Goal: Task Accomplishment & Management: Use online tool/utility

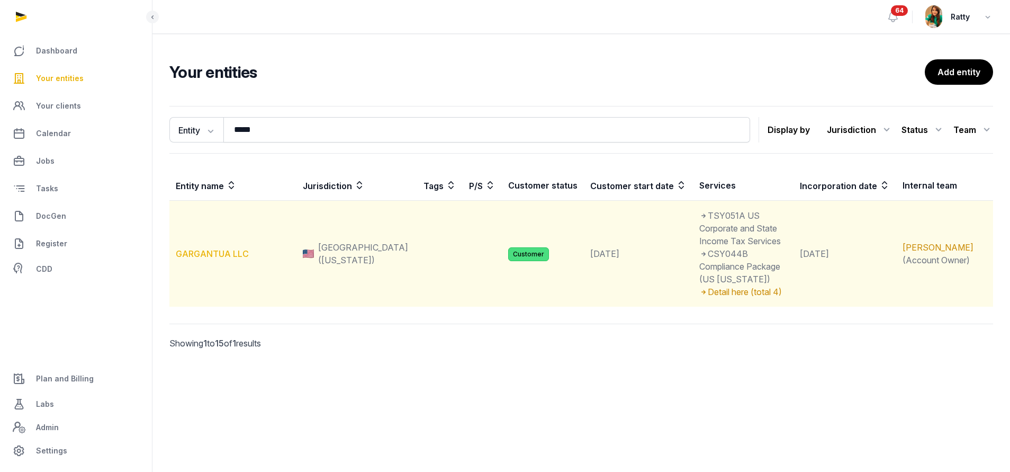
type input "*****"
click at [225, 248] on link "GARGANTUA LLC" at bounding box center [212, 253] width 73 height 11
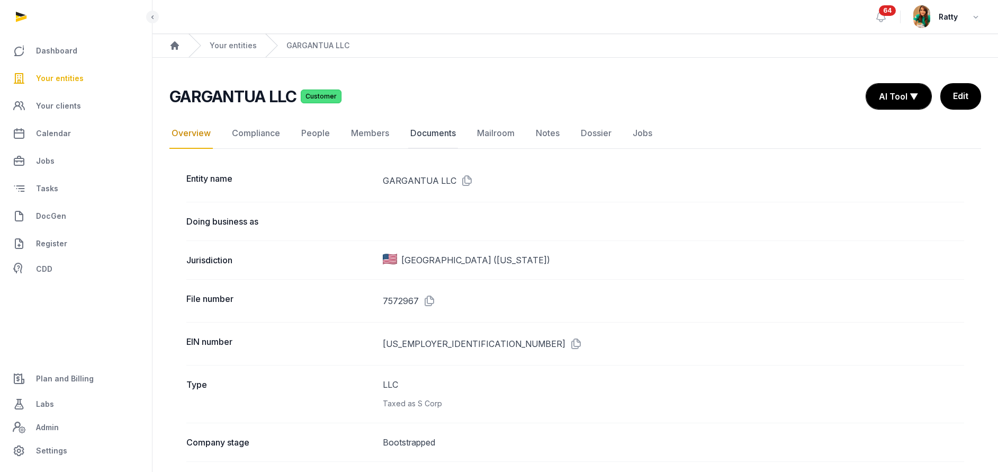
click at [419, 132] on link "Documents" at bounding box center [433, 133] width 50 height 31
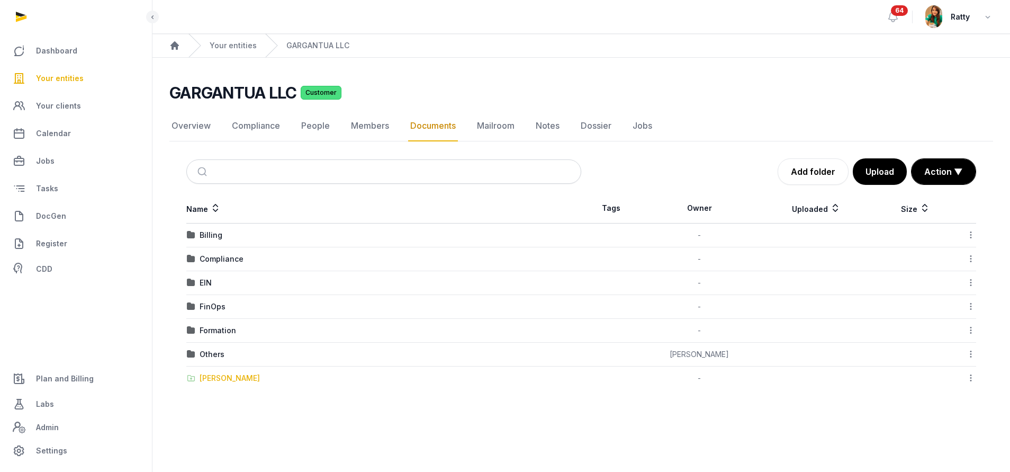
click at [220, 382] on div "[PERSON_NAME]" at bounding box center [230, 378] width 60 height 11
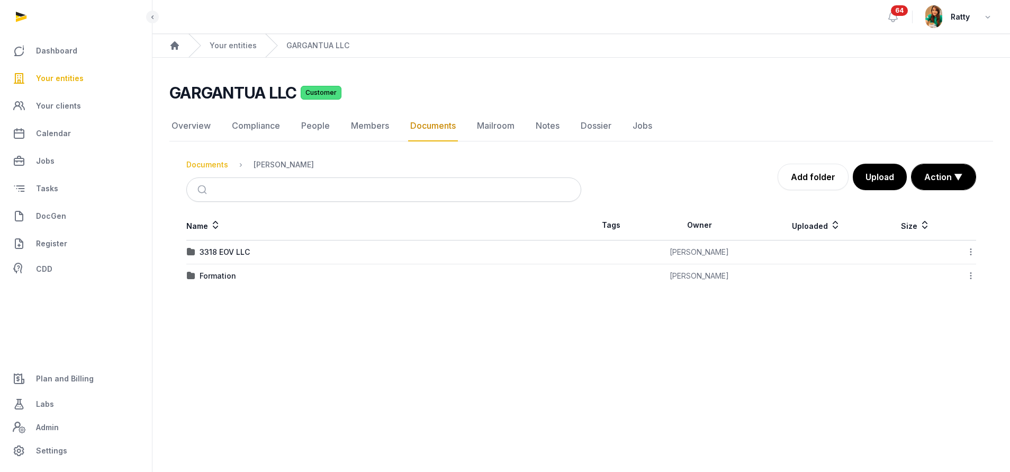
click at [193, 166] on div "Documents" at bounding box center [207, 164] width 42 height 11
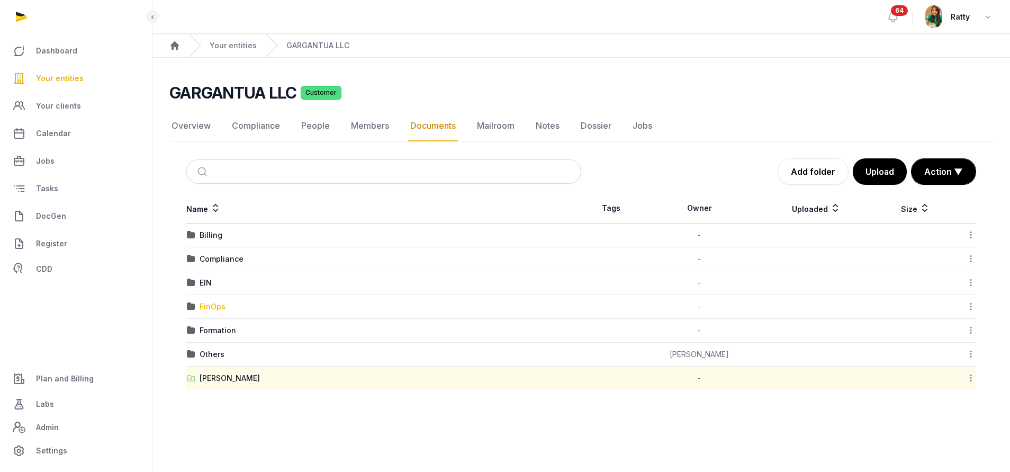
click at [216, 308] on div "FinOps" at bounding box center [213, 306] width 26 height 11
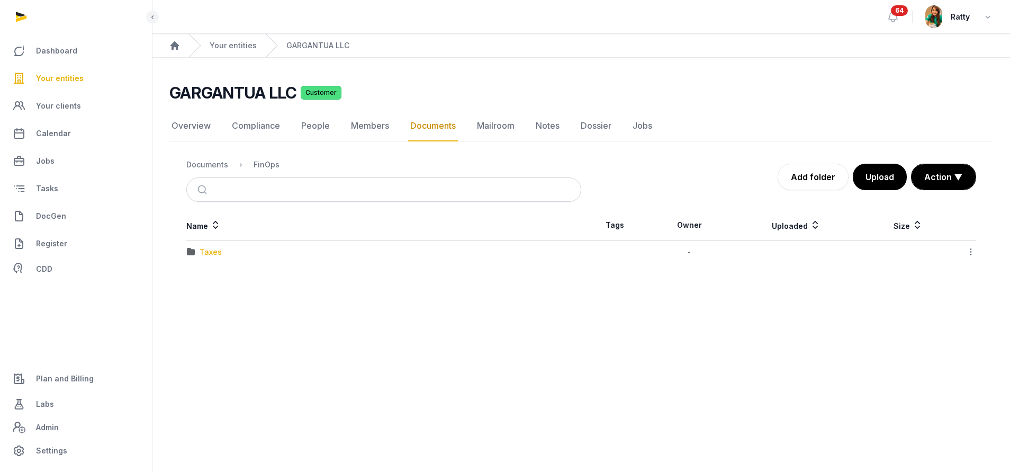
click at [212, 250] on div "Taxes" at bounding box center [211, 252] width 22 height 11
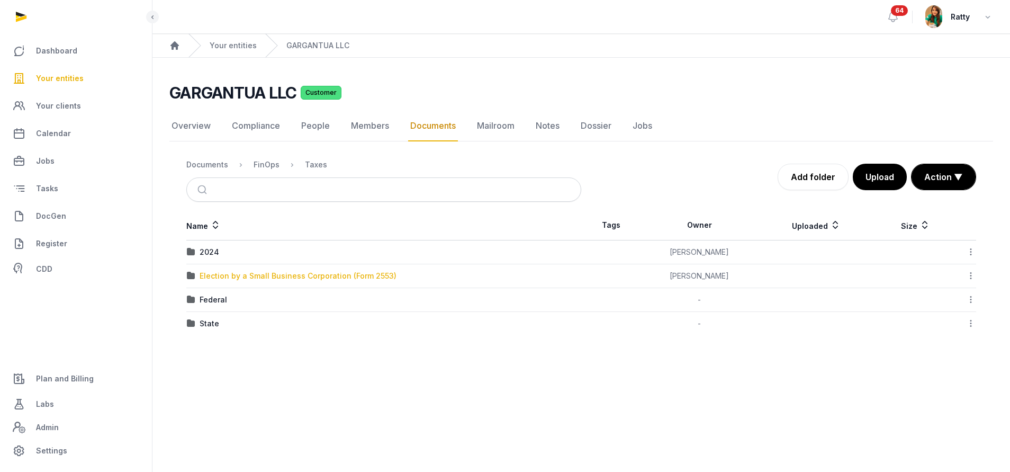
click at [240, 276] on div "Election by a Small Business Corporation (Form 2553)" at bounding box center [298, 276] width 197 height 11
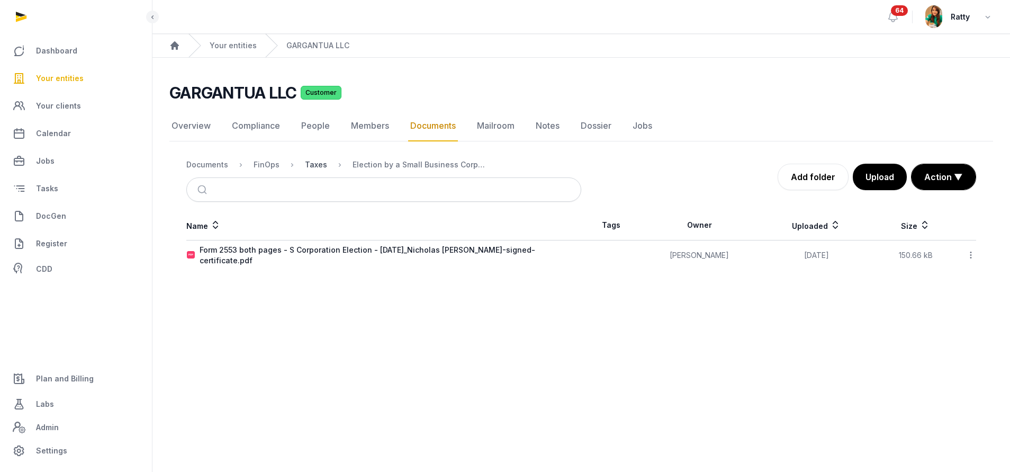
click at [321, 167] on div "Taxes" at bounding box center [316, 164] width 22 height 11
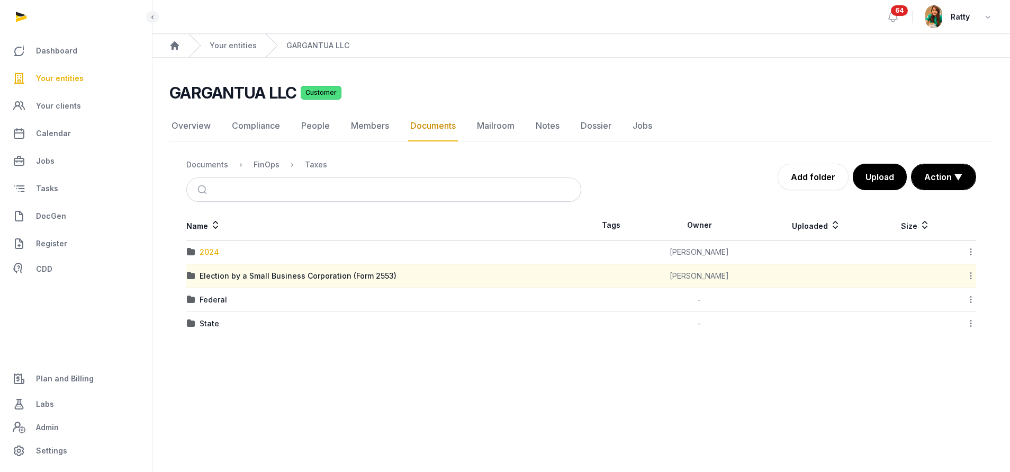
click at [208, 251] on div "2024" at bounding box center [210, 252] width 20 height 11
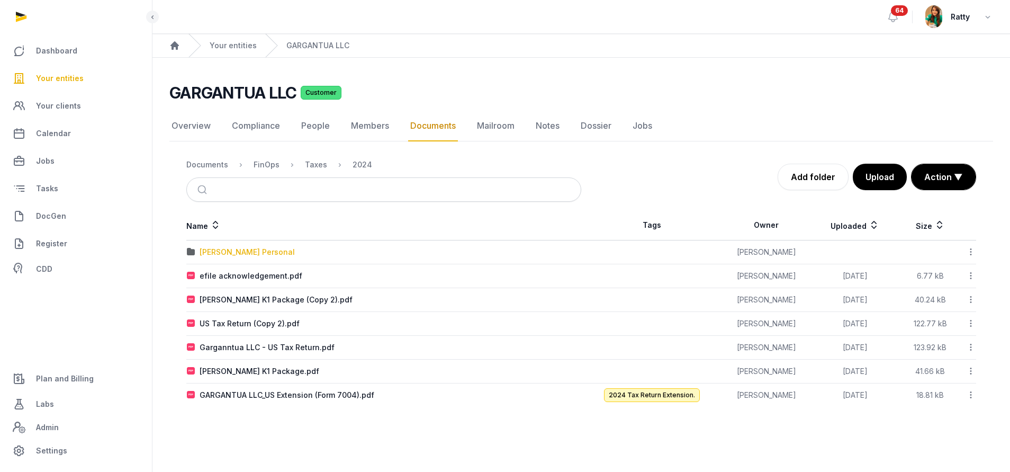
click at [227, 250] on div "[PERSON_NAME] Personal" at bounding box center [247, 252] width 95 height 11
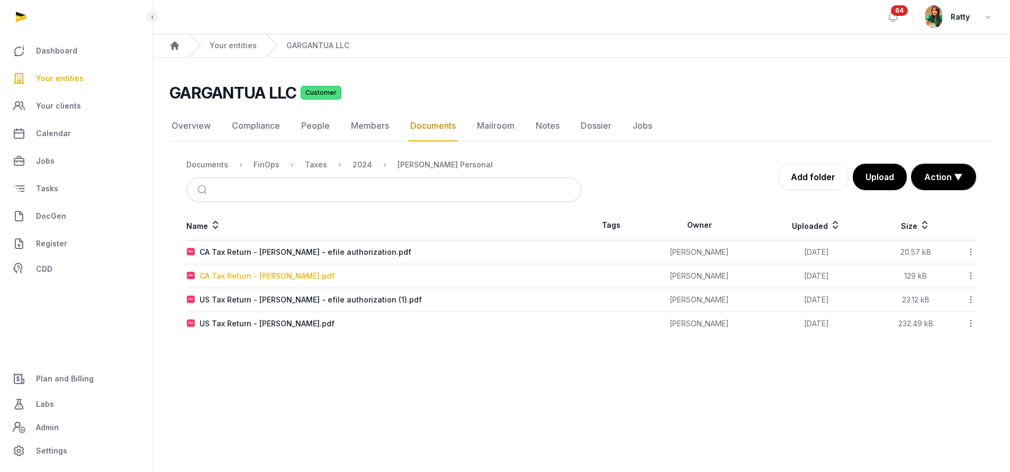
click at [258, 279] on div "CA Tax Return - [PERSON_NAME].pdf" at bounding box center [267, 276] width 135 height 11
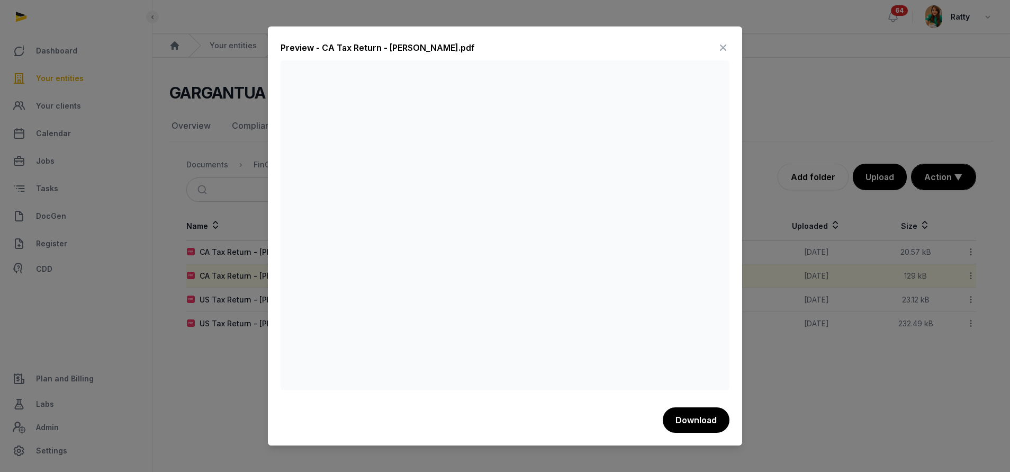
click at [720, 49] on icon at bounding box center [723, 47] width 13 height 17
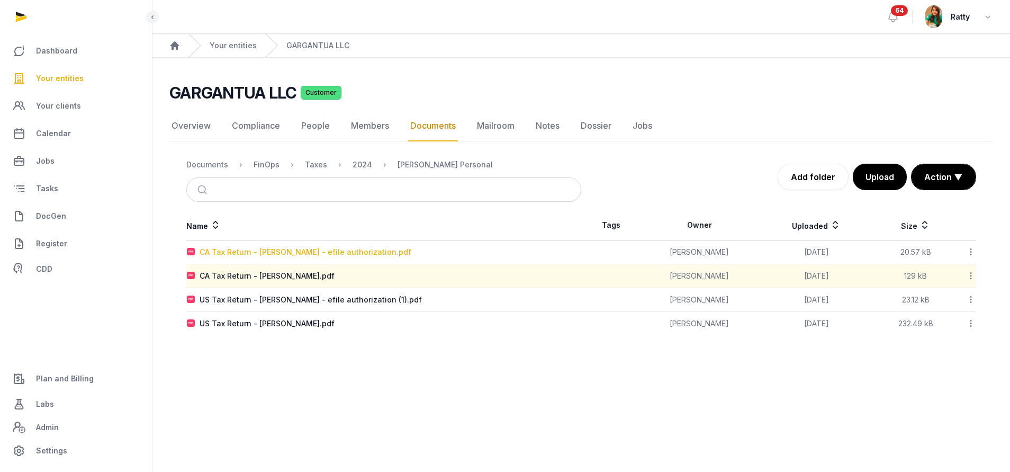
click at [256, 249] on div "CA Tax Return - [PERSON_NAME] - efile authorization.pdf" at bounding box center [306, 252] width 212 height 11
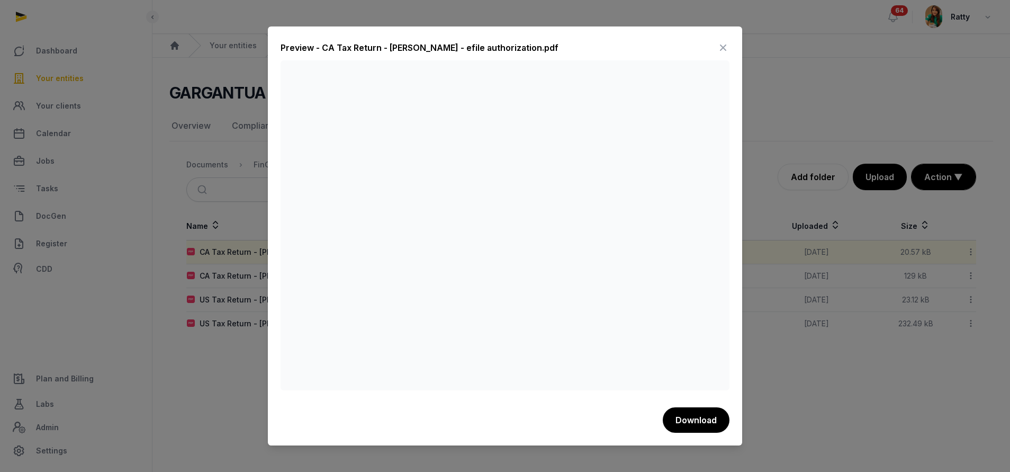
click at [723, 51] on icon at bounding box center [723, 47] width 13 height 17
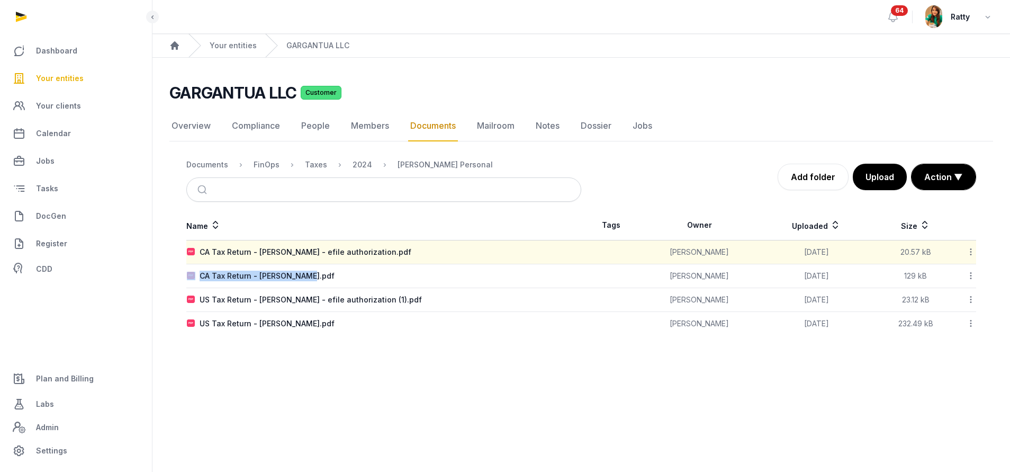
drag, startPoint x: 306, startPoint y: 276, endPoint x: 193, endPoint y: 280, distance: 112.8
click at [193, 280] on div "CA Tax Return - [PERSON_NAME].pdf" at bounding box center [384, 276] width 394 height 11
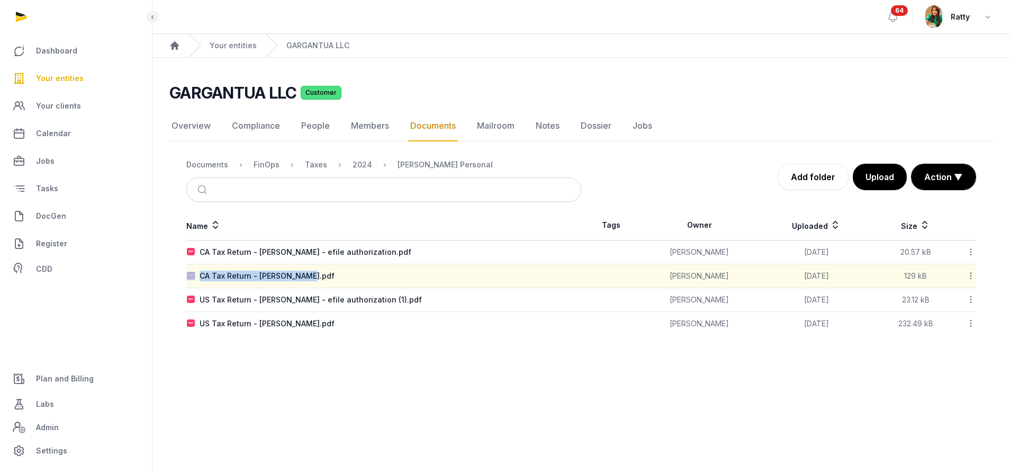
copy div "CA Tax Return - [PERSON_NAME].pdf"
click at [254, 274] on div "CA Tax Return - [PERSON_NAME].pdf" at bounding box center [267, 276] width 135 height 11
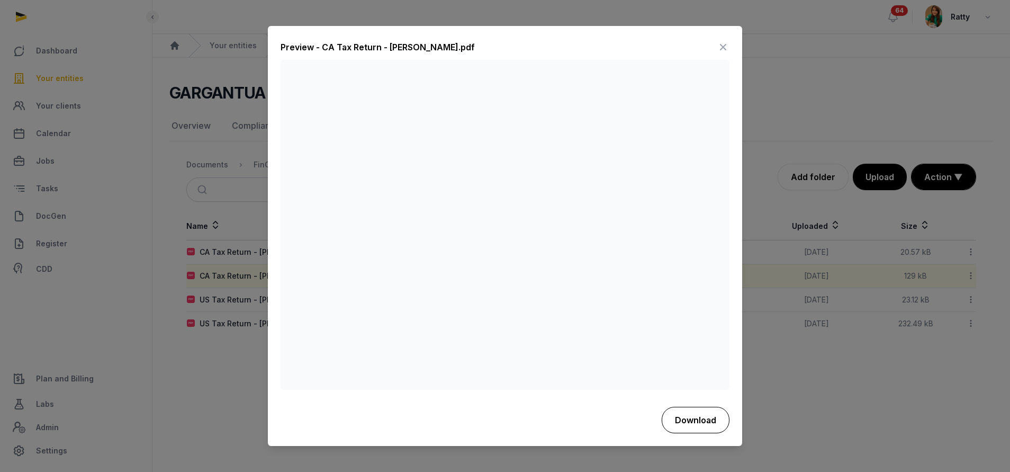
click at [705, 423] on button "Download" at bounding box center [696, 420] width 68 height 26
click at [719, 46] on icon at bounding box center [723, 47] width 13 height 17
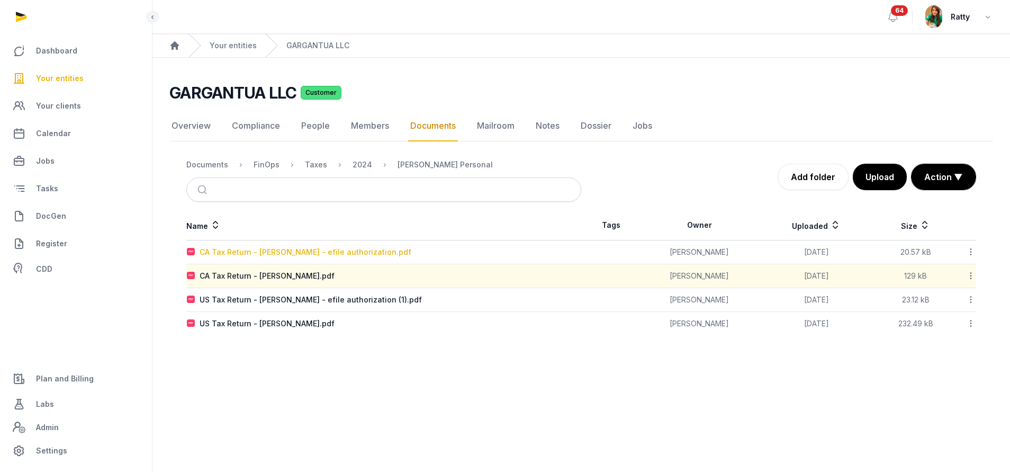
click at [247, 254] on div "CA Tax Return - Kim Nick - efile authorization.pdf" at bounding box center [306, 252] width 212 height 11
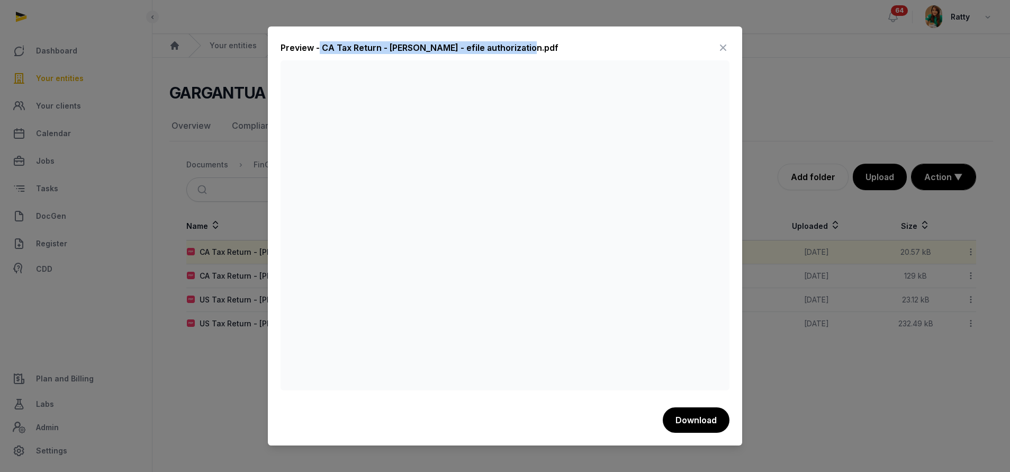
drag, startPoint x: 318, startPoint y: 44, endPoint x: 522, endPoint y: 47, distance: 203.9
click at [522, 47] on div "Preview - CA Tax Return - Kim Nick - efile authorization.pdf" at bounding box center [420, 47] width 278 height 13
copy div "CA Tax Return - Kim Nick - efile authorization.pdf"
click at [693, 425] on button "Download" at bounding box center [696, 420] width 68 height 26
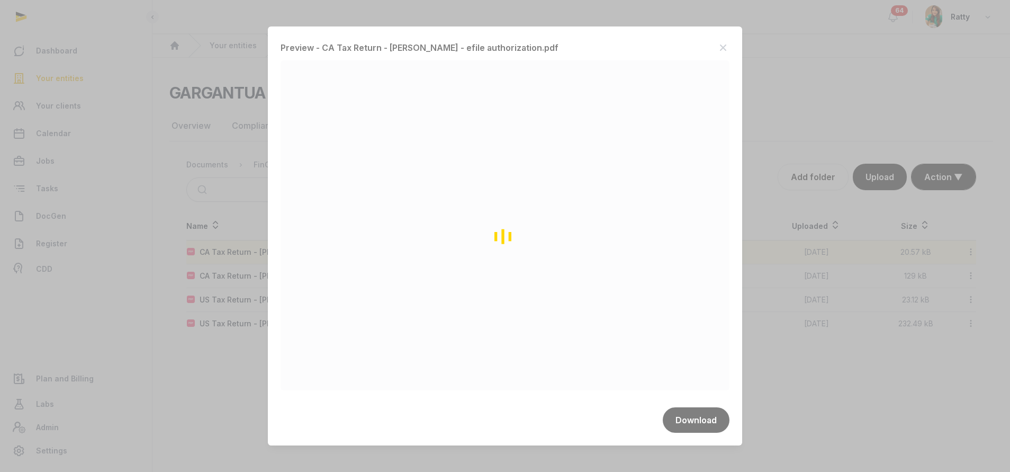
click at [192, 380] on div "Loading" at bounding box center [505, 236] width 1010 height 472
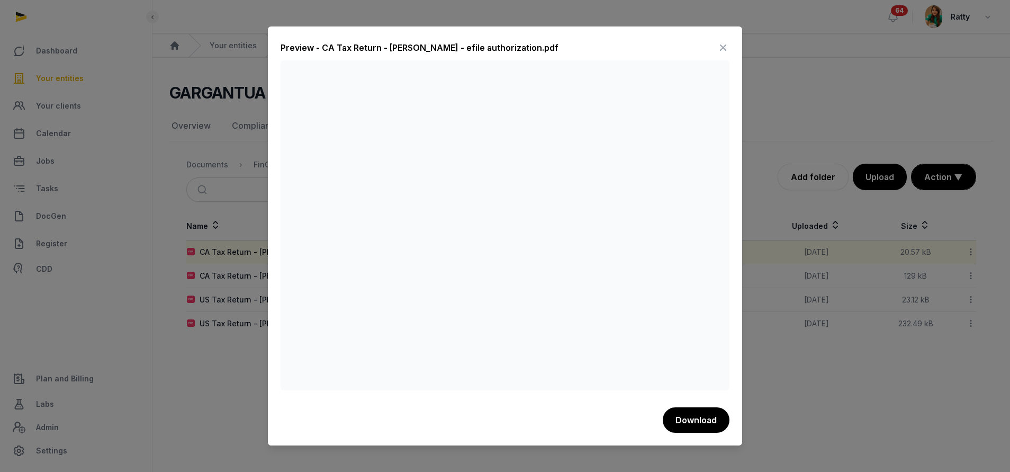
click at [219, 361] on div at bounding box center [505, 236] width 1010 height 472
click at [835, 390] on div at bounding box center [505, 236] width 1010 height 472
click at [722, 49] on icon at bounding box center [723, 47] width 13 height 17
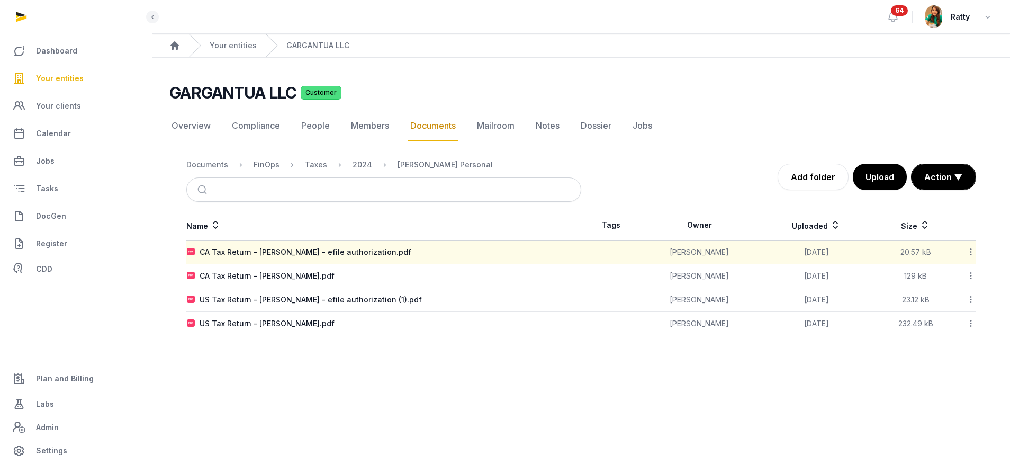
click at [271, 270] on td "CA Tax Return - Kim Nick.pdf" at bounding box center [383, 276] width 395 height 24
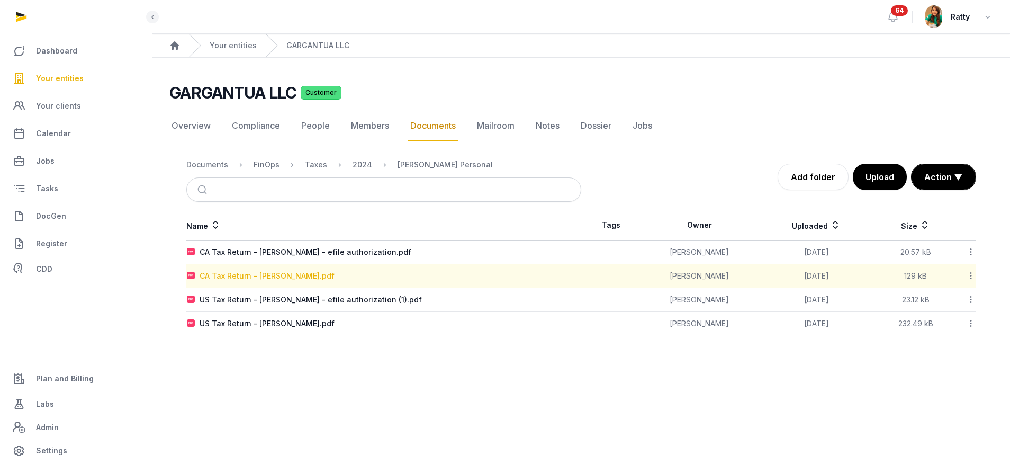
click at [271, 274] on div "CA Tax Return - Kim Nick.pdf" at bounding box center [267, 276] width 135 height 11
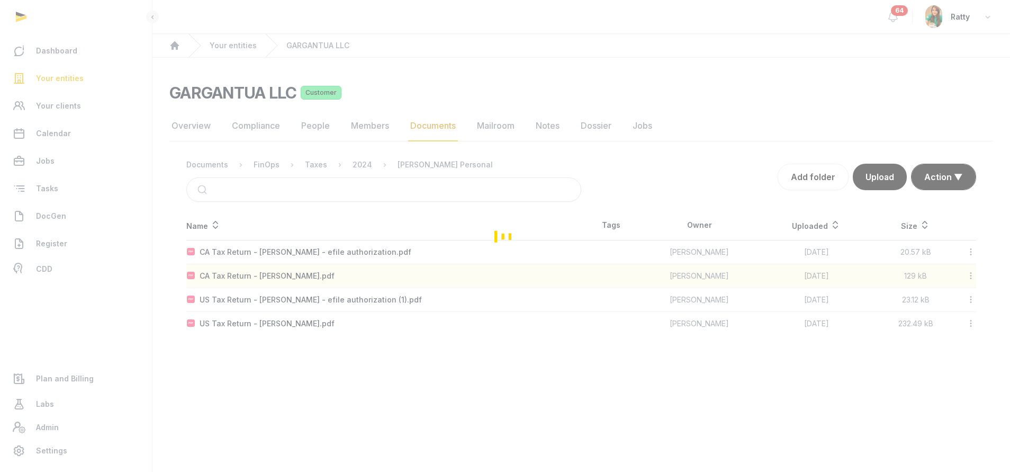
click at [291, 268] on div "Loading" at bounding box center [505, 236] width 1010 height 472
click at [293, 250] on div "Loading" at bounding box center [505, 236] width 1010 height 472
click at [416, 375] on div "Loading" at bounding box center [505, 236] width 1010 height 472
click at [416, 346] on div "Loading" at bounding box center [505, 236] width 1010 height 472
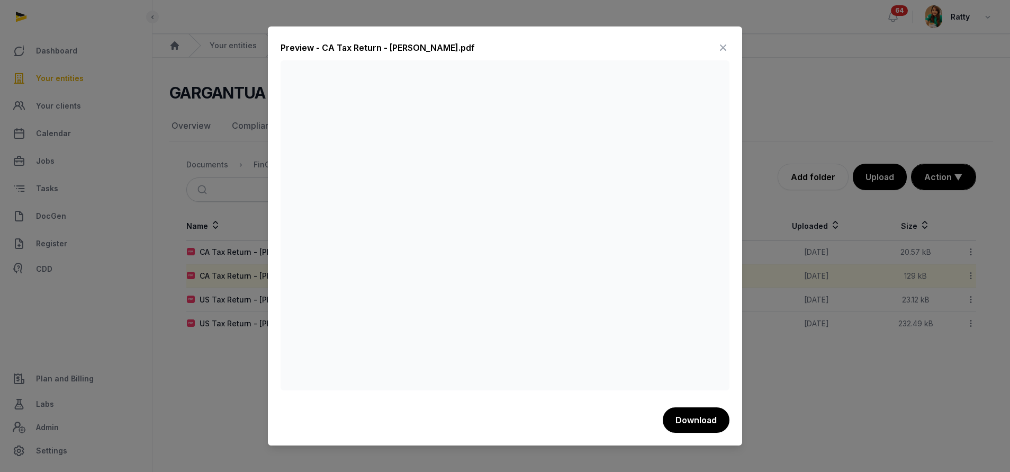
click at [597, 58] on div "Preview - CA Tax Return - Kim Nick.pdf" at bounding box center [505, 49] width 449 height 21
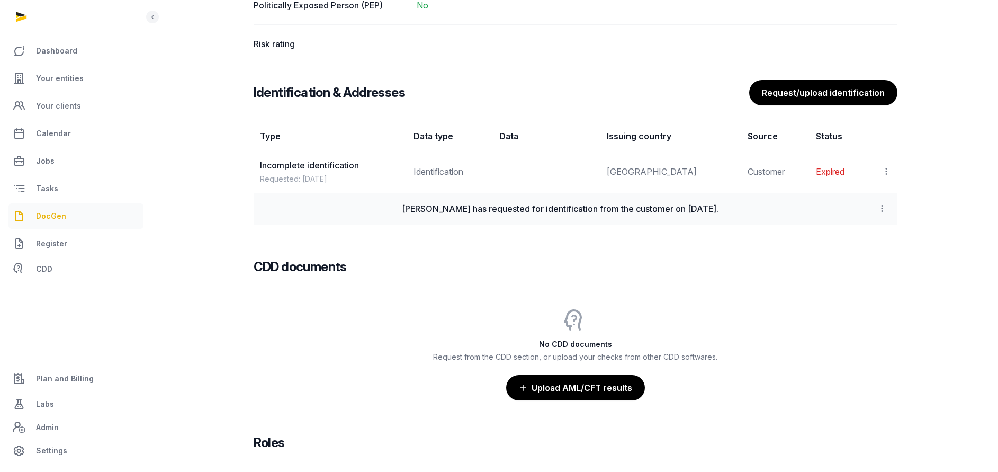
click at [50, 219] on span "DocGen" at bounding box center [51, 216] width 30 height 13
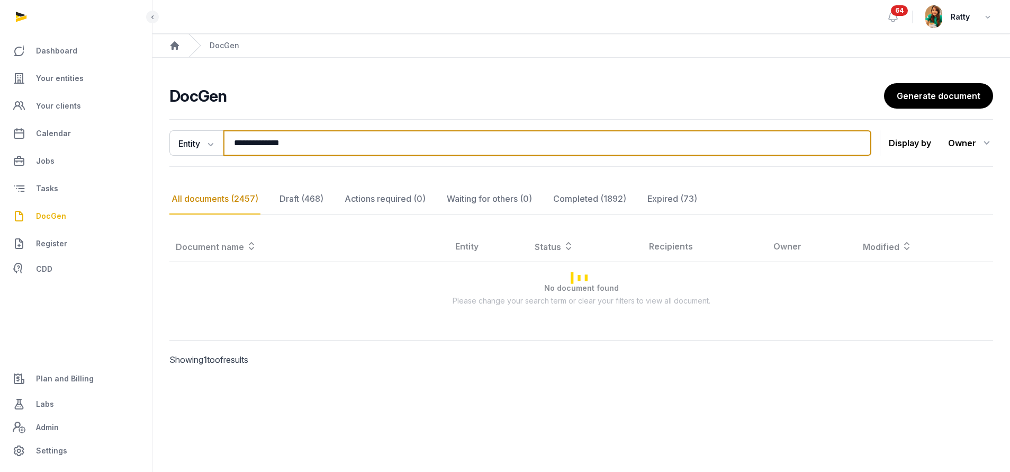
drag, startPoint x: 344, startPoint y: 141, endPoint x: -241, endPoint y: 97, distance: 586.8
click at [0, 97] on html "**********" at bounding box center [505, 236] width 1010 height 472
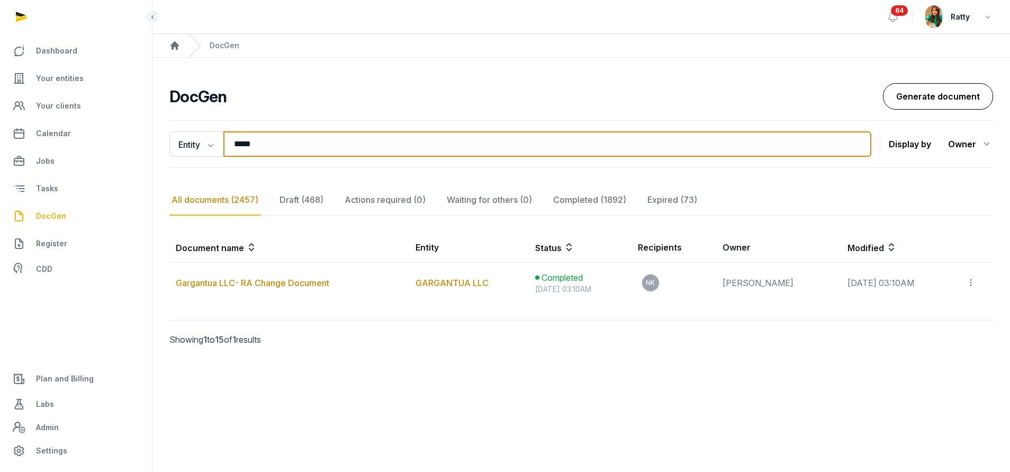
type input "*****"
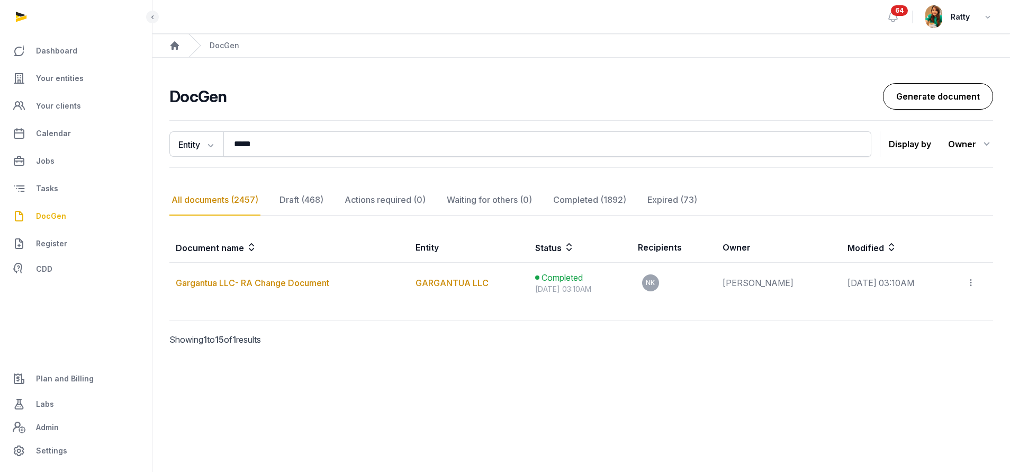
click at [951, 103] on link "Generate document" at bounding box center [938, 96] width 110 height 26
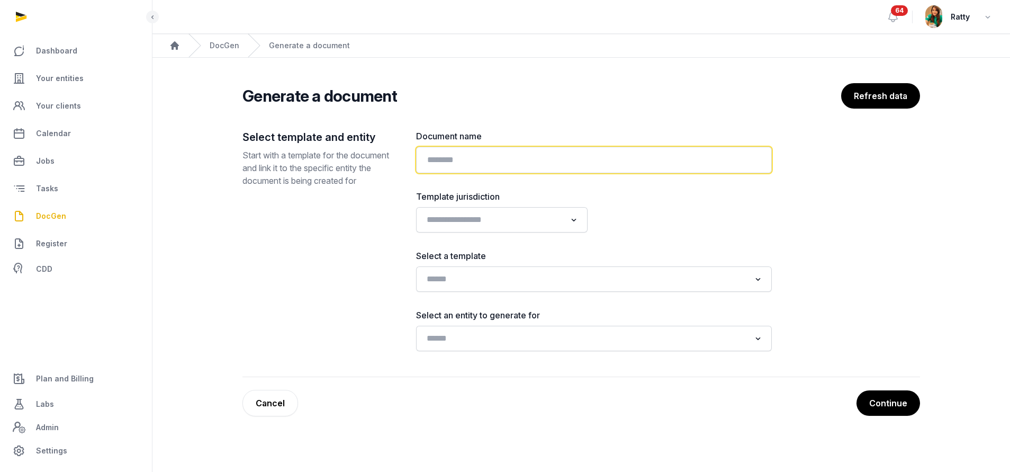
click at [452, 161] on input "text" at bounding box center [594, 160] width 356 height 26
paste input "**********"
click at [483, 159] on input "**********" at bounding box center [594, 160] width 356 height 26
type input "**********"
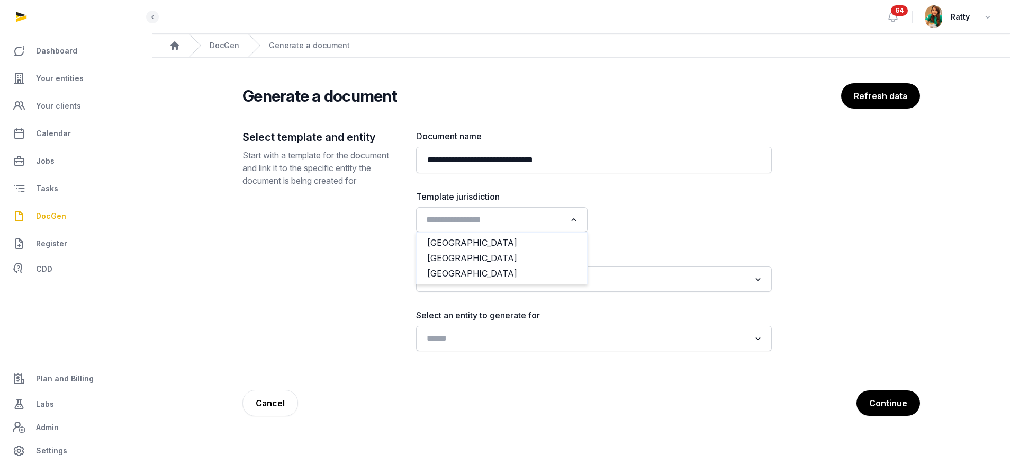
click at [536, 213] on input "Search for option" at bounding box center [494, 219] width 143 height 15
click at [461, 268] on li "[GEOGRAPHIC_DATA]" at bounding box center [502, 273] width 171 height 15
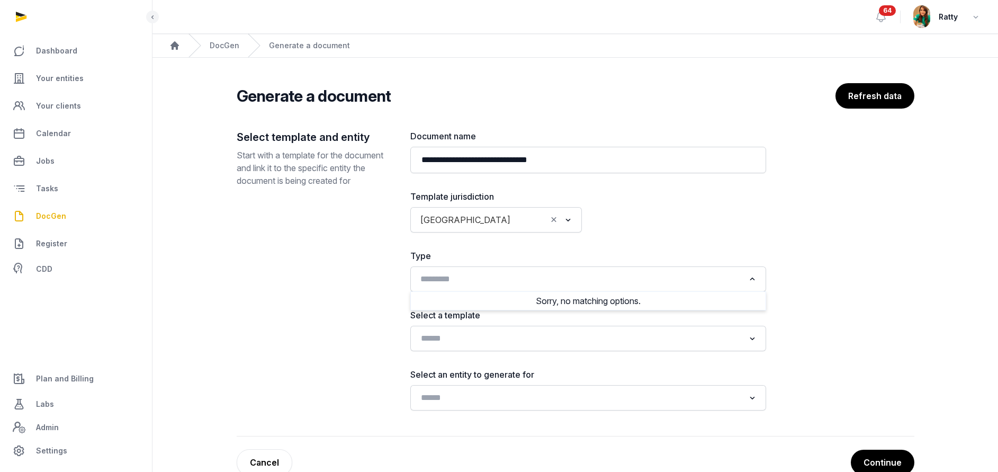
click at [461, 280] on input "Search for option" at bounding box center [581, 279] width 328 height 15
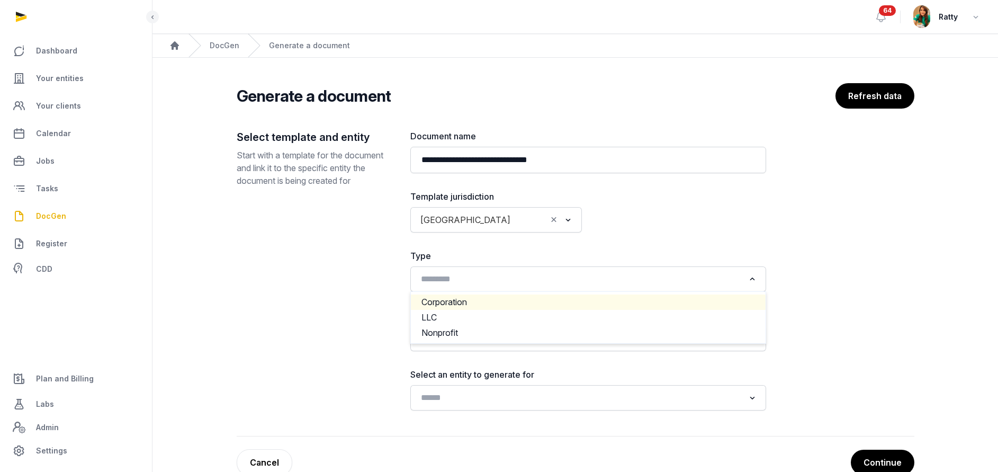
click at [567, 253] on label "Type" at bounding box center [588, 255] width 356 height 13
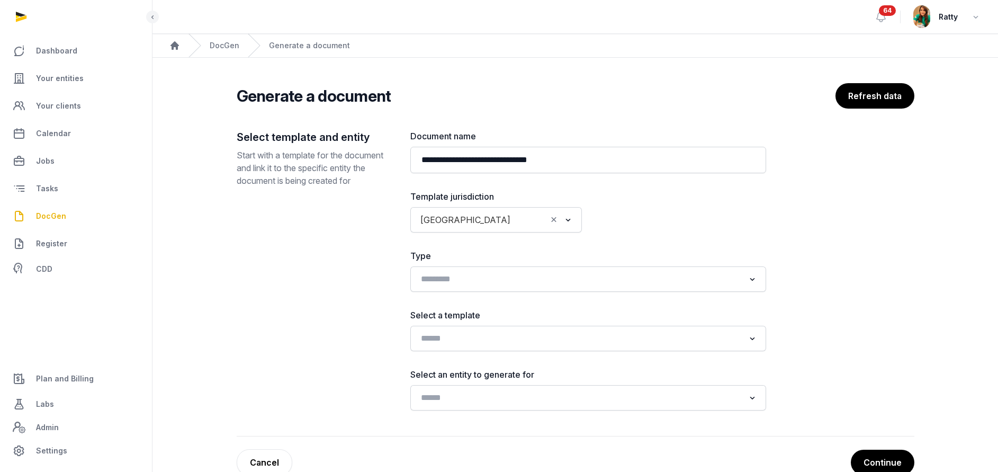
scroll to position [25, 0]
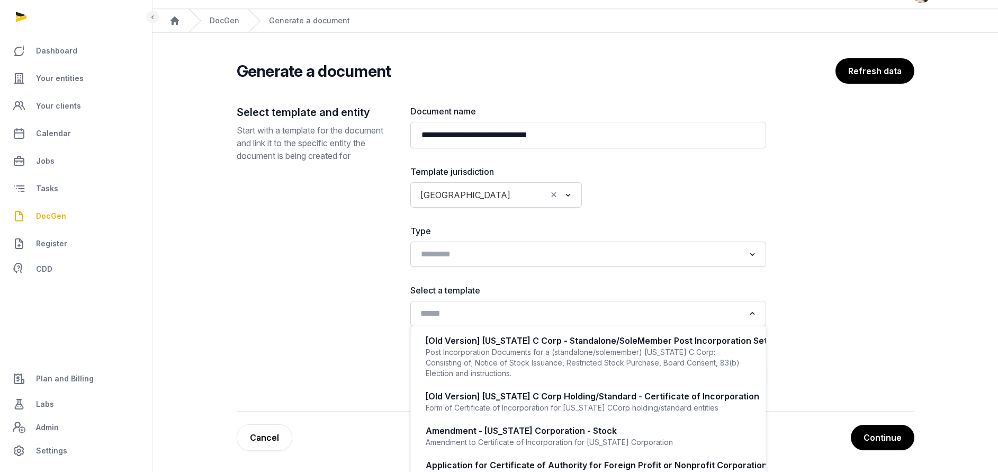
click at [463, 317] on input "Search for option" at bounding box center [581, 313] width 328 height 15
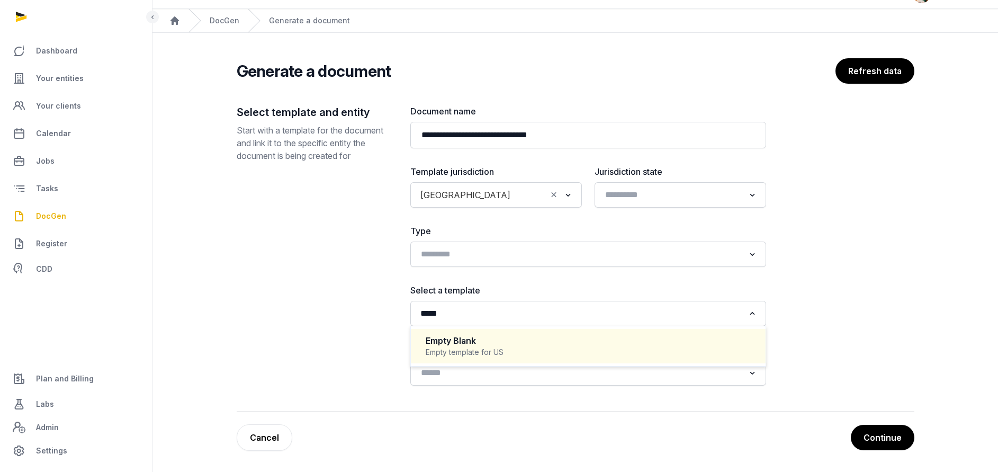
click at [473, 350] on div "Empty template for US" at bounding box center [588, 352] width 325 height 11
type input "*****"
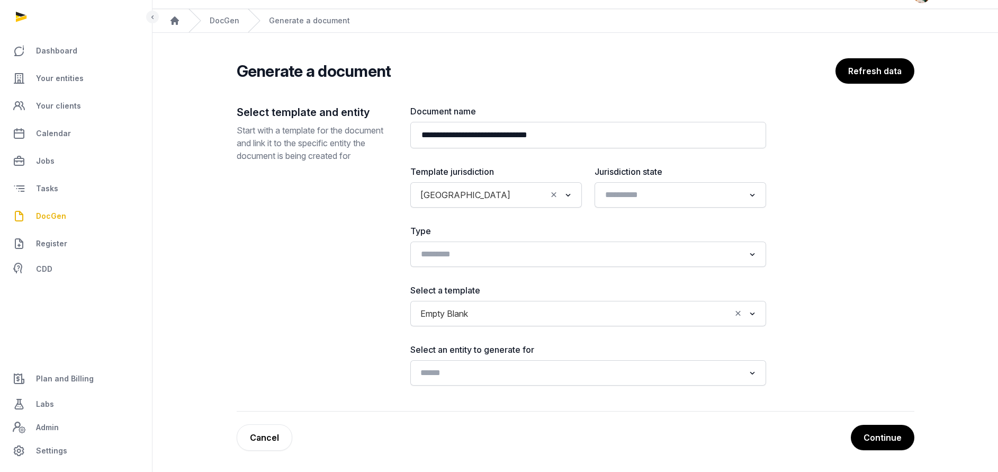
click at [466, 379] on input "Search for option" at bounding box center [581, 372] width 328 height 15
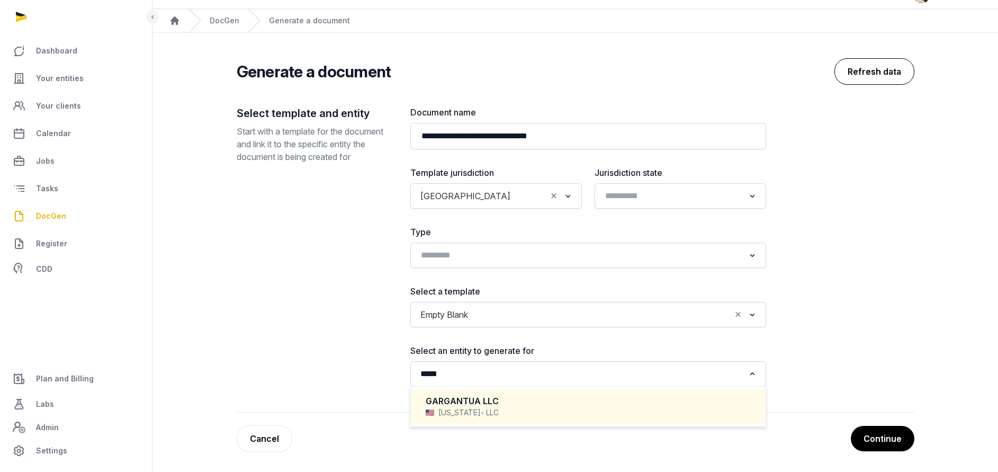
type input "*****"
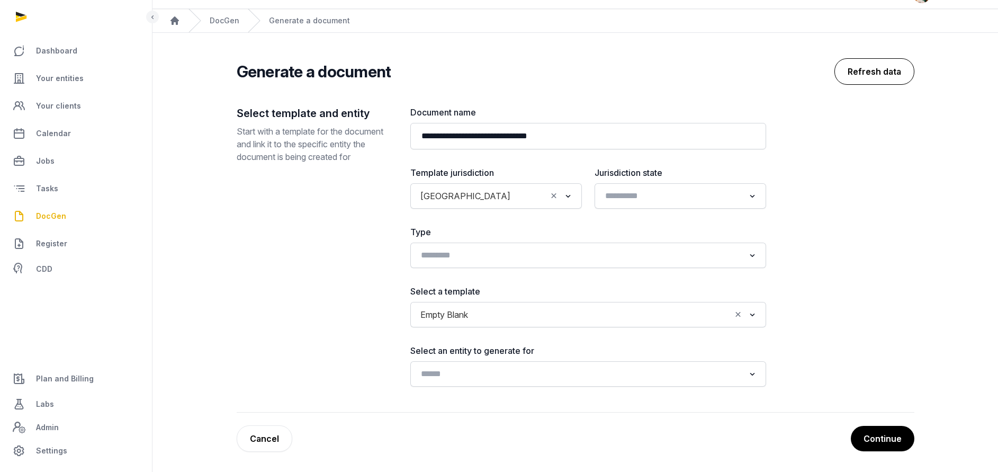
click at [880, 77] on button "Refresh data" at bounding box center [875, 71] width 80 height 26
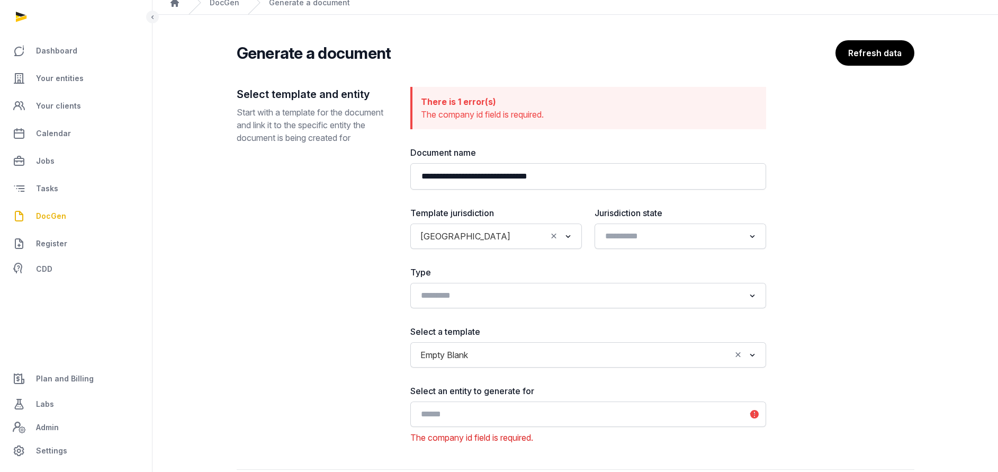
scroll to position [101, 0]
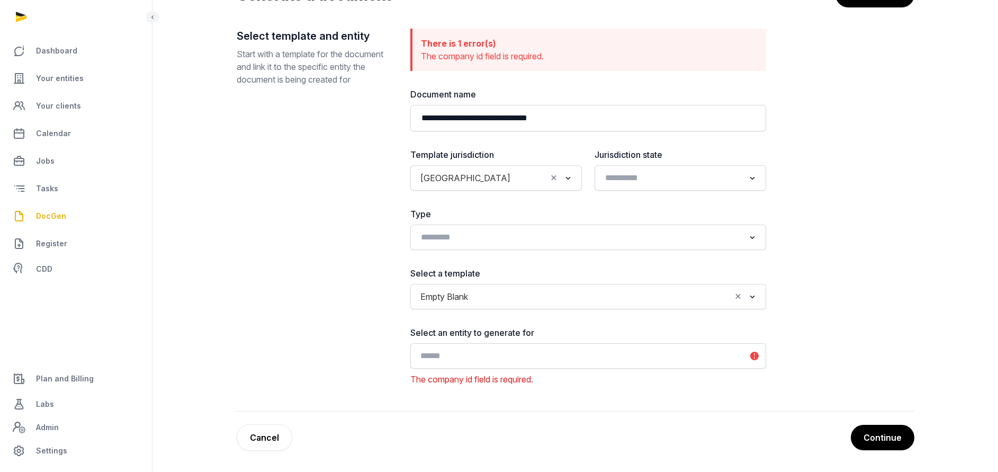
click at [460, 354] on input "Search for option" at bounding box center [581, 355] width 328 height 15
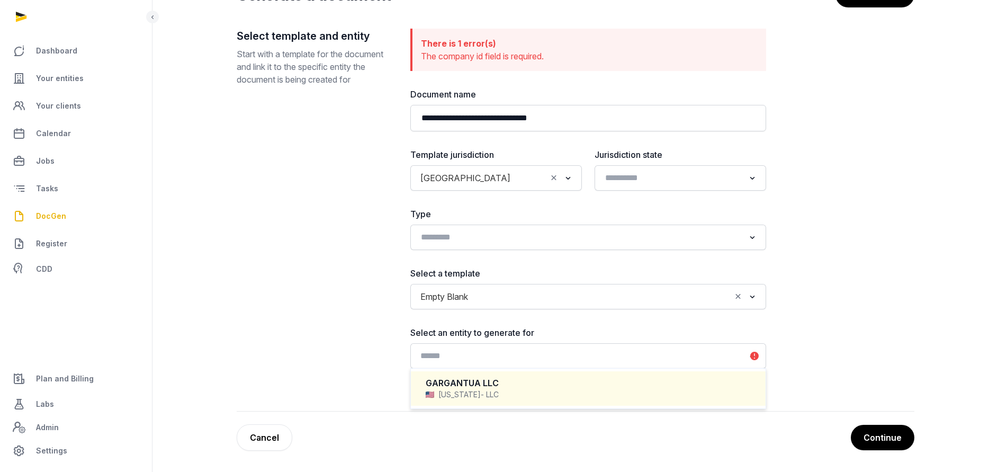
click at [469, 396] on div "Delaware - LLC" at bounding box center [588, 394] width 325 height 11
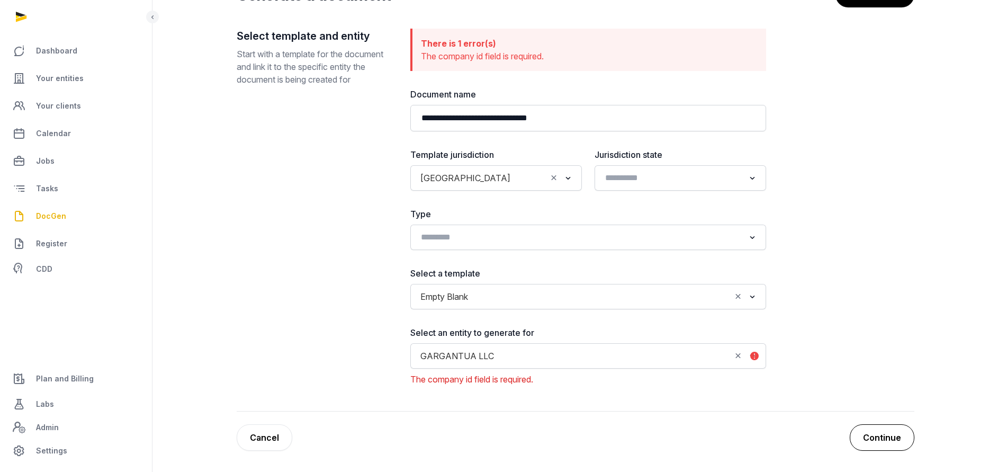
click at [890, 441] on button "Continue" at bounding box center [882, 437] width 65 height 26
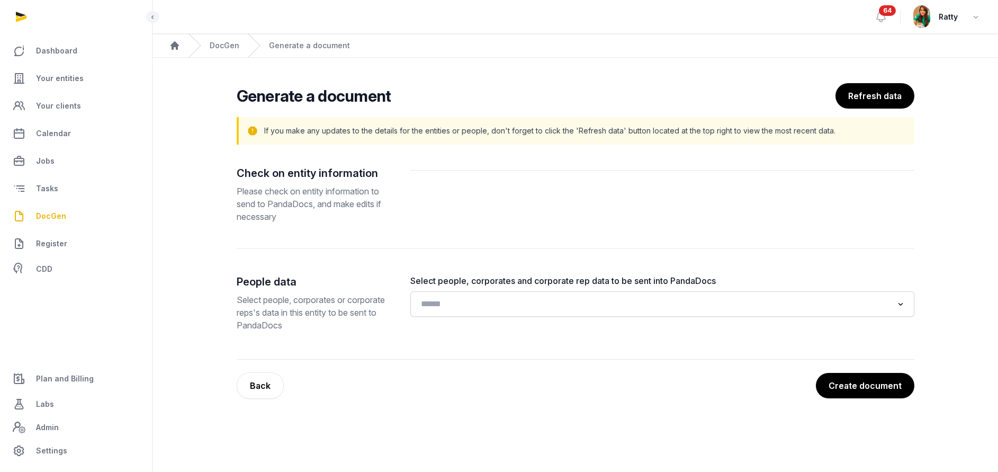
scroll to position [0, 0]
click at [475, 309] on input "Search for option" at bounding box center [655, 304] width 476 height 15
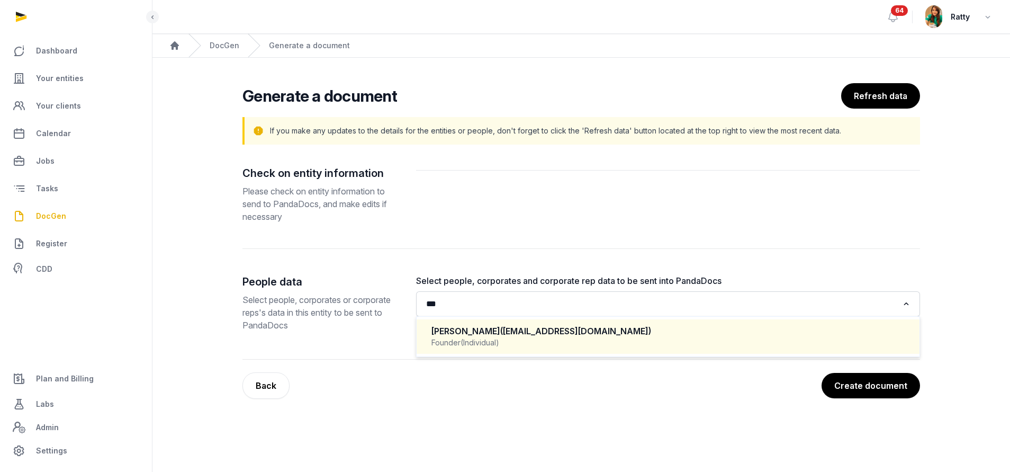
click at [492, 328] on div "NICHOLAS H. KIM (nick@gargantua.llc)" at bounding box center [668, 331] width 473 height 12
type input "***"
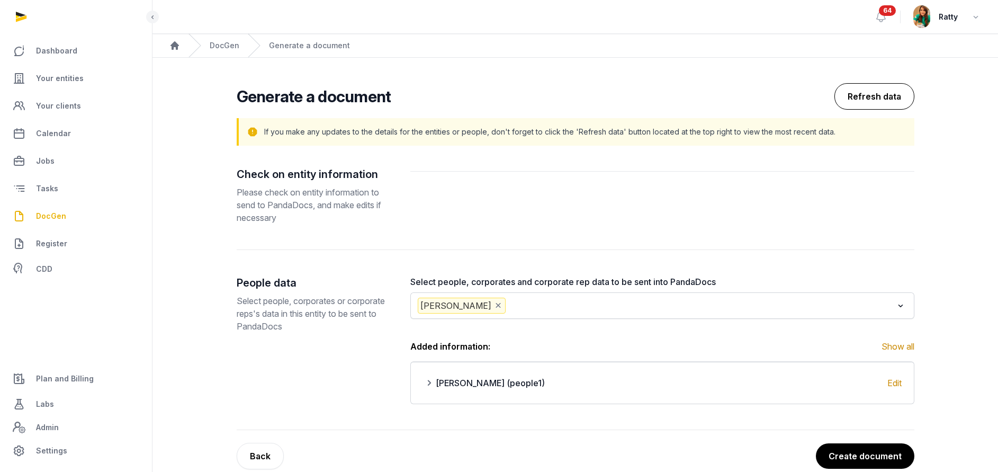
click at [895, 89] on button "Refresh data" at bounding box center [875, 96] width 80 height 26
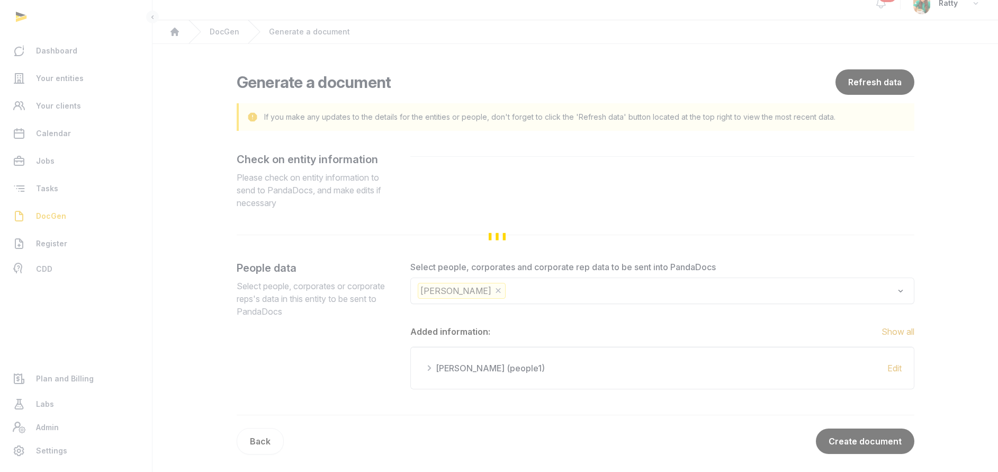
scroll to position [17, 0]
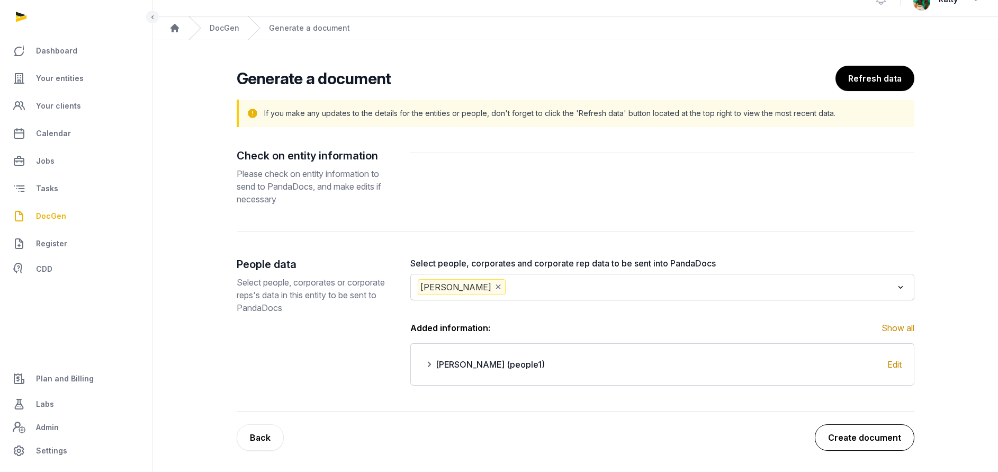
click at [871, 435] on button "Create document" at bounding box center [865, 437] width 100 height 26
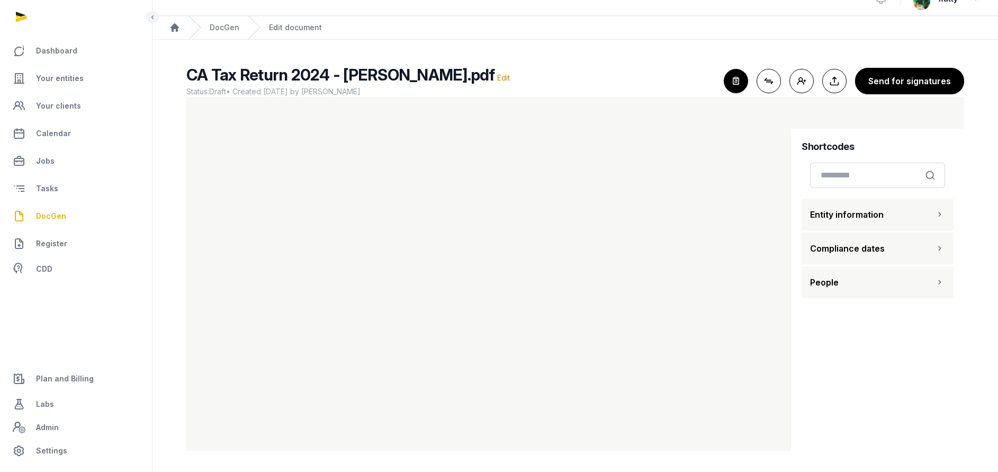
scroll to position [11, 0]
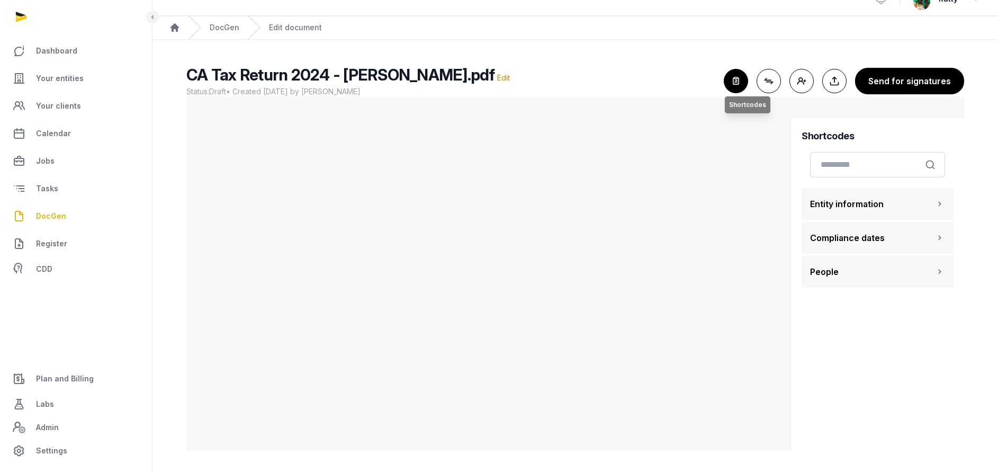
click at [738, 86] on icon "button" at bounding box center [735, 80] width 23 height 23
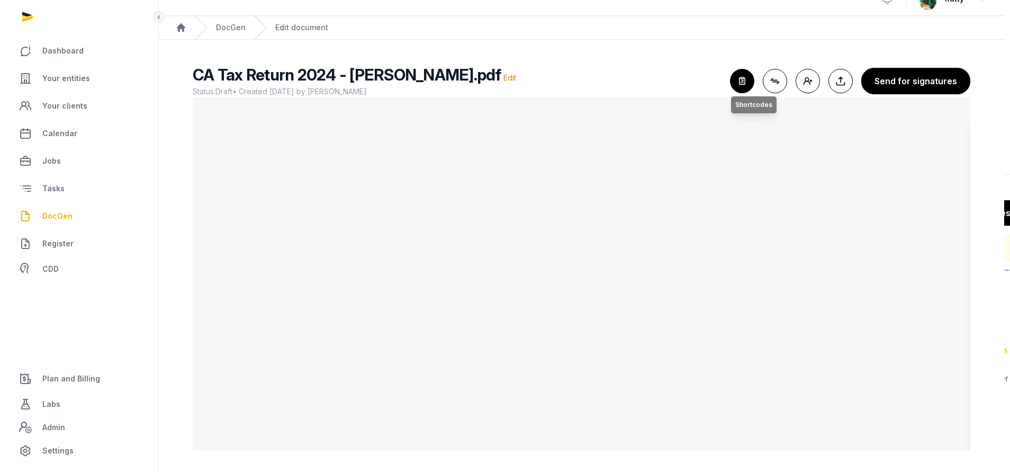
scroll to position [0, 0]
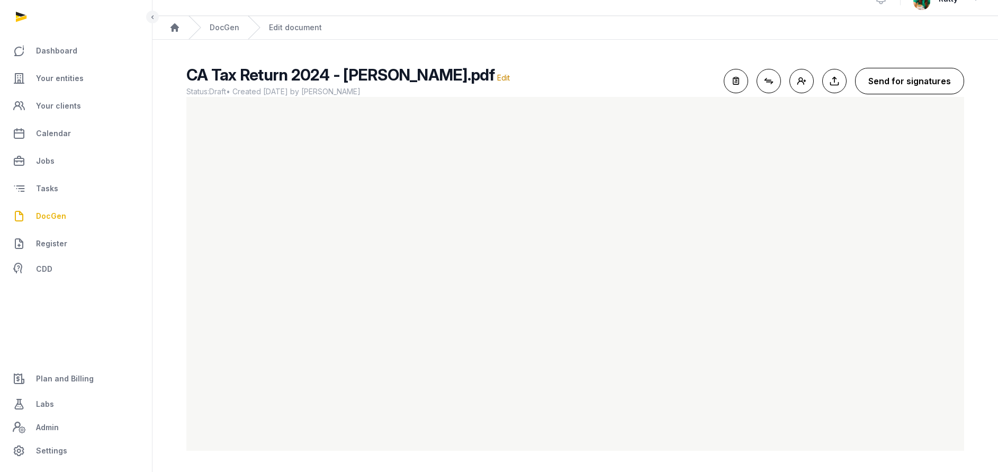
click at [930, 91] on button "Send for signatures" at bounding box center [909, 81] width 109 height 26
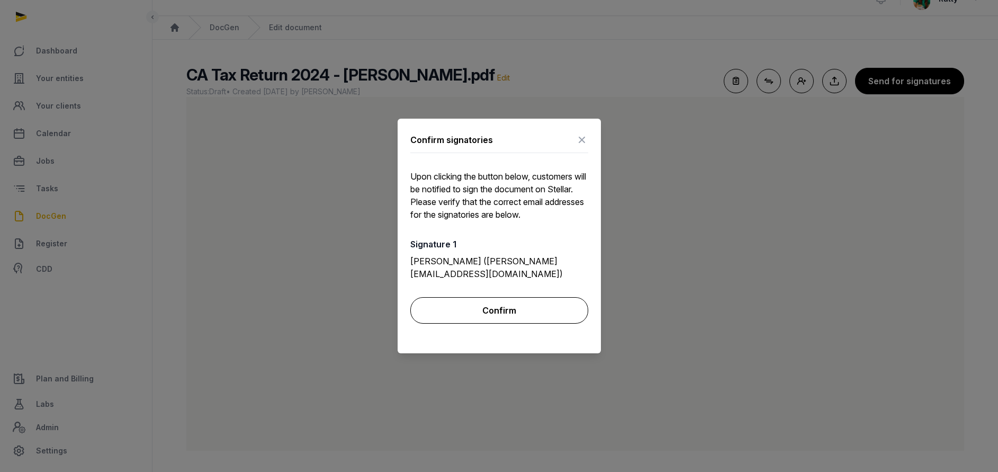
click at [494, 307] on button "Confirm" at bounding box center [499, 310] width 178 height 26
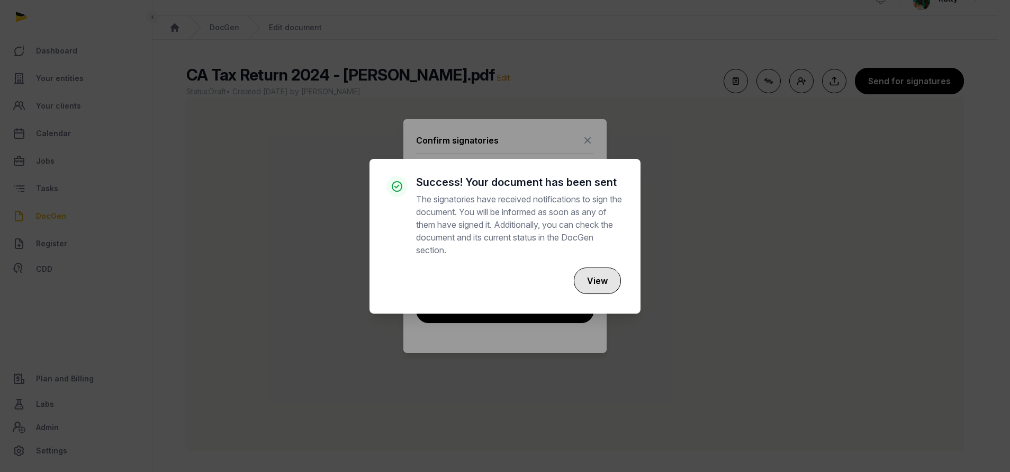
click at [611, 282] on button "View" at bounding box center [597, 280] width 47 height 26
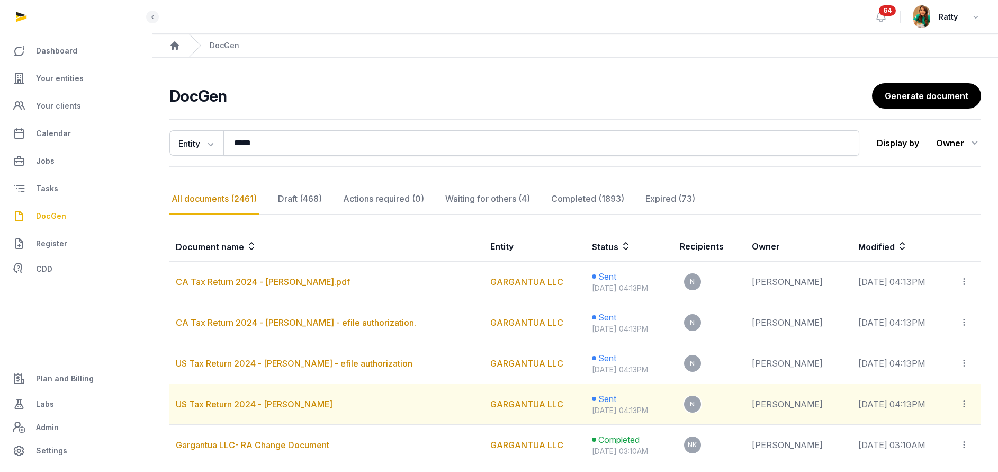
click at [963, 403] on icon at bounding box center [964, 403] width 10 height 11
click at [910, 432] on div "Copy links" at bounding box center [927, 432] width 75 height 13
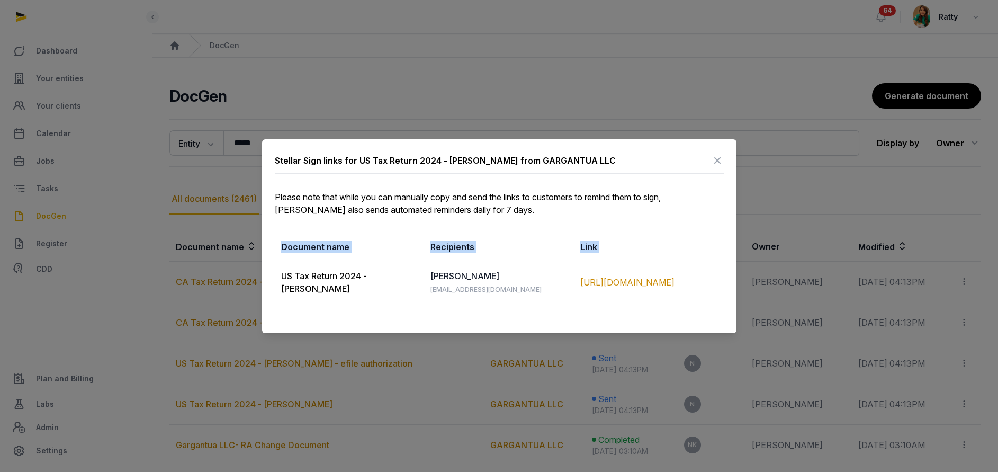
drag, startPoint x: 279, startPoint y: 280, endPoint x: 694, endPoint y: 306, distance: 416.4
click at [694, 306] on div "Stellar Sign links for US Tax Return 2024 - Kim Nick from GARGANTUA LLC Please …" at bounding box center [499, 236] width 474 height 194
copy table "Document name Recipients Link"
click at [722, 159] on icon at bounding box center [717, 160] width 13 height 17
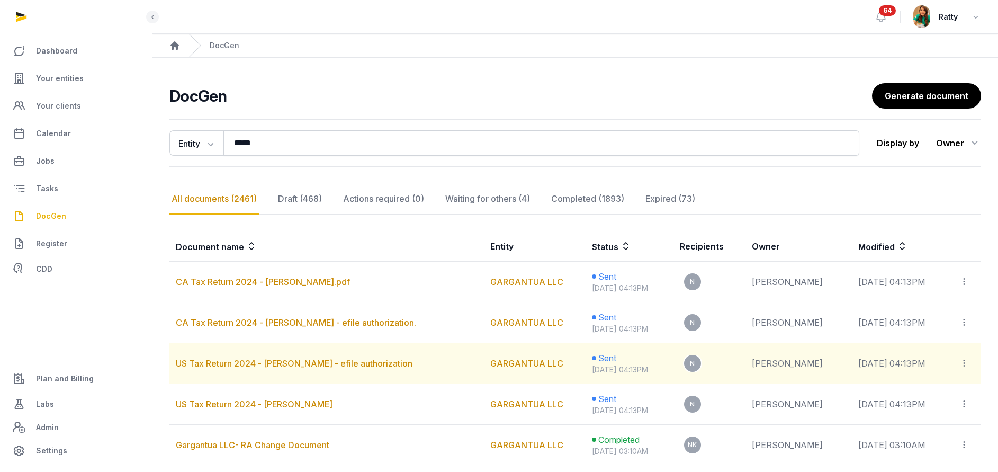
click at [963, 364] on icon at bounding box center [964, 362] width 10 height 11
click at [917, 388] on div "Copy links" at bounding box center [927, 391] width 75 height 13
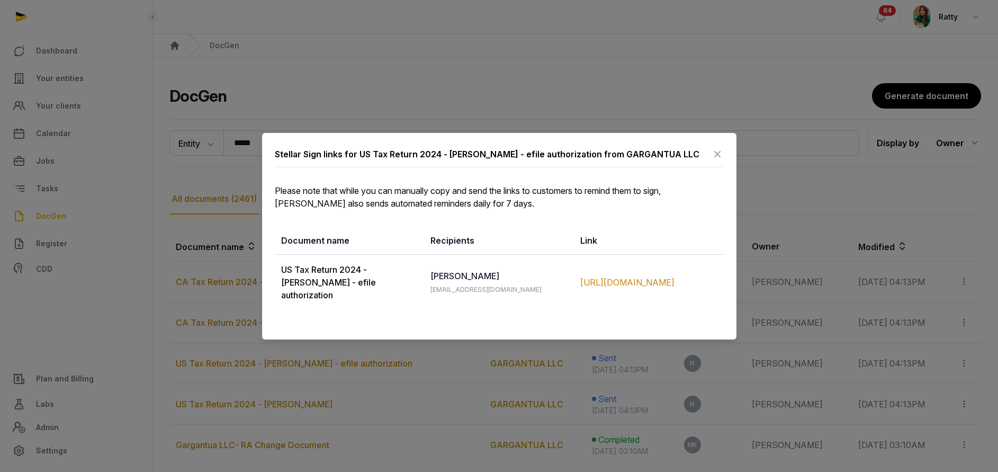
drag, startPoint x: 283, startPoint y: 275, endPoint x: 717, endPoint y: 289, distance: 434.9
click at [717, 289] on tr "US Tax Return 2024 - Kim Nick - efile authorization NICHOLAS nick@gargantua.llc…" at bounding box center [499, 282] width 449 height 56
copy tr "US Tax Return 2024 - Kim Nick - efile authorization NICHOLAS nick@gargantua.llc…"
click at [716, 161] on icon at bounding box center [717, 154] width 13 height 17
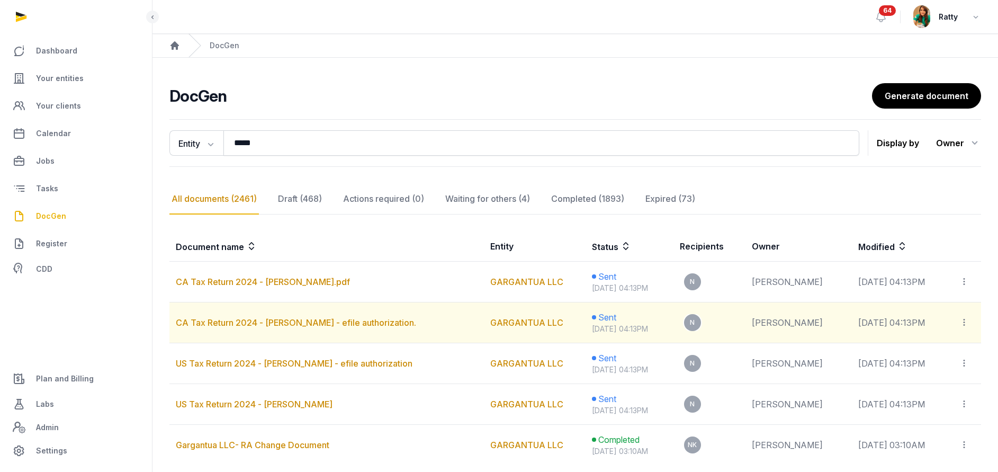
click at [969, 318] on div at bounding box center [966, 322] width 15 height 15
click at [930, 355] on div "Copy links" at bounding box center [927, 351] width 75 height 13
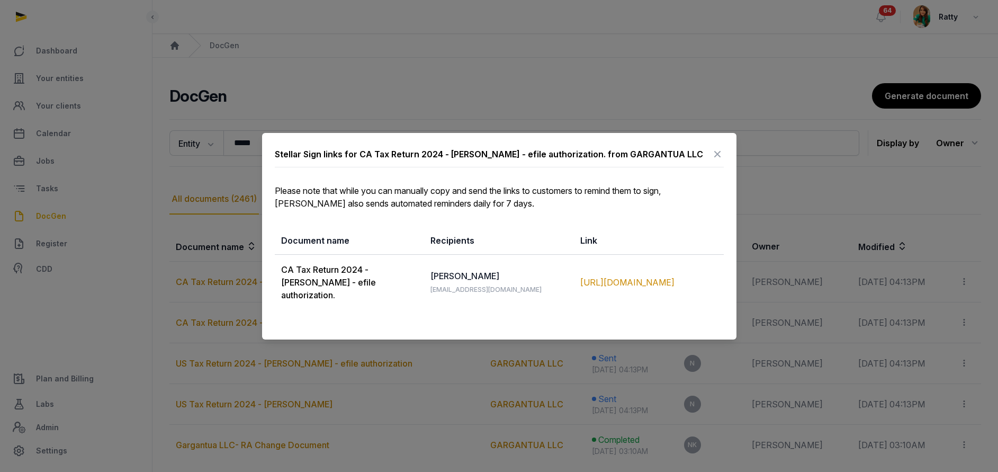
drag, startPoint x: 279, startPoint y: 272, endPoint x: 692, endPoint y: 300, distance: 414.0
click at [692, 300] on tr "CA Tax Return 2024 - Kim Nick - efile authorization. NICHOLAS nick@gargantua.ll…" at bounding box center [499, 282] width 449 height 56
copy tr "CA Tax Return 2024 - Kim Nick - efile authorization. NICHOLAS nick@gargantua.ll…"
click at [718, 163] on icon at bounding box center [717, 154] width 13 height 17
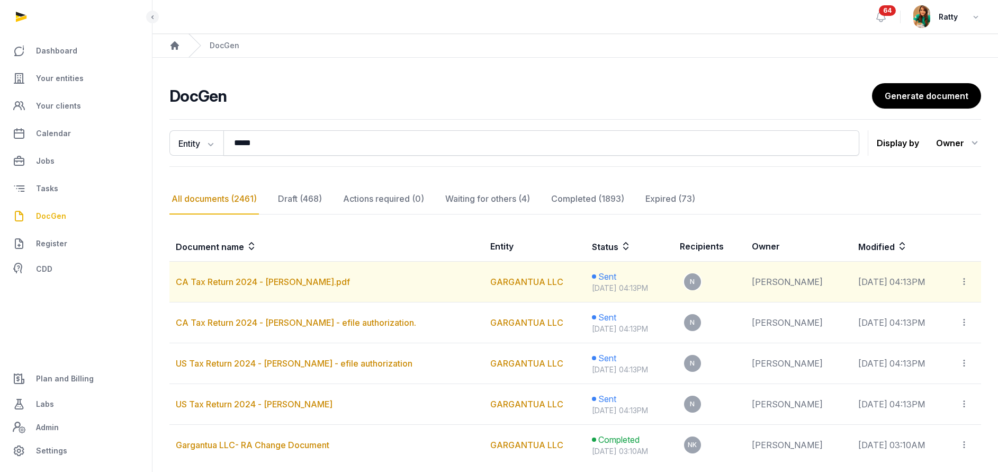
click at [966, 285] on icon at bounding box center [964, 281] width 10 height 11
click at [931, 309] on div "Copy links" at bounding box center [927, 310] width 75 height 13
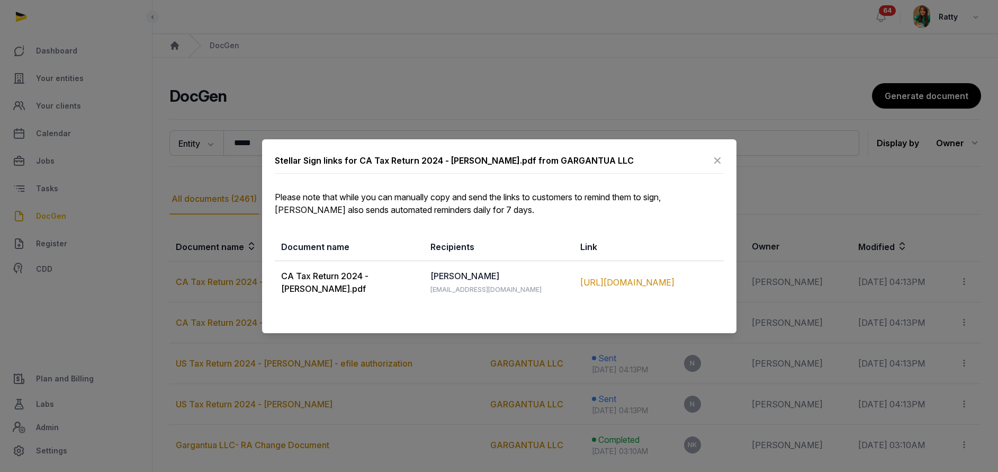
drag, startPoint x: 283, startPoint y: 272, endPoint x: 699, endPoint y: 298, distance: 417.0
click at [699, 298] on tr "CA Tax Return 2024 - Kim Nick.pdf NICHOLAS nick@gargantua.llc https://app.panda…" at bounding box center [499, 282] width 449 height 43
copy tr "CA Tax Return 2024 - Kim Nick.pdf NICHOLAS nick@gargantua.llc https://app.panda…"
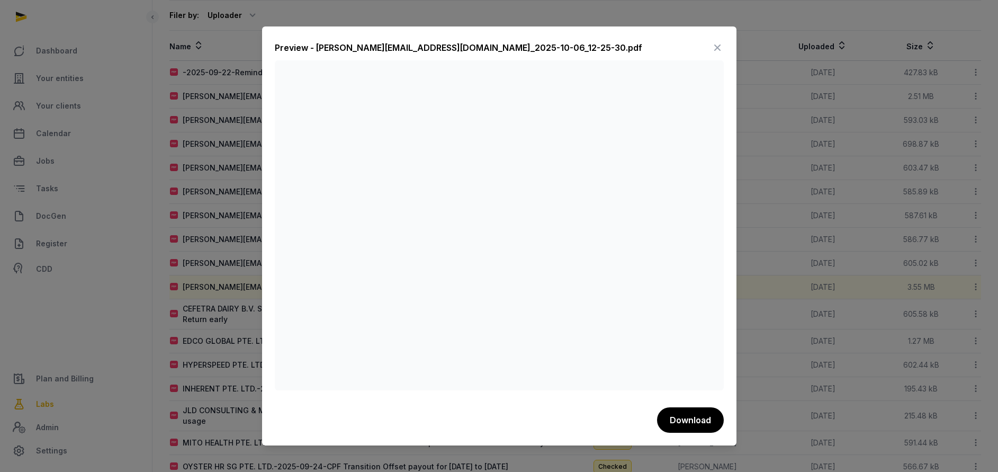
click at [715, 48] on icon at bounding box center [717, 47] width 13 height 17
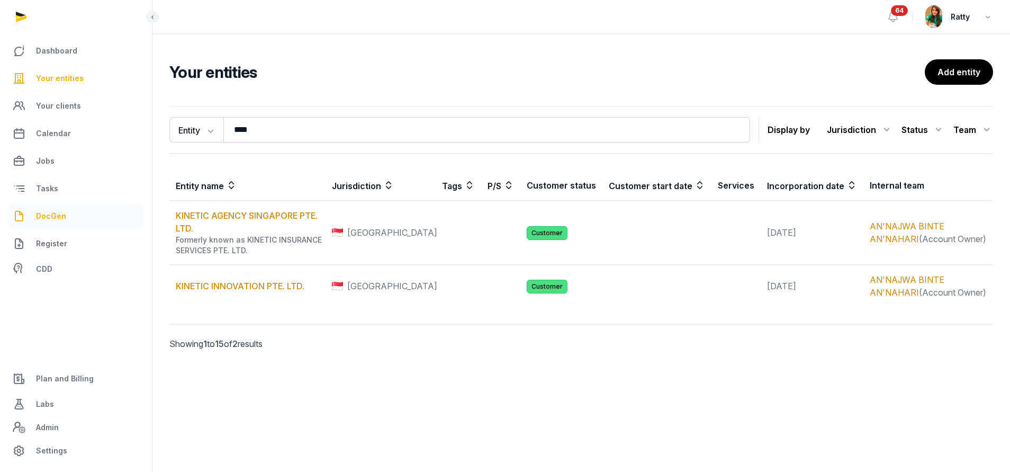
click at [47, 215] on span "DocGen" at bounding box center [51, 216] width 30 height 13
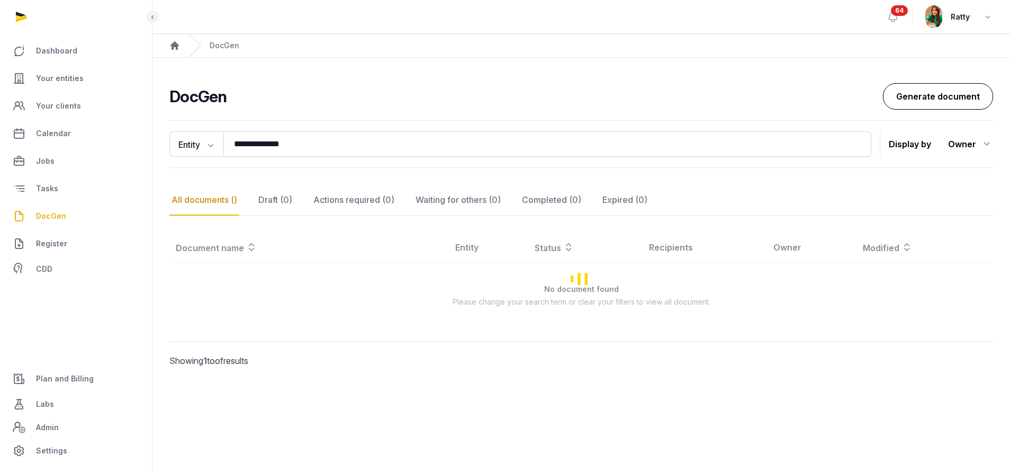
click at [942, 87] on link "Generate document" at bounding box center [938, 96] width 110 height 26
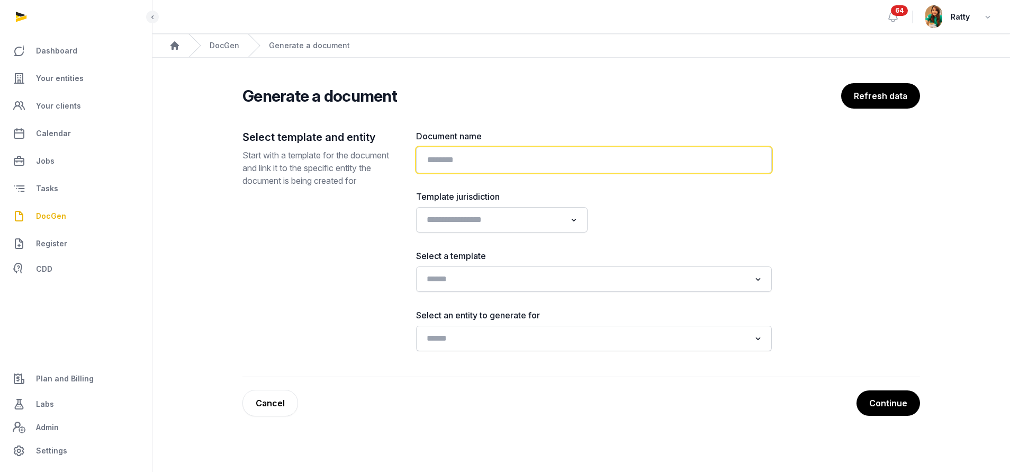
click at [514, 165] on input "text" at bounding box center [594, 160] width 356 height 26
paste input "**********"
click at [486, 160] on input "**********" at bounding box center [594, 160] width 356 height 26
type input "**********"
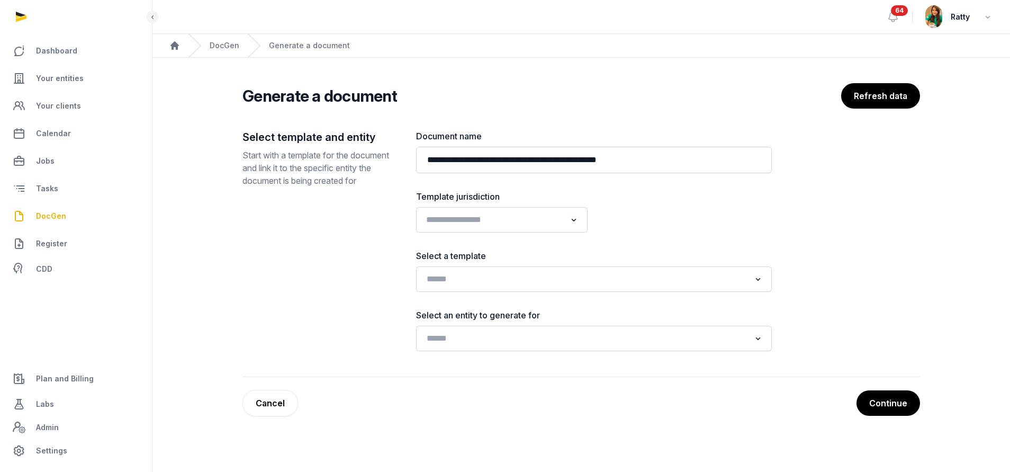
click at [456, 228] on div "Loading..." at bounding box center [501, 219] width 161 height 19
click at [442, 268] on li "[GEOGRAPHIC_DATA]" at bounding box center [502, 273] width 171 height 15
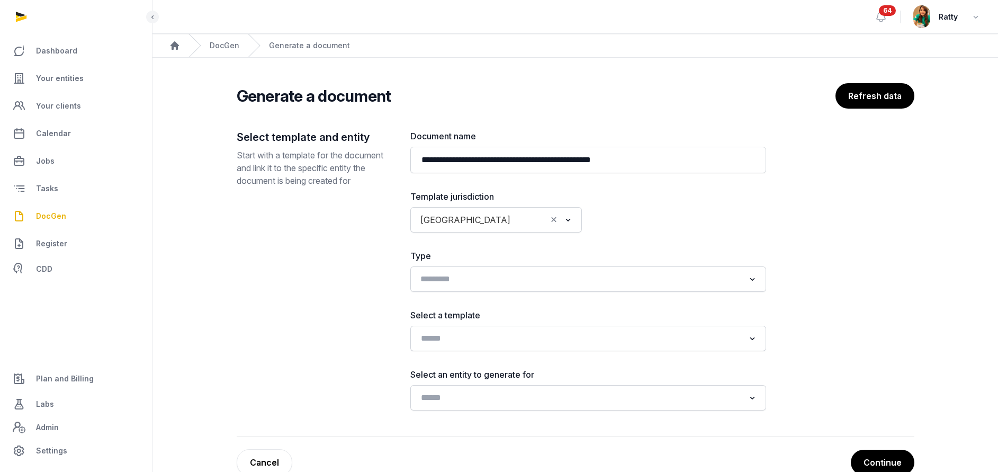
click at [477, 284] on input "Search for option" at bounding box center [581, 279] width 328 height 15
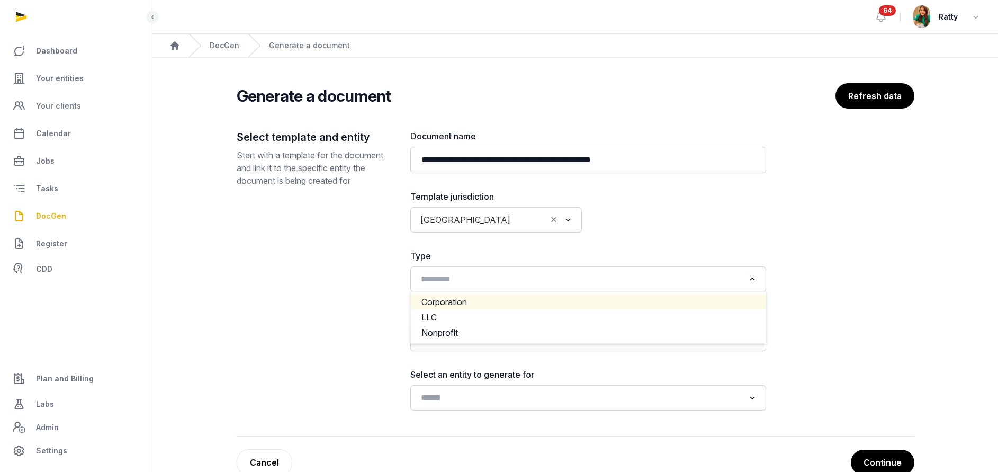
click at [370, 307] on div "Select template and entity Start with a template for the document and link it t…" at bounding box center [315, 270] width 157 height 281
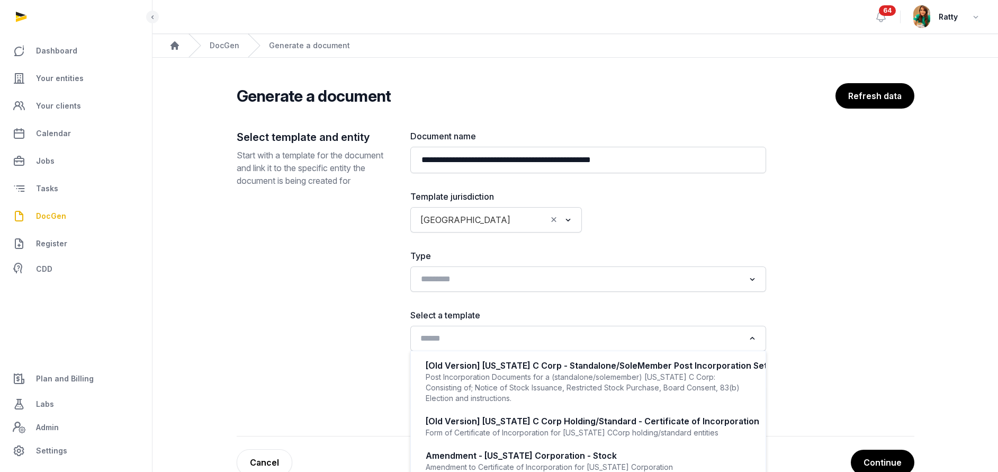
click at [435, 347] on div "Loading..." at bounding box center [588, 338] width 345 height 19
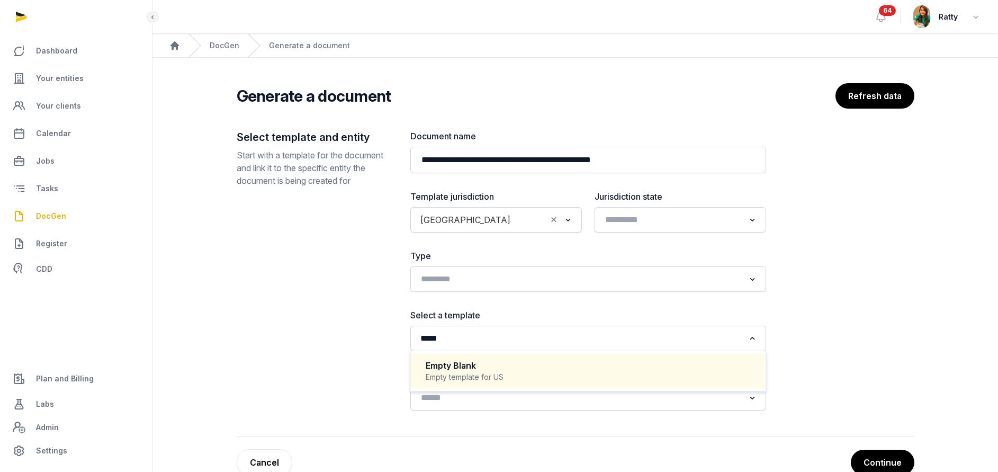
click at [464, 361] on div "Empty Blank" at bounding box center [588, 366] width 325 height 12
type input "*****"
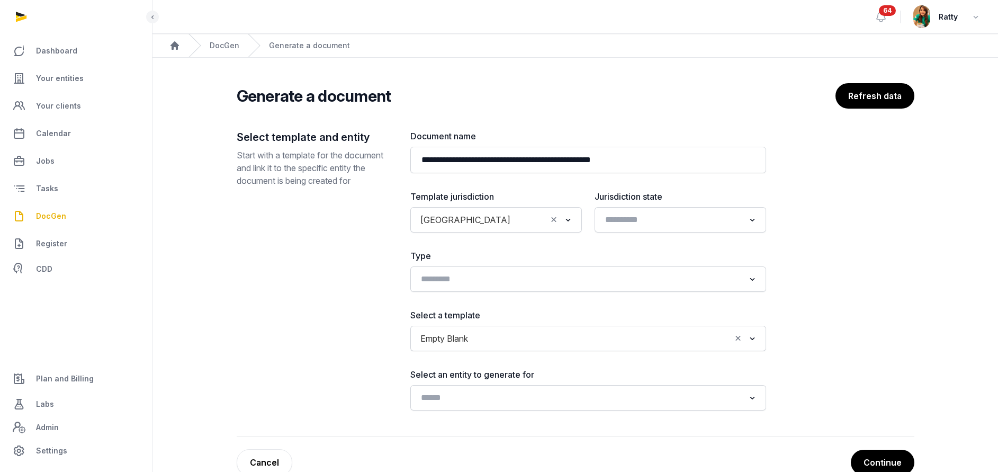
click at [445, 408] on div "Loading..." at bounding box center [588, 397] width 356 height 25
click at [445, 399] on input "Search for option" at bounding box center [581, 397] width 328 height 15
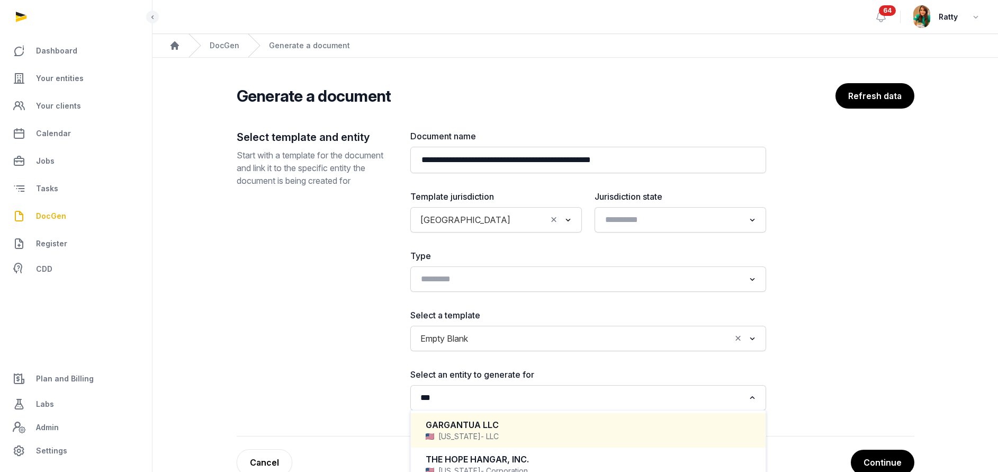
click at [461, 429] on div "GARGANTUA LLC" at bounding box center [588, 425] width 325 height 12
type input "***"
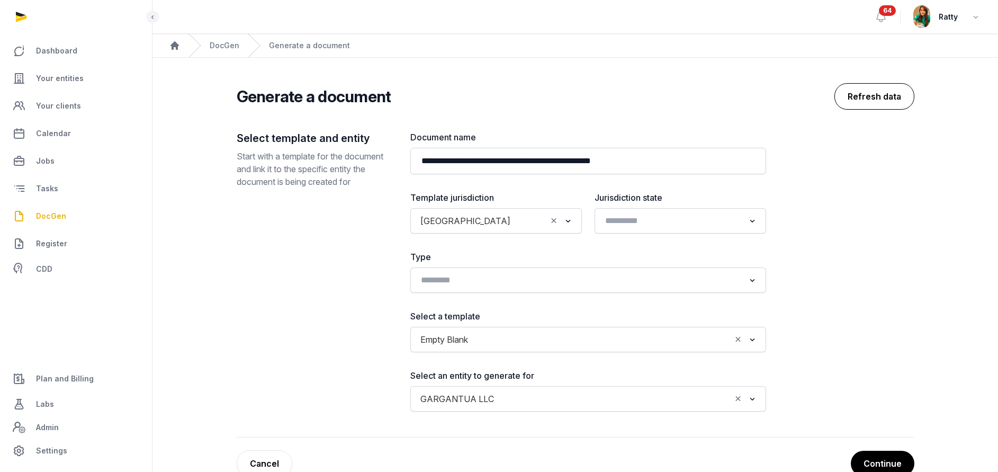
click at [868, 99] on button "Refresh data" at bounding box center [875, 96] width 80 height 26
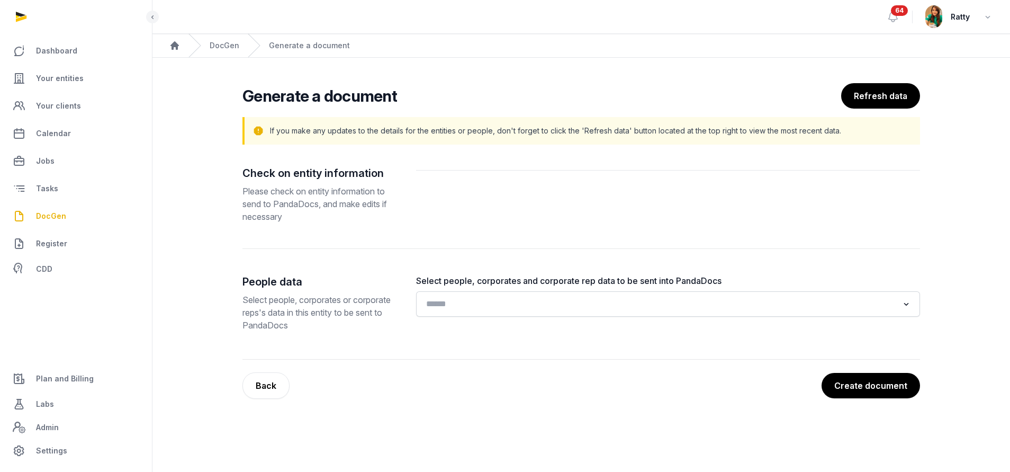
click at [487, 313] on div "Loading..." at bounding box center [668, 303] width 494 height 19
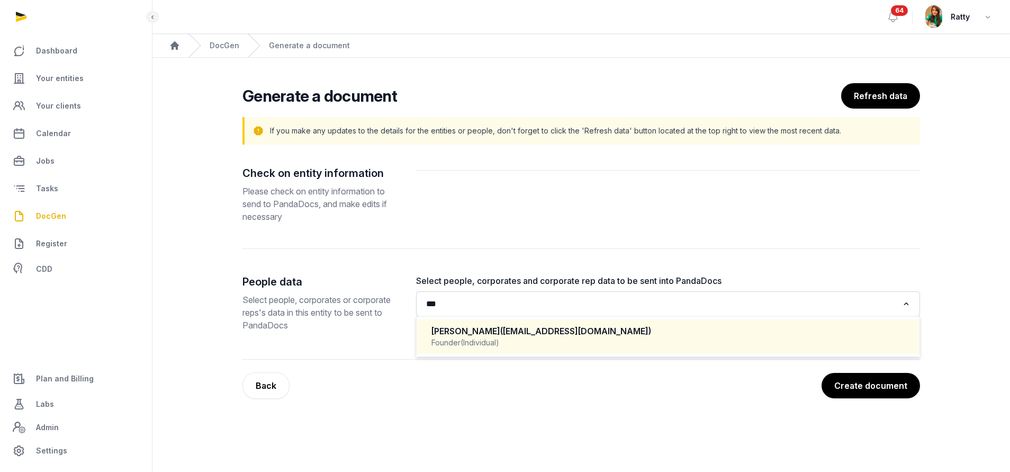
click at [570, 328] on span "(nick@gargantua.llc)" at bounding box center [575, 331] width 151 height 11
type input "***"
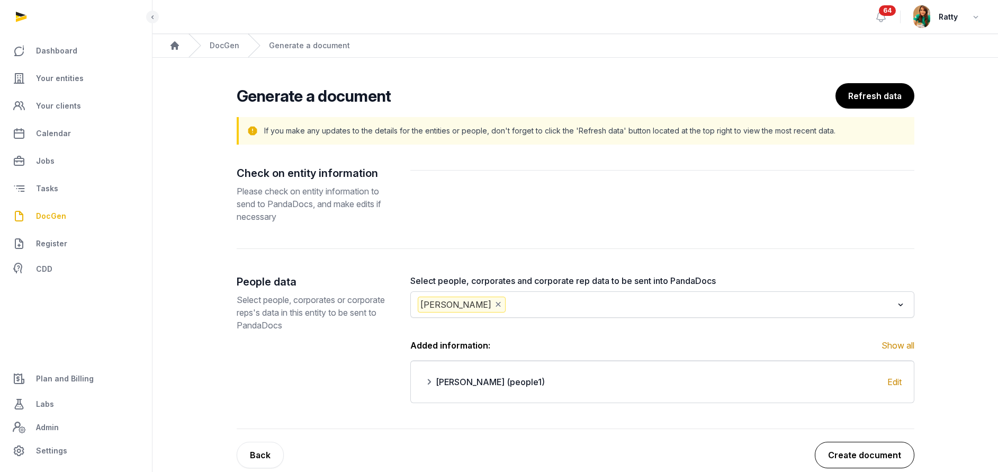
click at [856, 451] on button "Create document" at bounding box center [865, 455] width 100 height 26
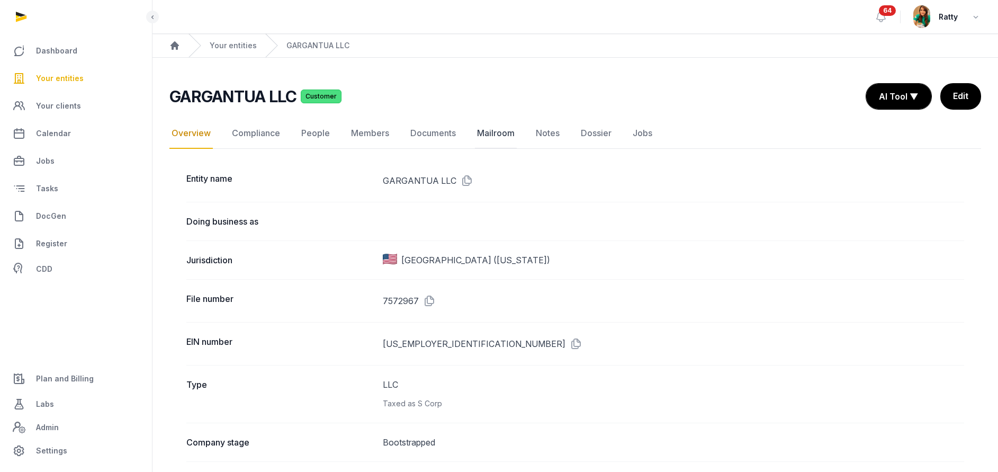
click at [492, 132] on link "Mailroom" at bounding box center [496, 133] width 42 height 31
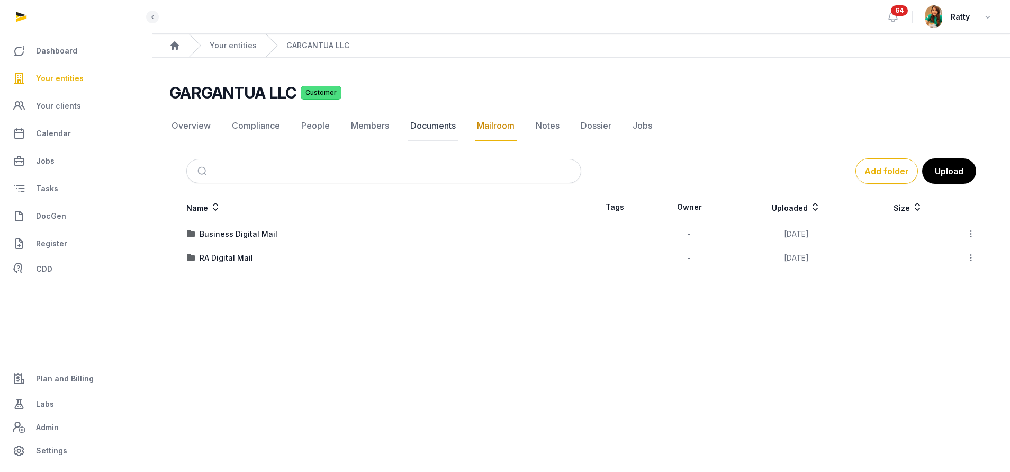
click at [437, 126] on link "Documents" at bounding box center [433, 126] width 50 height 31
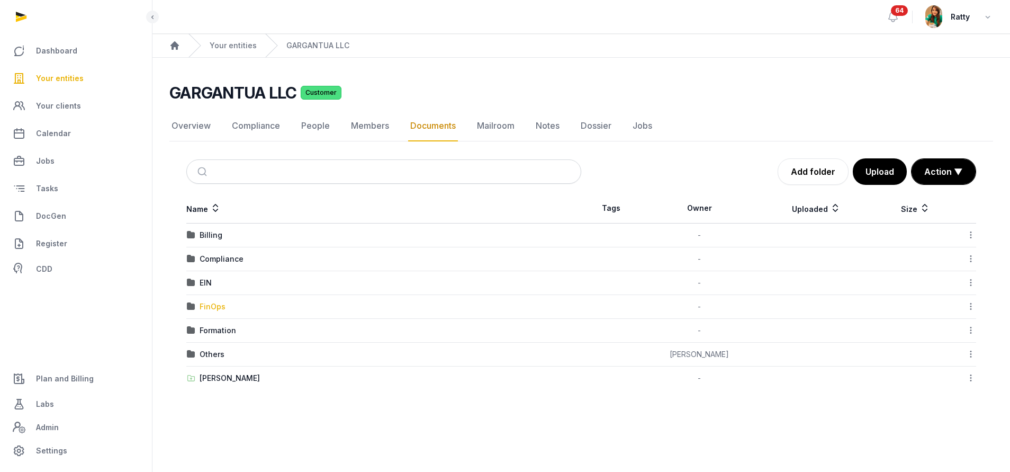
click at [208, 310] on div "FinOps" at bounding box center [213, 306] width 26 height 11
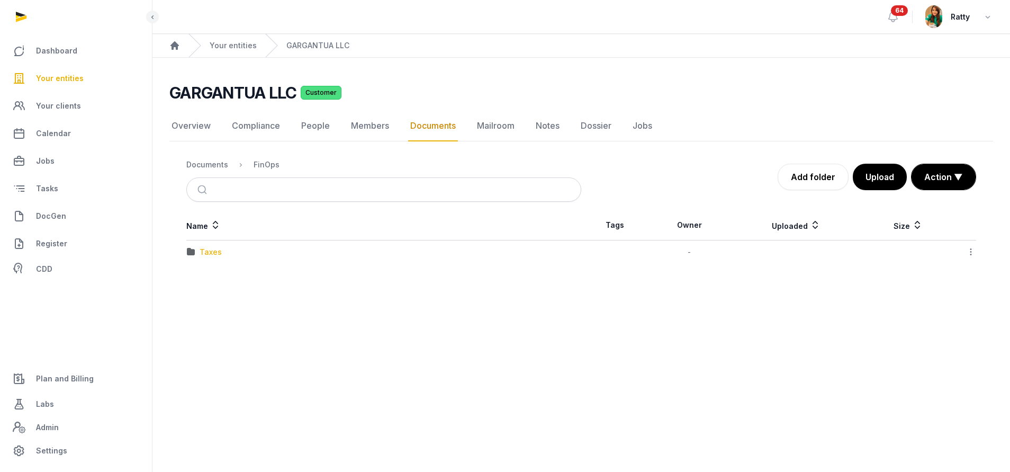
click at [215, 254] on div "Taxes" at bounding box center [211, 252] width 22 height 11
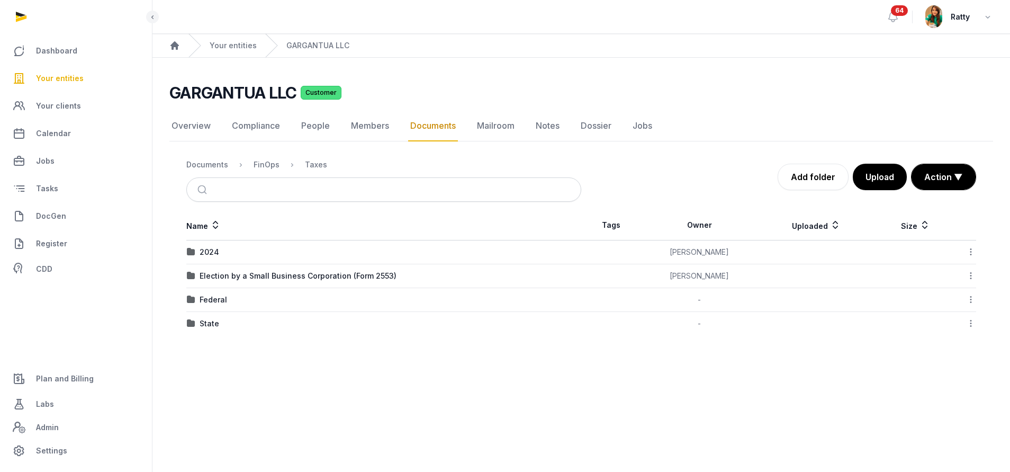
click at [214, 253] on div "2024" at bounding box center [210, 252] width 20 height 11
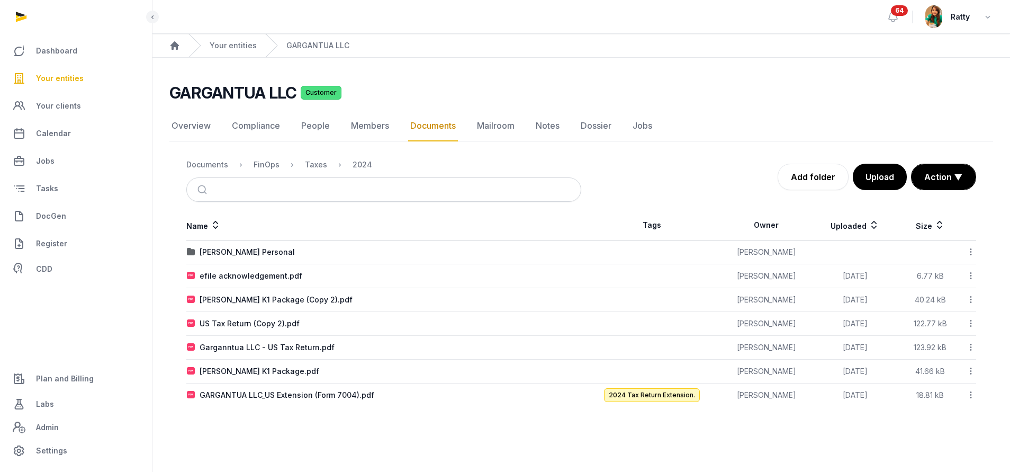
click at [214, 253] on div "[PERSON_NAME] Personal" at bounding box center [247, 252] width 95 height 11
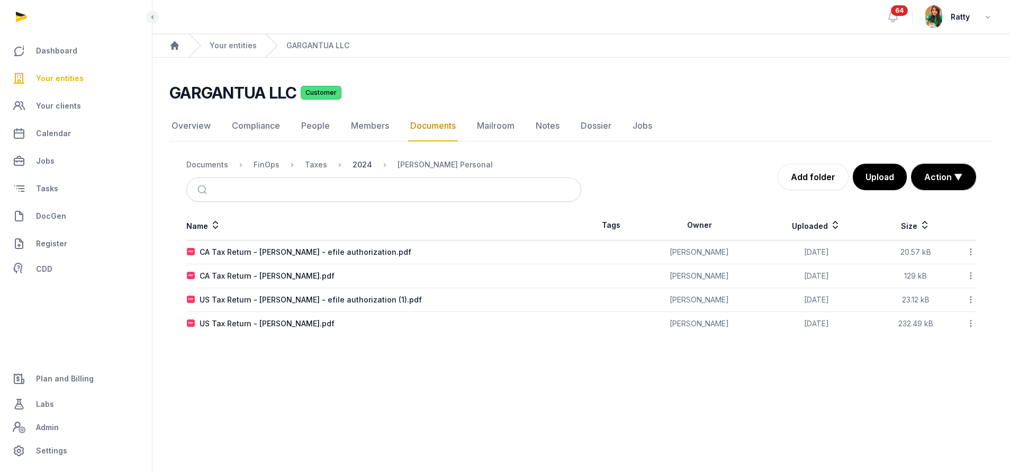
click at [361, 162] on div "2024" at bounding box center [363, 164] width 20 height 11
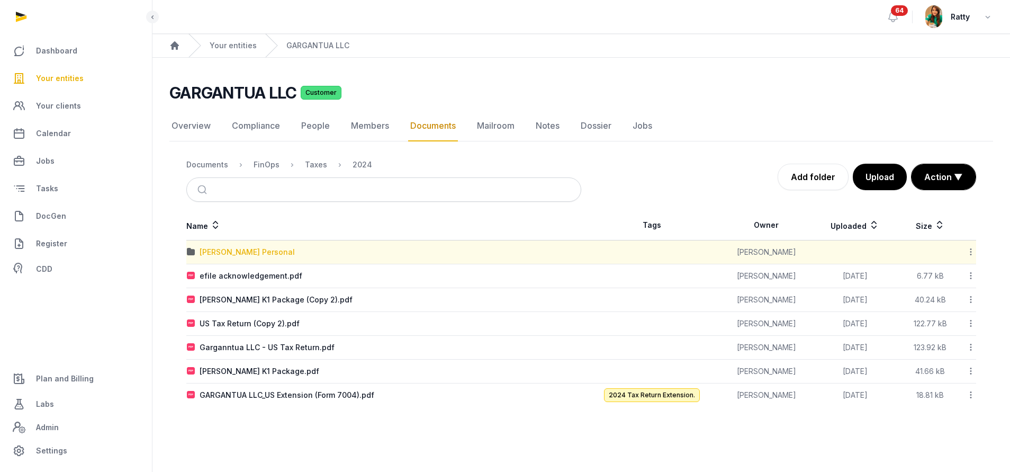
click at [233, 251] on div "[PERSON_NAME] Personal" at bounding box center [247, 252] width 95 height 11
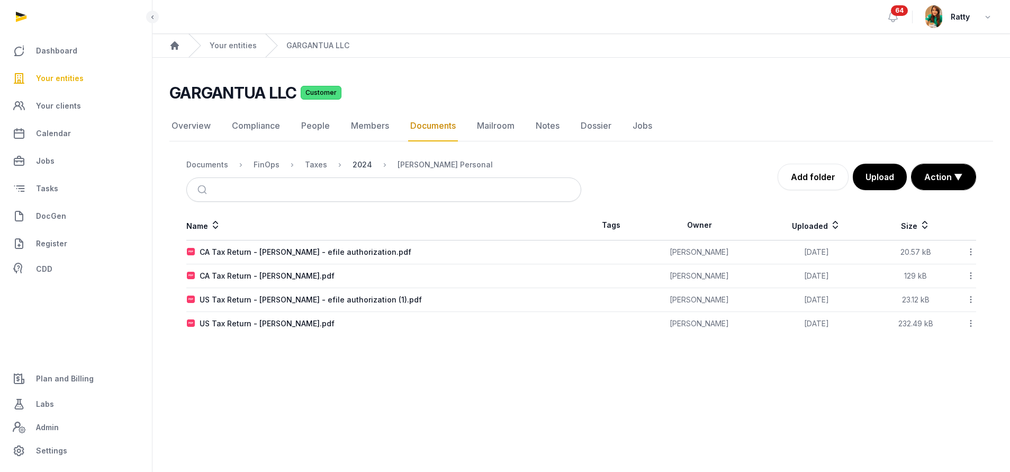
click at [362, 164] on div "2024" at bounding box center [363, 164] width 20 height 11
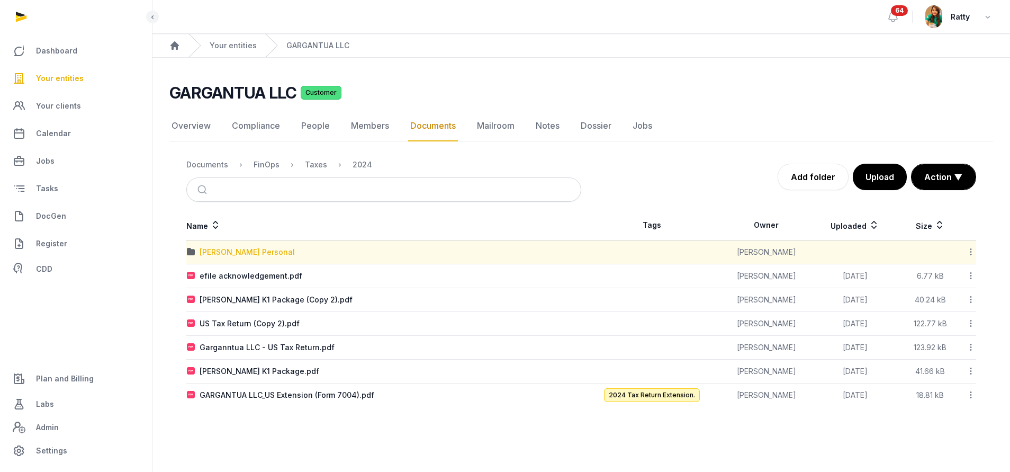
click at [239, 254] on div "[PERSON_NAME] Personal" at bounding box center [247, 252] width 95 height 11
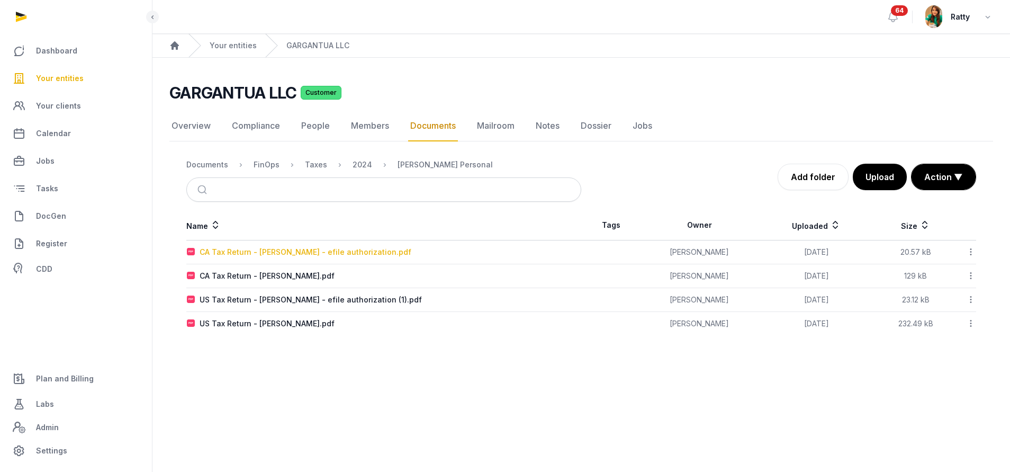
click at [253, 250] on div "CA Tax Return - [PERSON_NAME] - efile authorization.pdf" at bounding box center [306, 252] width 212 height 11
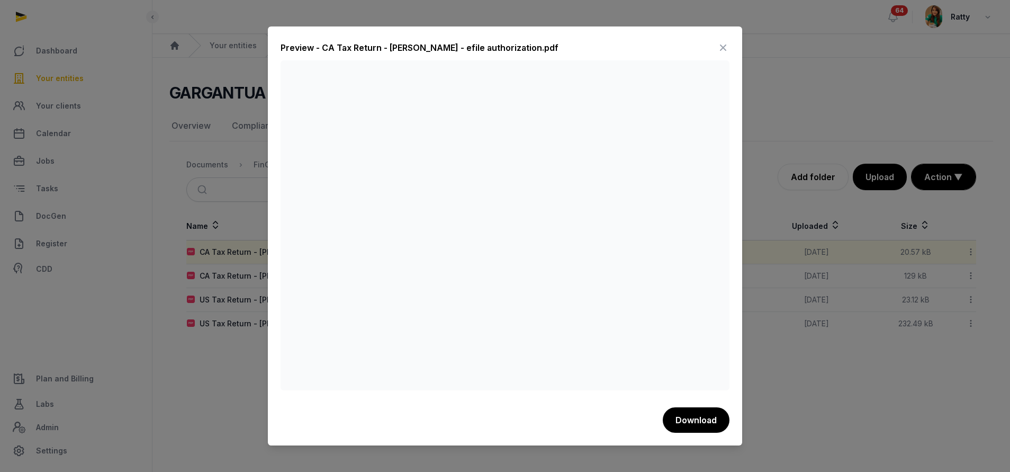
click at [721, 48] on icon at bounding box center [723, 47] width 13 height 17
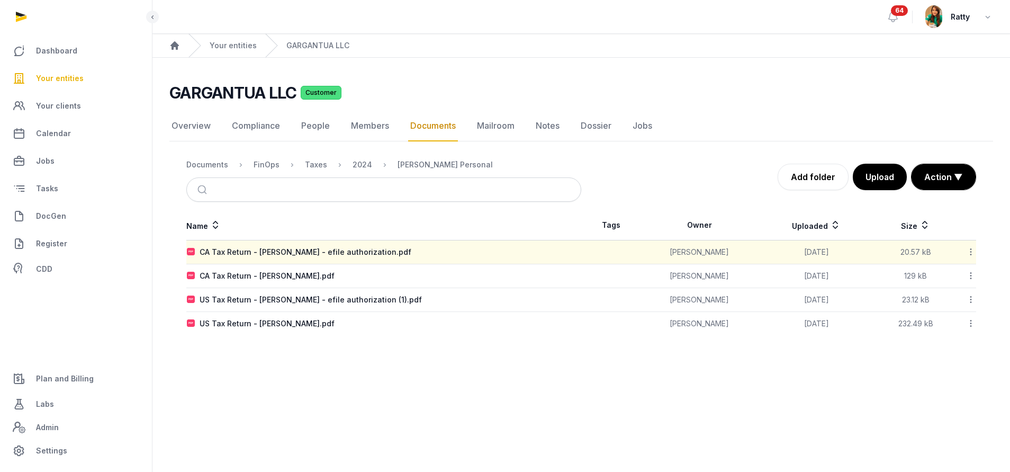
click at [51, 82] on span "Your entities" at bounding box center [60, 78] width 48 height 13
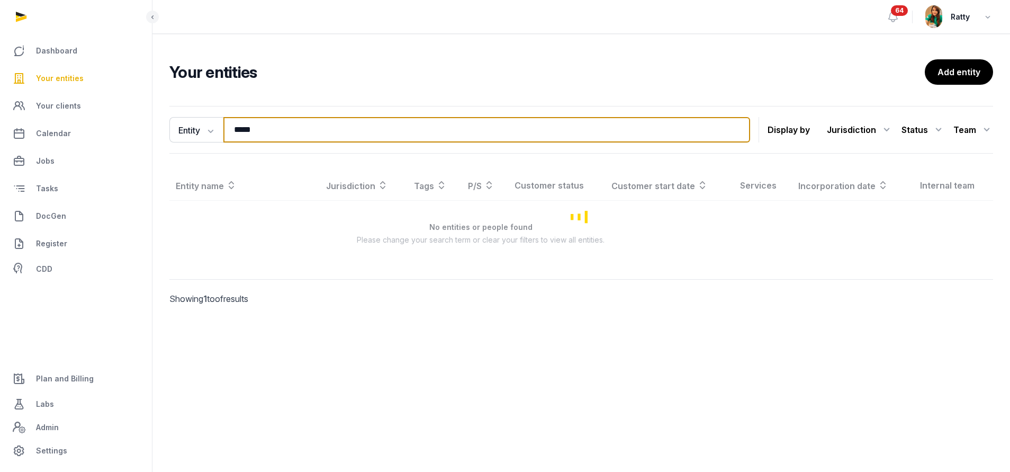
drag, startPoint x: 279, startPoint y: 128, endPoint x: -120, endPoint y: 115, distance: 398.4
click at [0, 115] on html "Dashboard Your entities Your clients Calendar Jobs Tasks DocGen Register CDD Pl…" at bounding box center [505, 236] width 1010 height 472
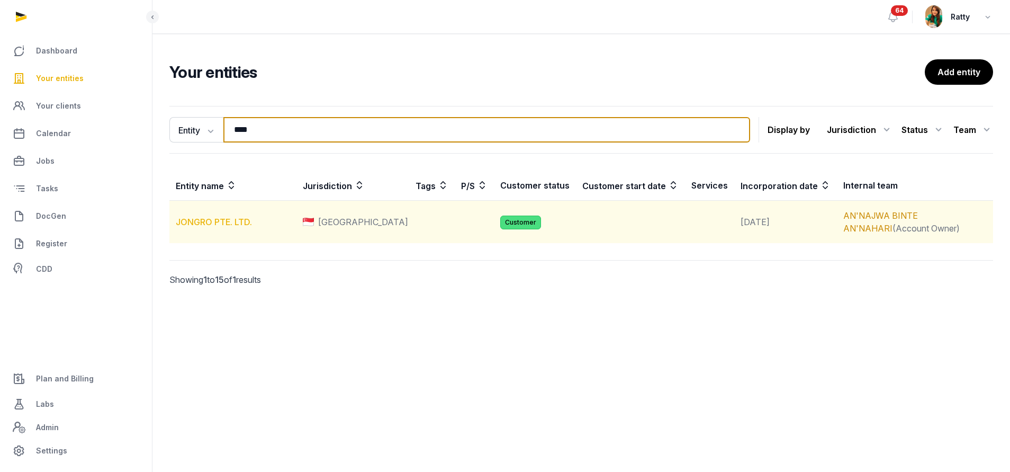
type input "****"
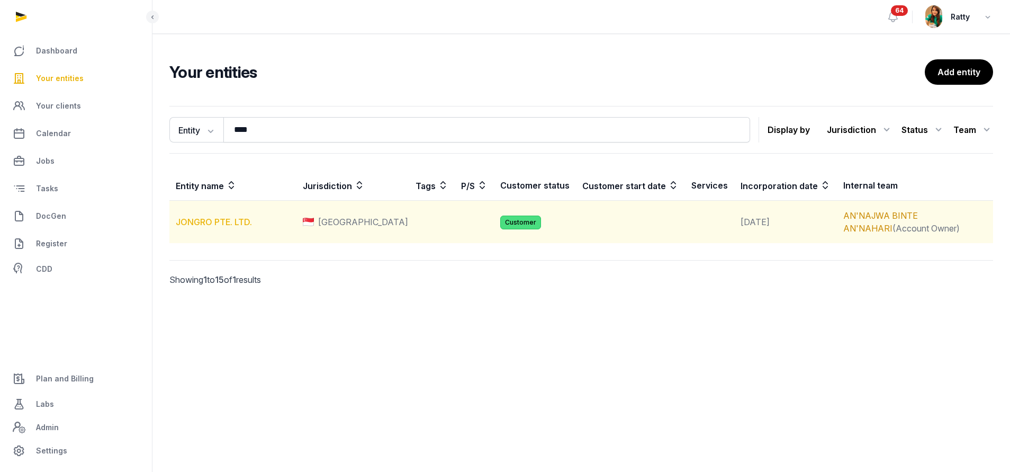
click at [201, 222] on link "JONGRO PTE. LTD." at bounding box center [214, 222] width 76 height 11
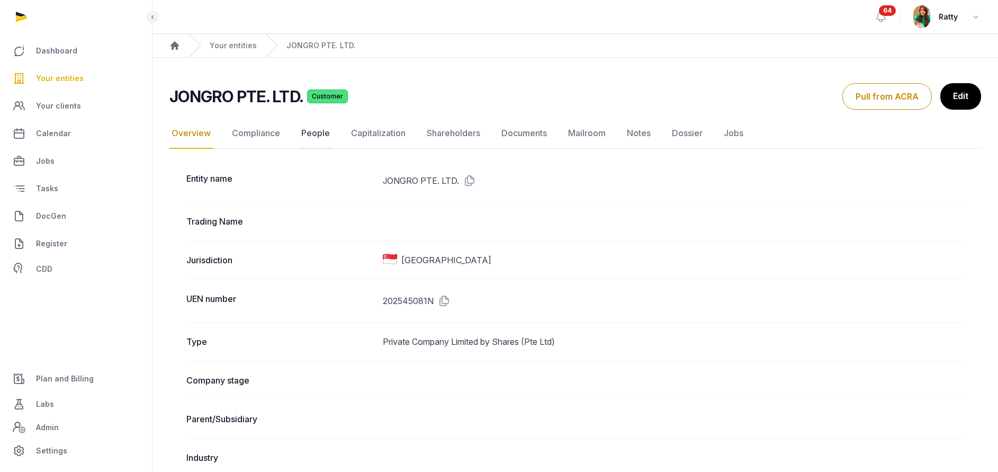
click at [319, 130] on link "People" at bounding box center [315, 133] width 33 height 31
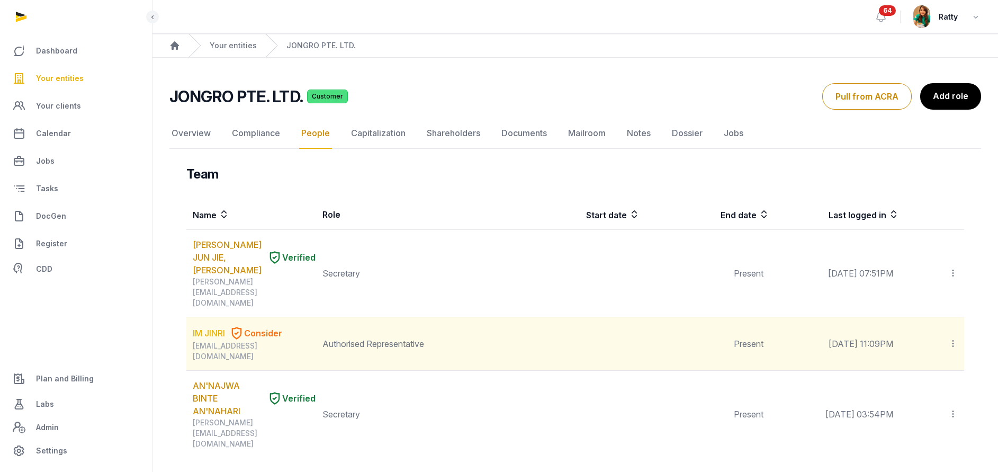
click at [216, 327] on link "IM JINRI" at bounding box center [209, 333] width 32 height 13
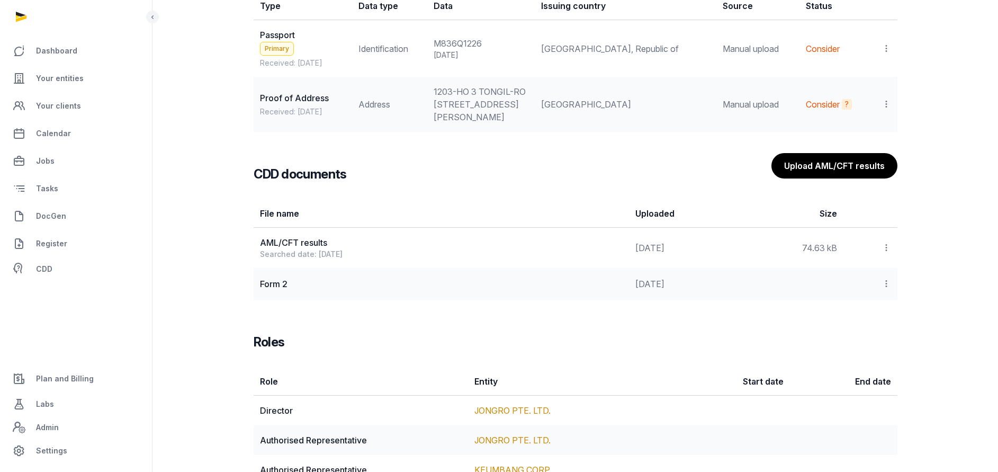
scroll to position [1033, 0]
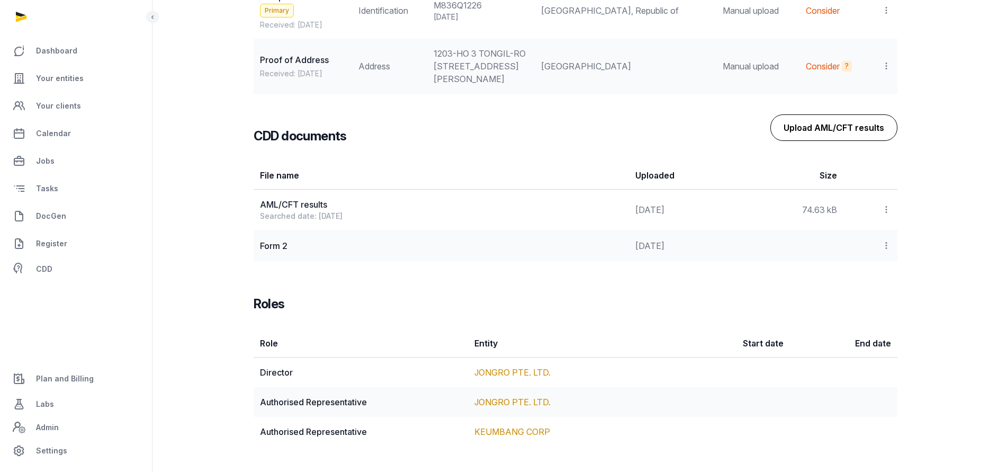
click at [845, 133] on button "Upload AML/CFT results" at bounding box center [833, 127] width 127 height 26
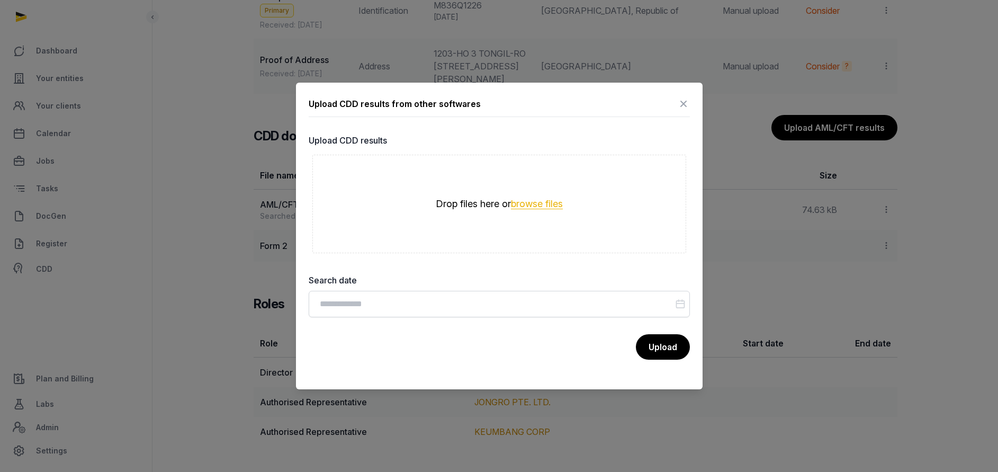
click at [533, 204] on button "browse files" at bounding box center [537, 204] width 52 height 10
click at [522, 203] on button "browse files" at bounding box center [537, 204] width 52 height 10
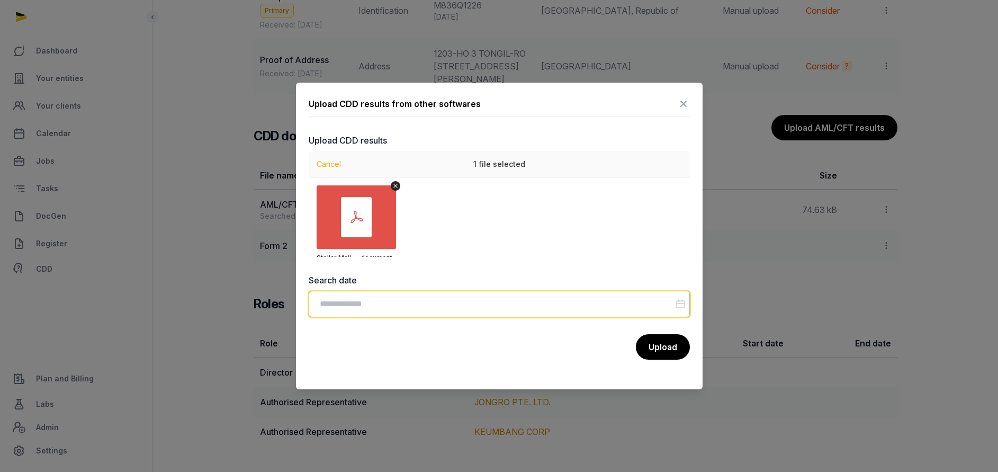
click at [634, 312] on input "Datepicker input" at bounding box center [499, 304] width 381 height 26
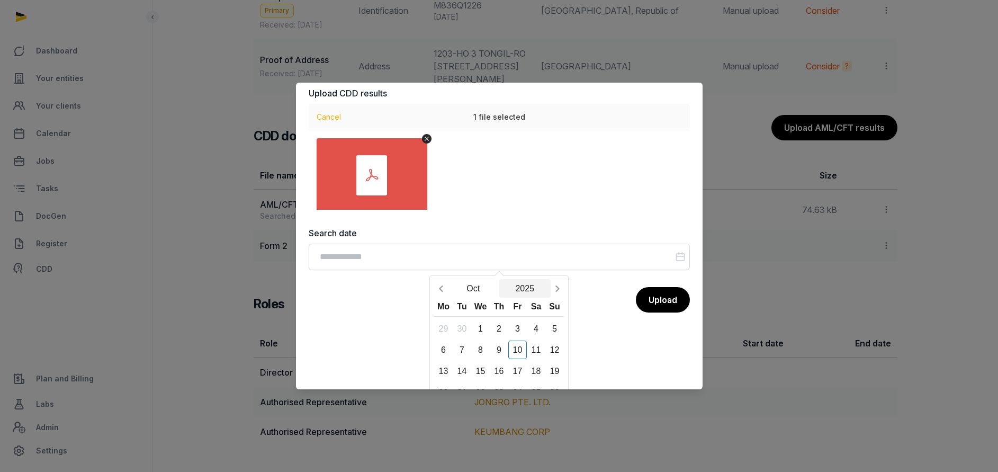
scroll to position [79, 0]
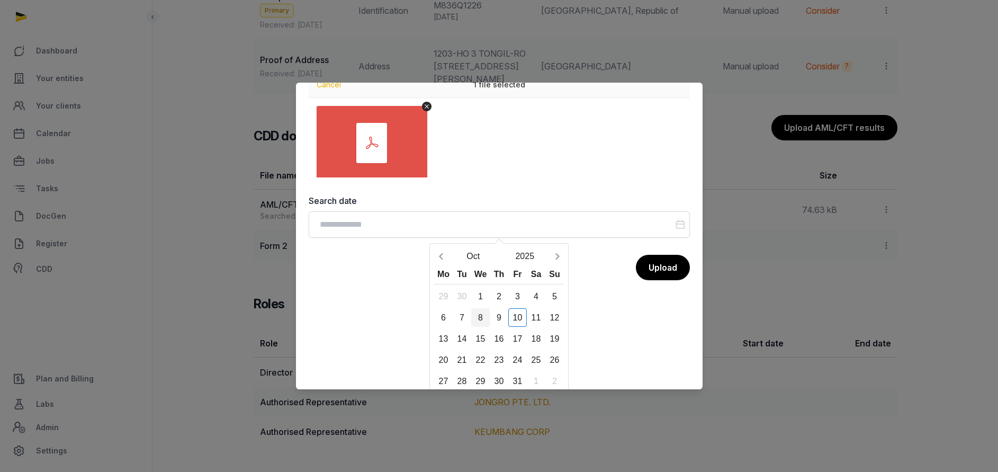
click at [484, 319] on div "8" at bounding box center [480, 317] width 19 height 19
type input "**********"
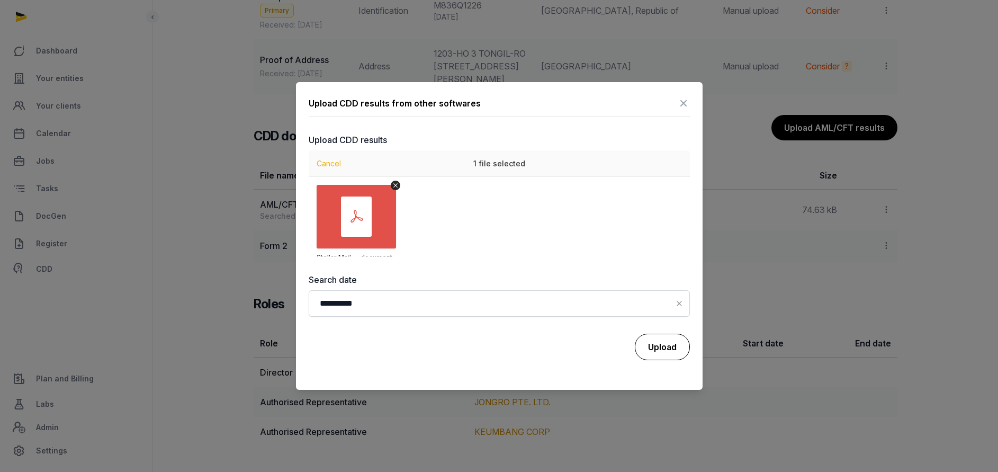
click at [667, 352] on button "Upload" at bounding box center [662, 347] width 55 height 26
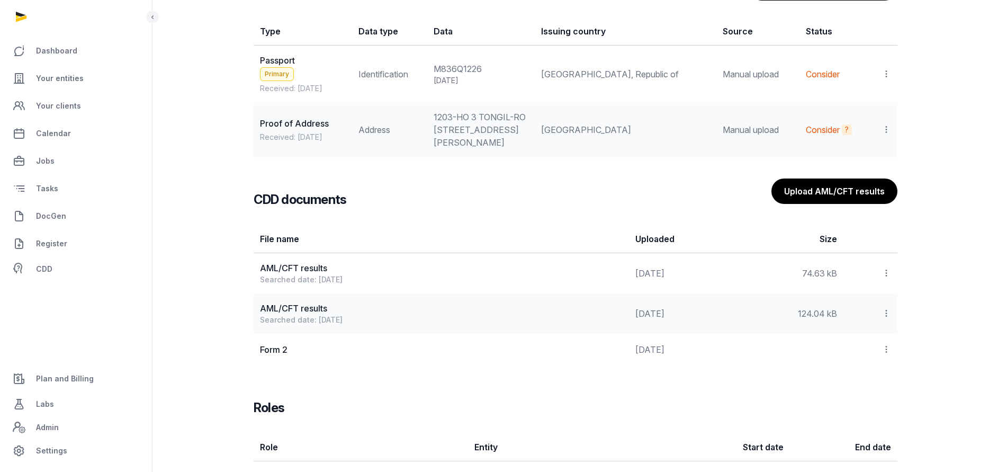
scroll to position [1082, 0]
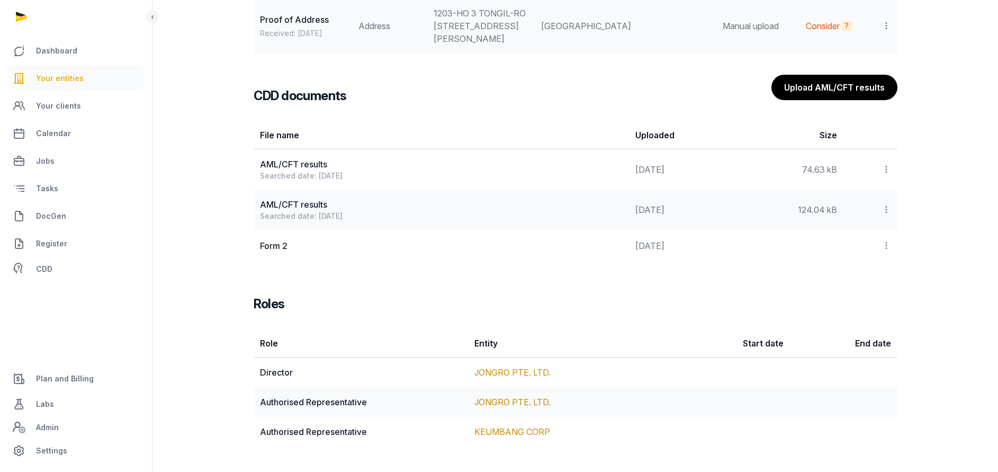
click at [64, 80] on span "Your entities" at bounding box center [60, 78] width 48 height 13
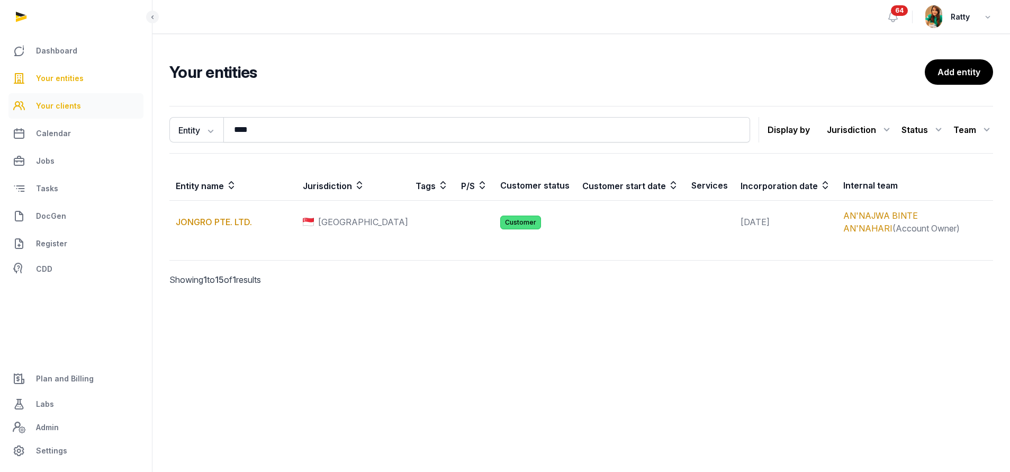
click at [65, 107] on span "Your clients" at bounding box center [58, 106] width 45 height 13
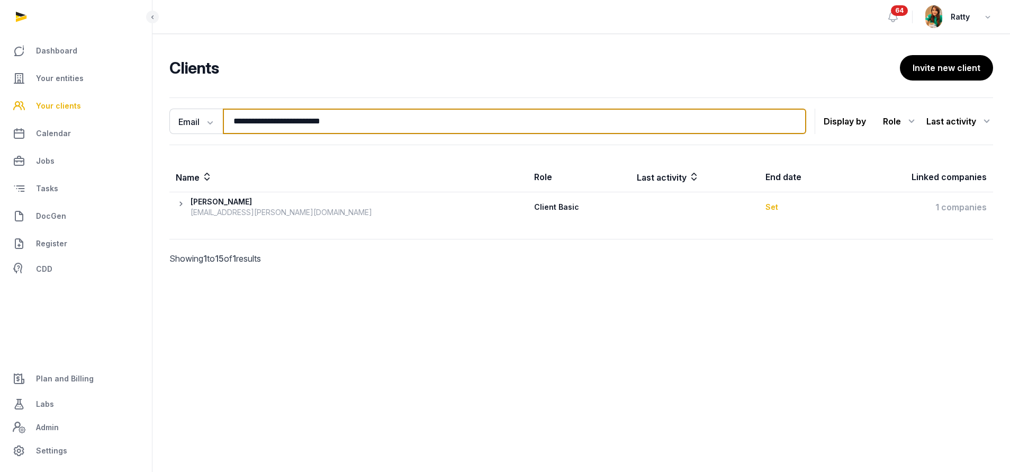
drag, startPoint x: 376, startPoint y: 127, endPoint x: -254, endPoint y: 130, distance: 629.6
click at [0, 130] on html "**********" at bounding box center [505, 236] width 1010 height 472
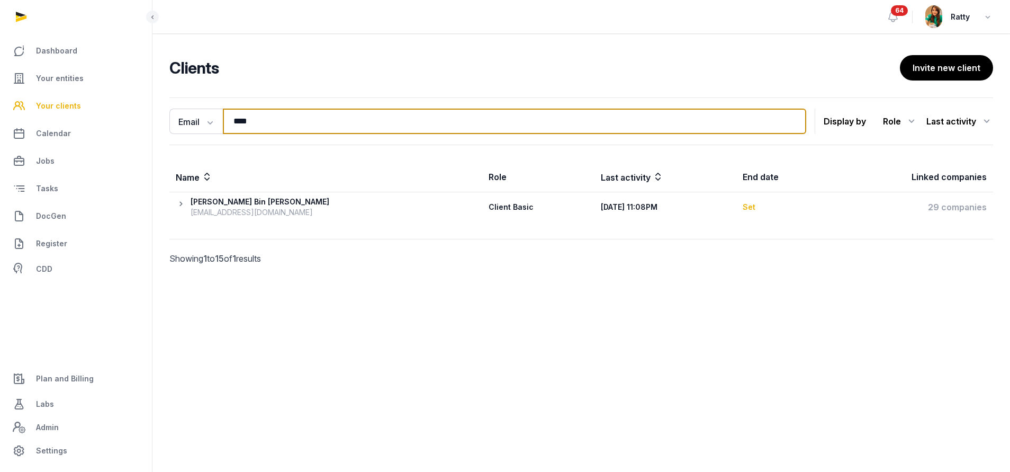
type input "****"
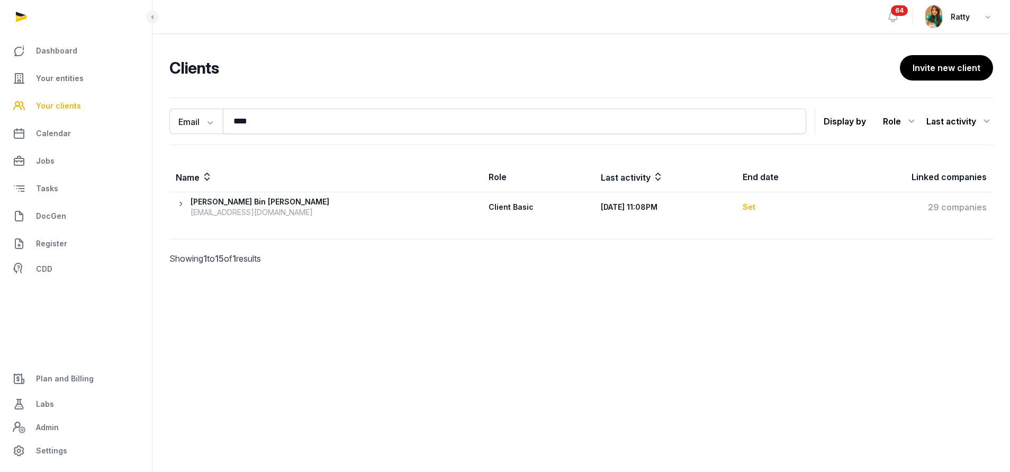
click at [257, 208] on div "[EMAIL_ADDRESS][DOMAIN_NAME]" at bounding box center [260, 212] width 139 height 11
click at [177, 201] on icon at bounding box center [183, 206] width 15 height 21
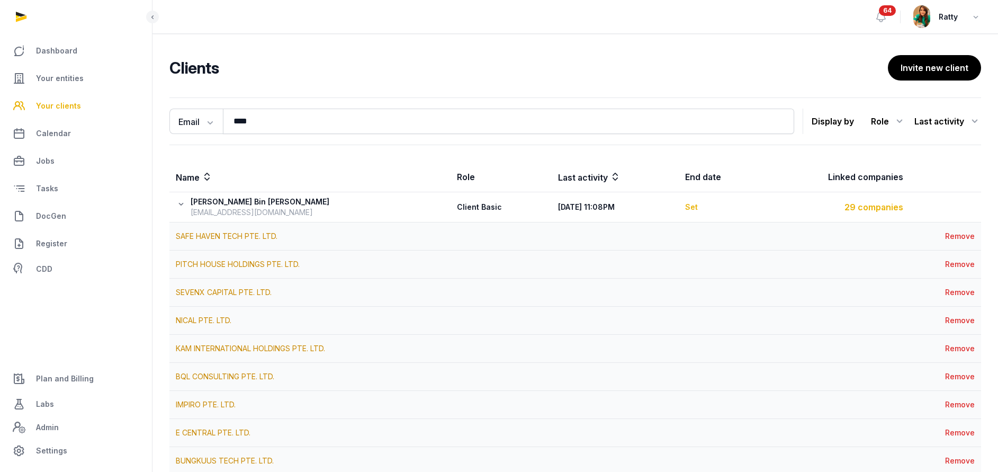
click at [859, 207] on div "29 companies" at bounding box center [835, 207] width 136 height 13
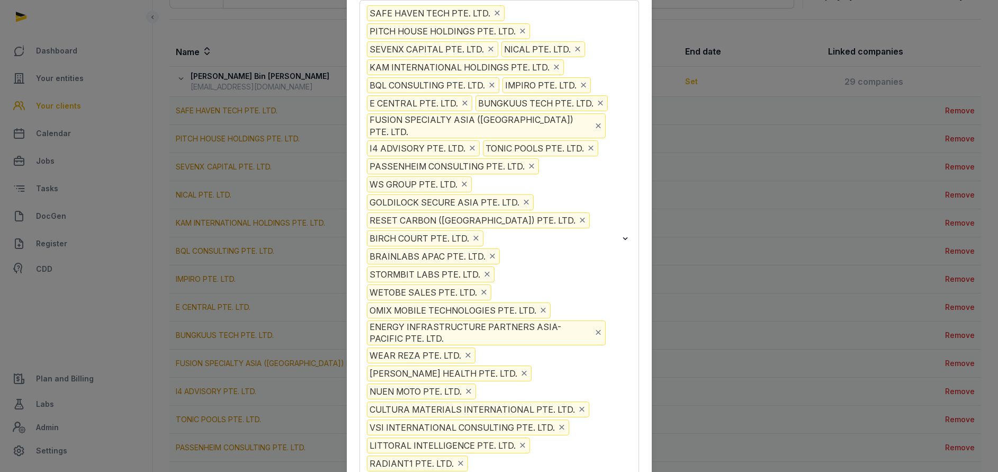
scroll to position [159, 0]
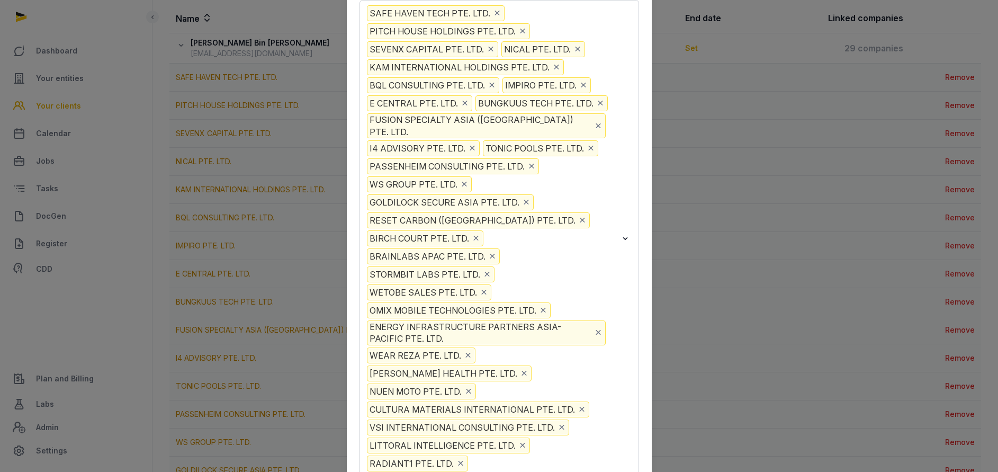
click at [526, 455] on input "Search for option" at bounding box center [543, 463] width 147 height 16
type input "****"
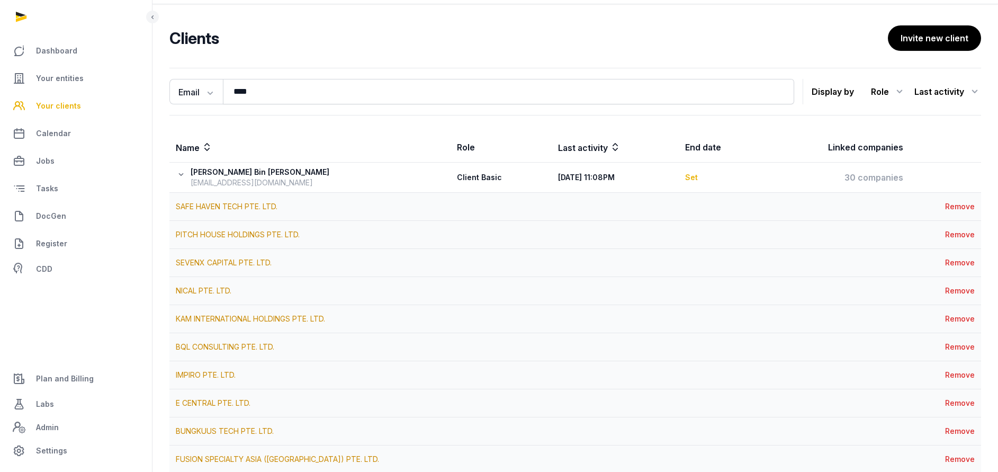
scroll to position [0, 0]
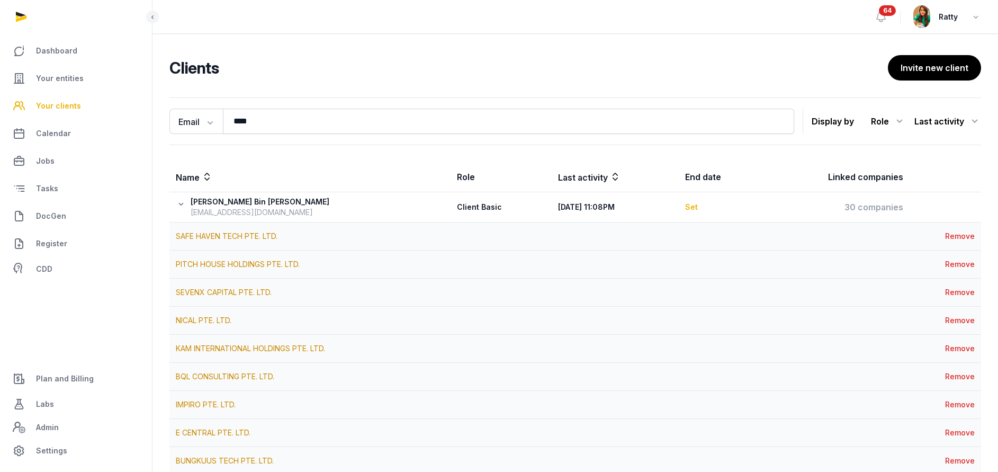
click at [73, 99] on link "Your clients" at bounding box center [75, 105] width 135 height 25
click at [69, 76] on span "Your entities" at bounding box center [60, 78] width 48 height 13
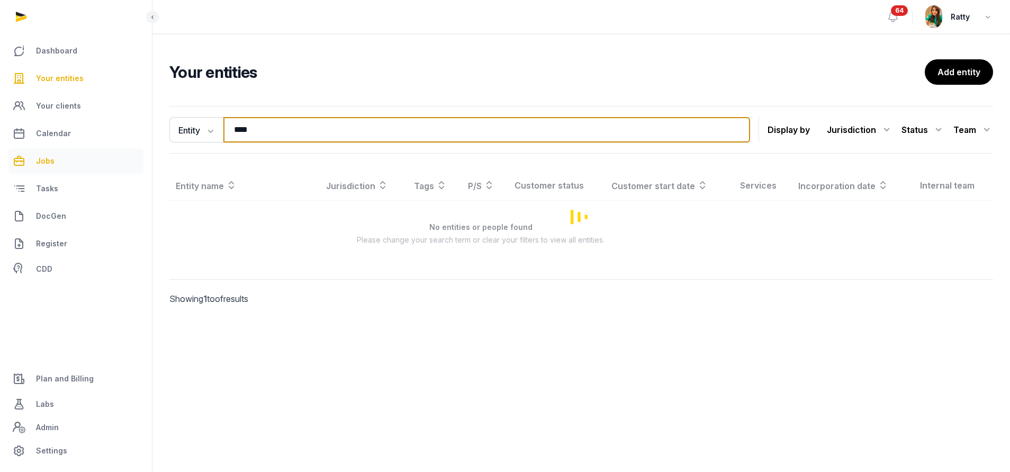
drag, startPoint x: 282, startPoint y: 131, endPoint x: 28, endPoint y: 156, distance: 255.3
click at [33, 155] on div "Dashboard Your entities Your clients Calendar Jobs Tasks DocGen Register CDD Pl…" at bounding box center [505, 236] width 1010 height 472
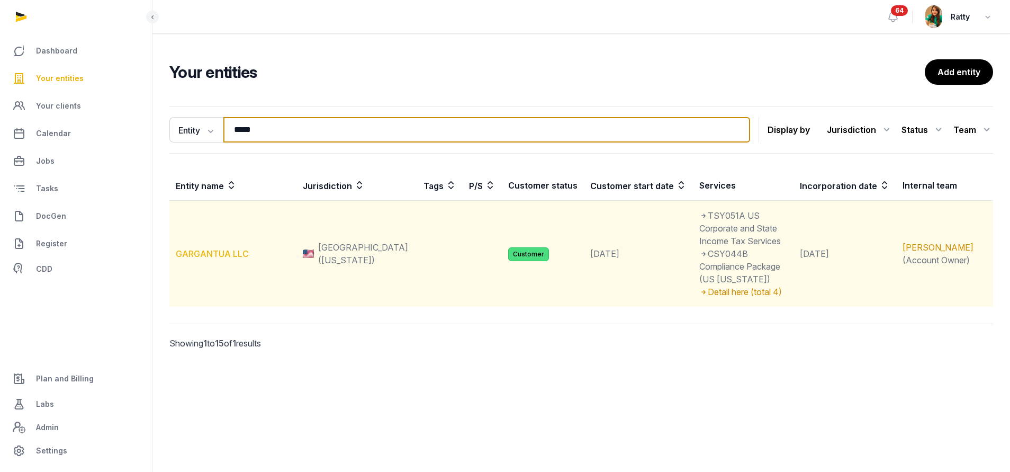
type input "*****"
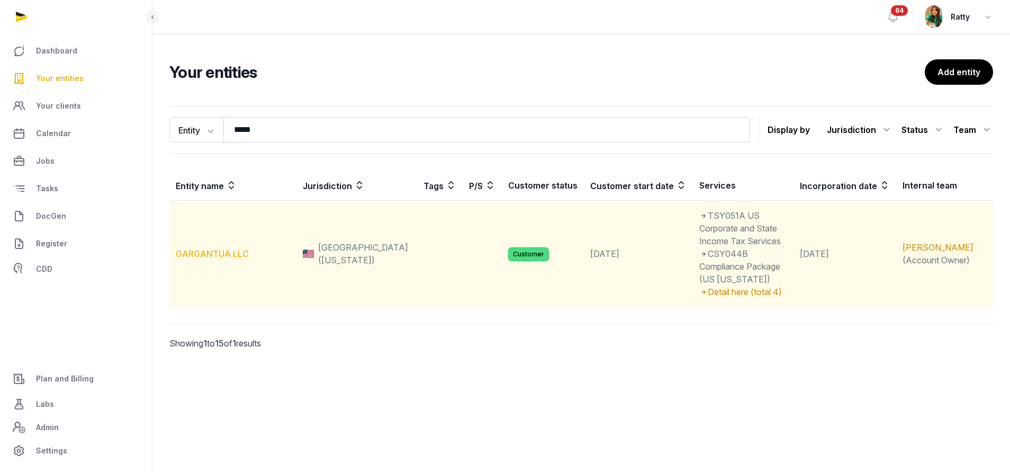
click at [229, 248] on link "GARGANTUA LLC" at bounding box center [212, 253] width 73 height 11
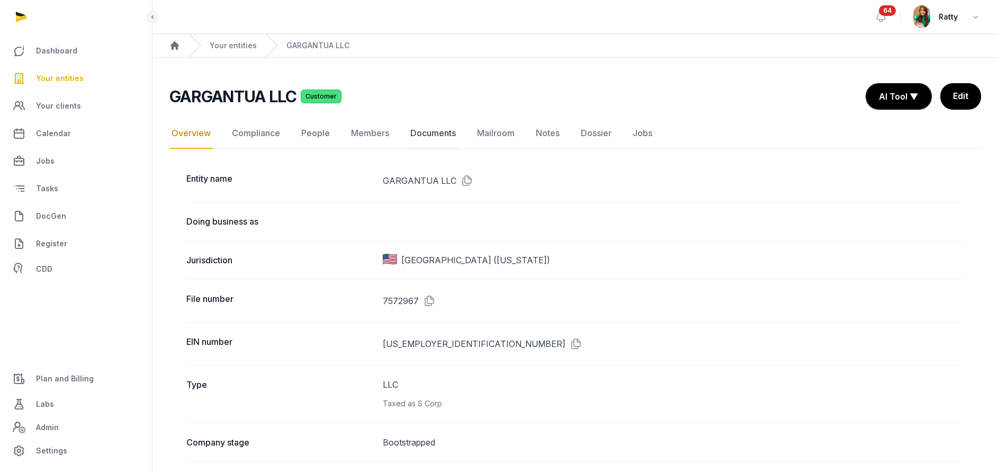
click at [428, 130] on link "Documents" at bounding box center [433, 133] width 50 height 31
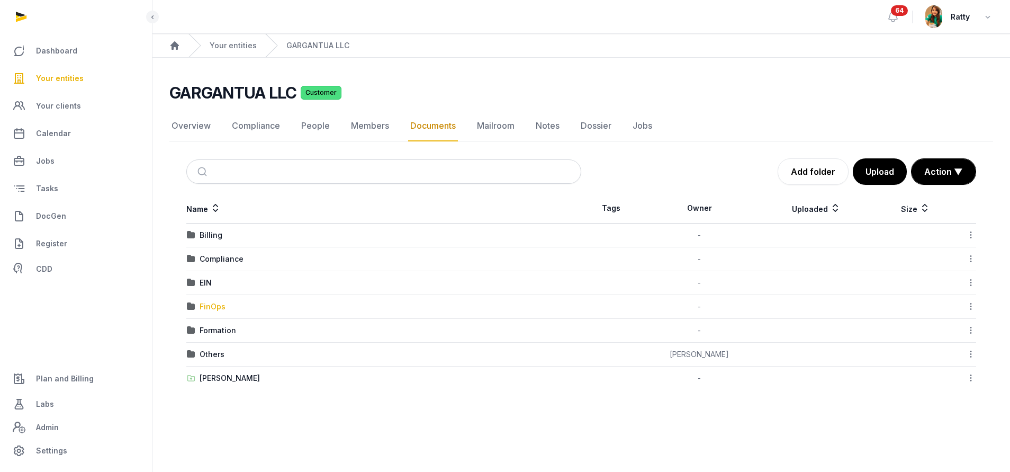
click at [213, 309] on div "FinOps" at bounding box center [213, 306] width 26 height 11
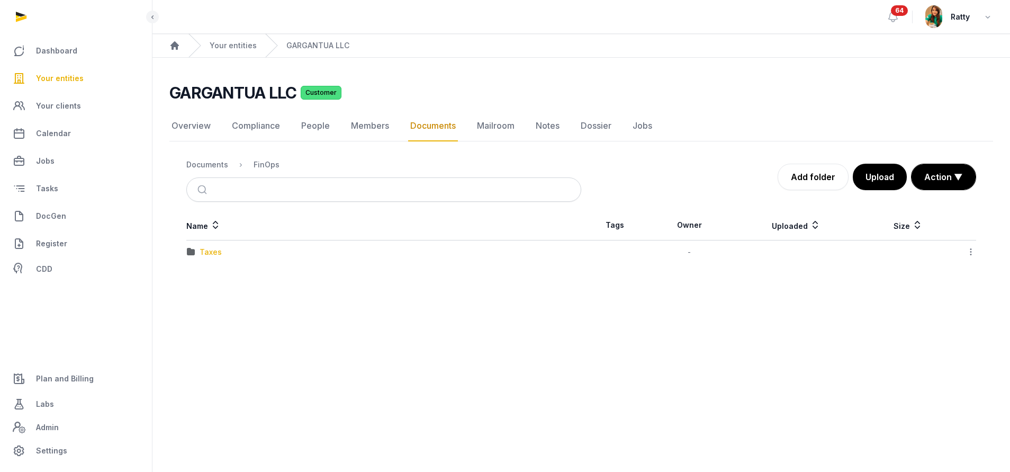
click at [212, 250] on div "Taxes" at bounding box center [211, 252] width 22 height 11
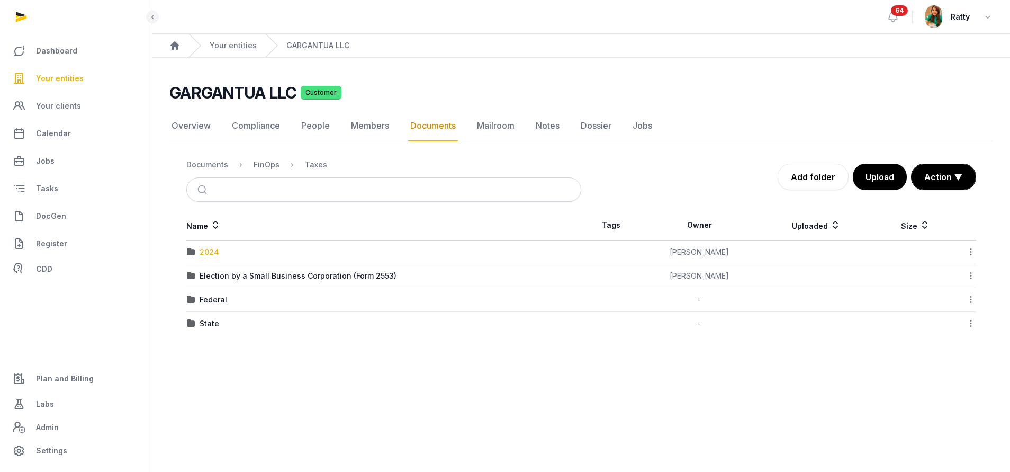
click at [212, 254] on div "2024" at bounding box center [210, 252] width 20 height 11
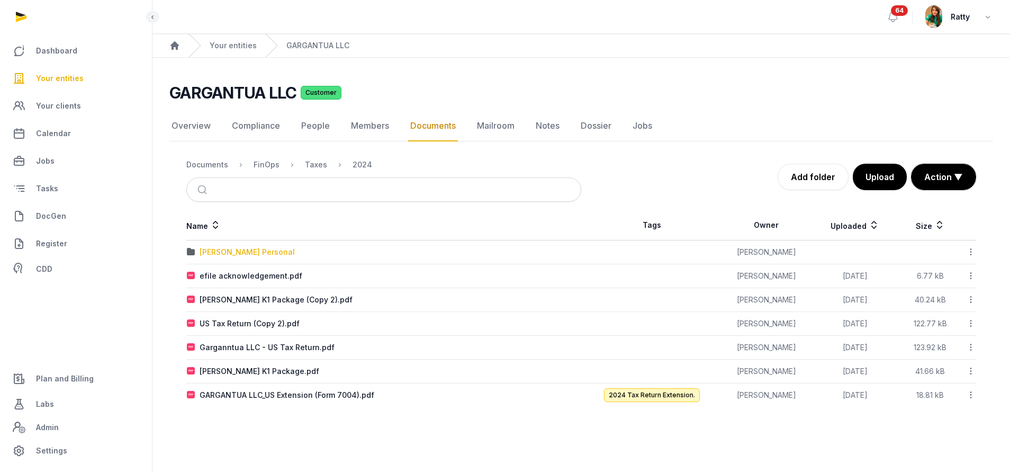
click at [238, 252] on div "Nick Kim Personal" at bounding box center [247, 252] width 95 height 11
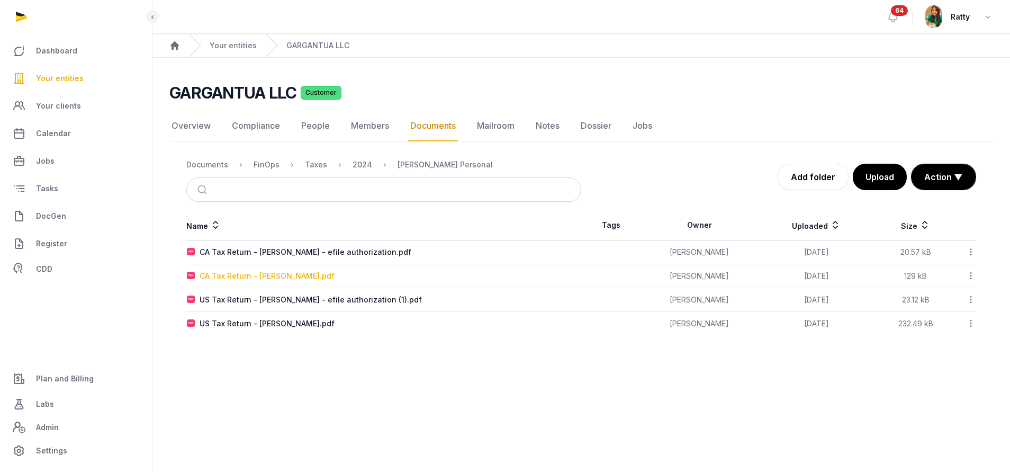
click at [241, 276] on div "CA Tax Return - Kim Nick.pdf" at bounding box center [267, 276] width 135 height 11
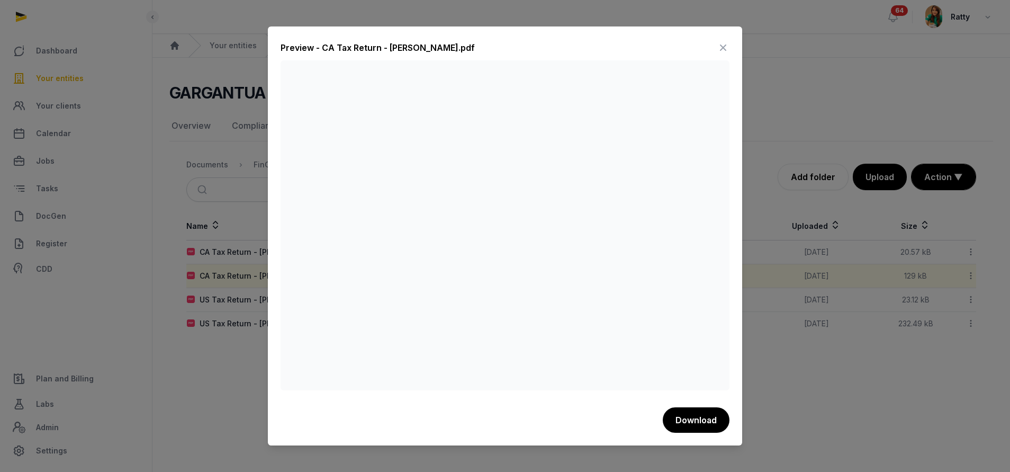
click at [730, 44] on div "Preview - CA Tax Return - Kim Nick.pdf Download" at bounding box center [505, 235] width 474 height 419
click at [724, 46] on icon at bounding box center [723, 47] width 13 height 17
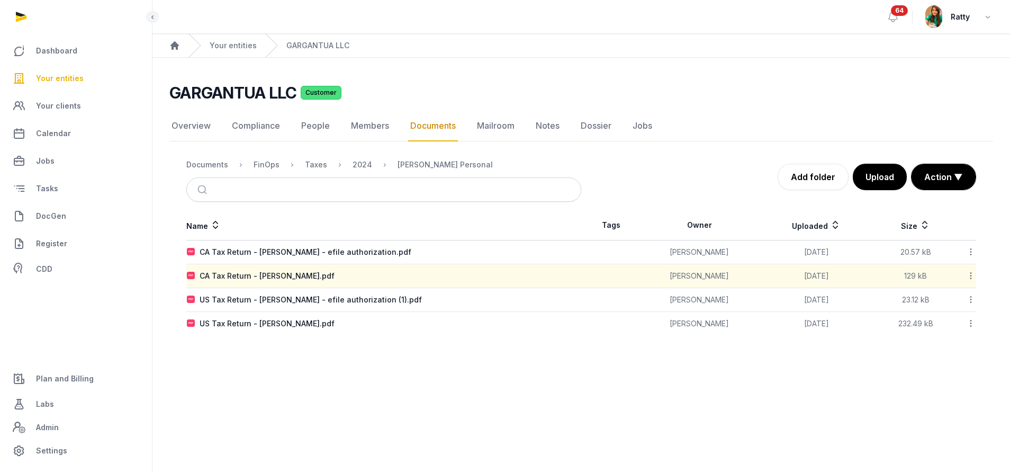
click at [970, 298] on icon at bounding box center [971, 299] width 10 height 11
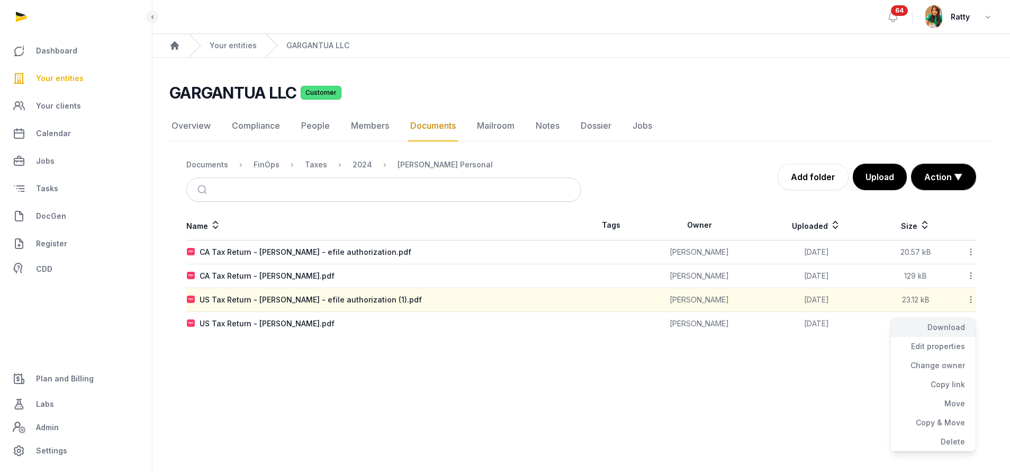
click at [952, 328] on div "Download" at bounding box center [933, 327] width 85 height 19
drag, startPoint x: 201, startPoint y: 299, endPoint x: 358, endPoint y: 300, distance: 157.3
click at [358, 300] on div "US Tax Return - Kim Nick - efile authorization (1).pdf" at bounding box center [311, 299] width 222 height 11
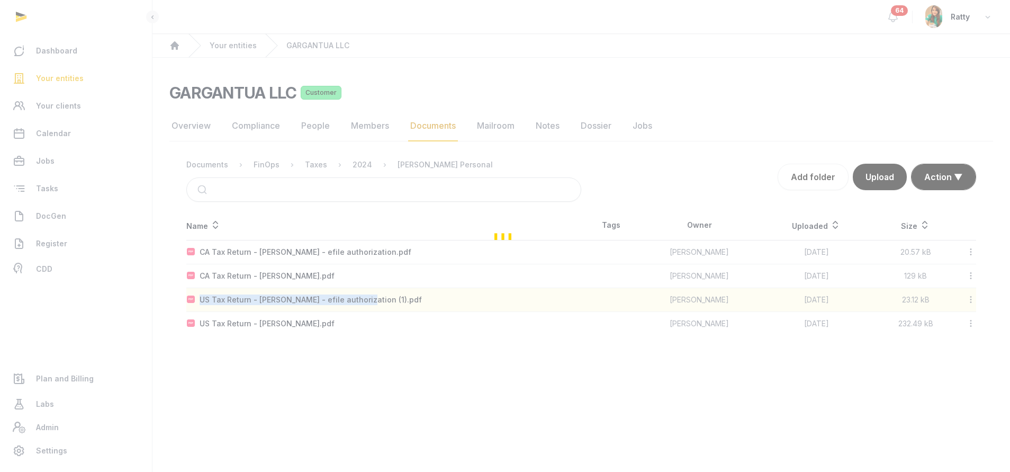
copy div "US Tax Return - Kim Nick - efile authorization"
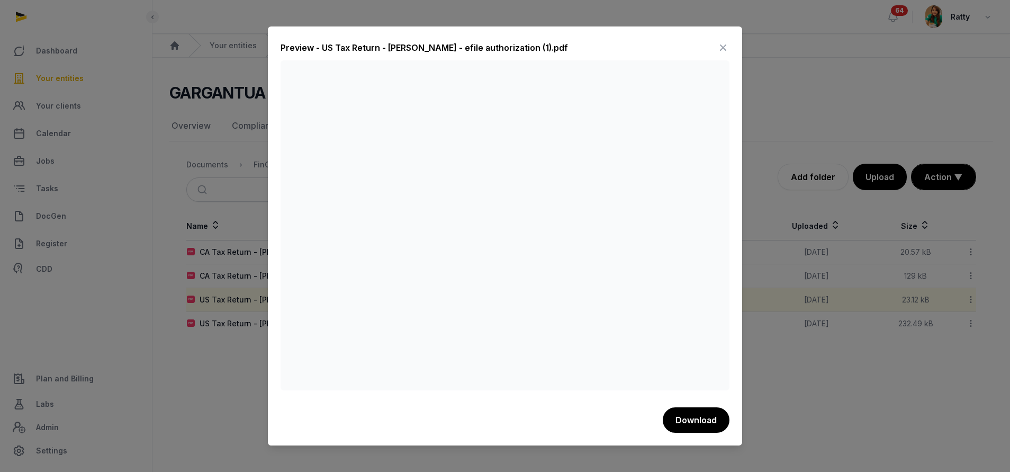
click at [349, 53] on div "Preview - US Tax Return - Kim Nick - efile authorization (1).pdf" at bounding box center [425, 47] width 288 height 13
drag, startPoint x: 320, startPoint y: 47, endPoint x: 504, endPoint y: 51, distance: 183.8
click at [504, 51] on div "Preview - US Tax Return - Kim Nick - efile authorization (1).pdf" at bounding box center [425, 47] width 288 height 13
copy div "US Tax Return - Kim Nick - efile authorization"
click at [724, 45] on icon at bounding box center [723, 47] width 13 height 17
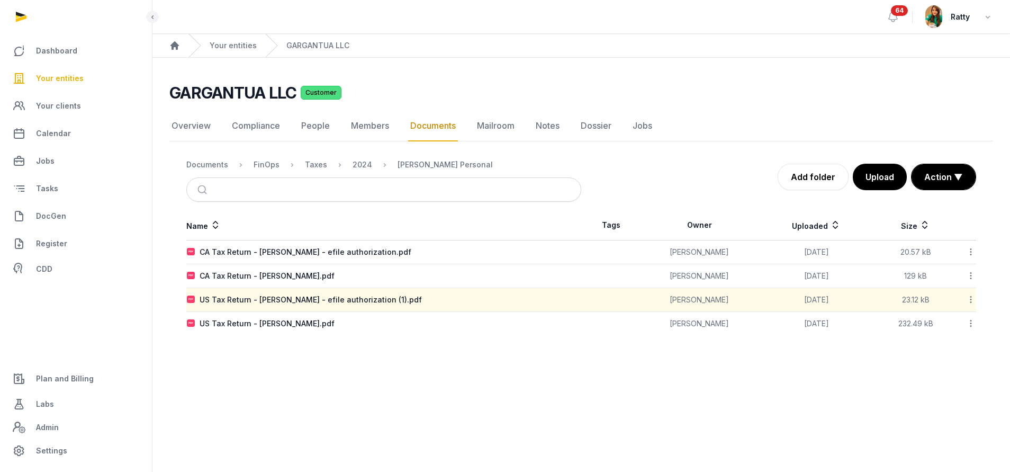
click at [972, 327] on icon at bounding box center [971, 323] width 10 height 11
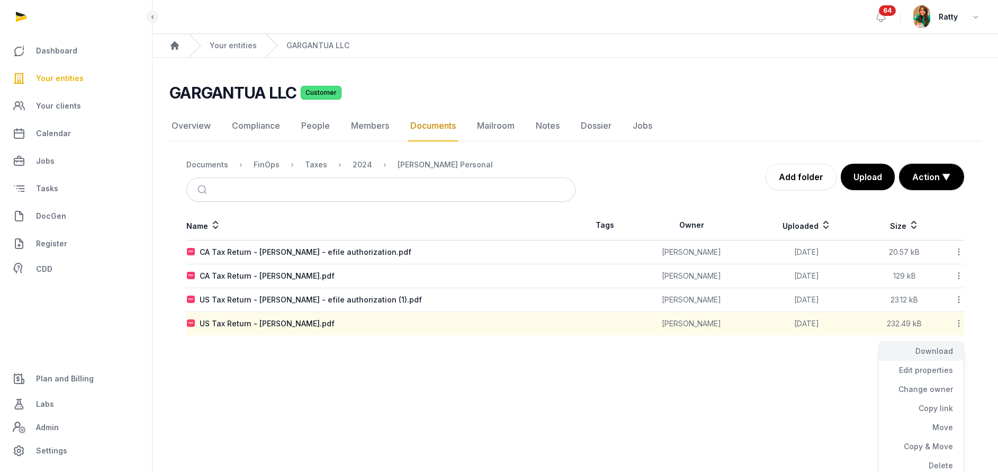
click at [941, 352] on div "Download" at bounding box center [921, 351] width 85 height 19
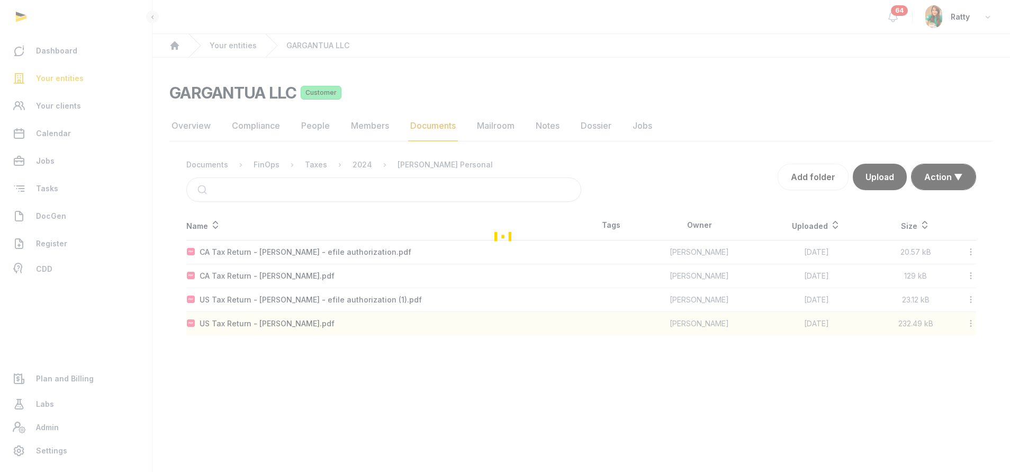
drag, startPoint x: 309, startPoint y: 329, endPoint x: 217, endPoint y: 328, distance: 92.1
click at [223, 329] on div "Loading" at bounding box center [505, 236] width 1010 height 472
click at [208, 324] on div "Loading" at bounding box center [505, 236] width 1010 height 472
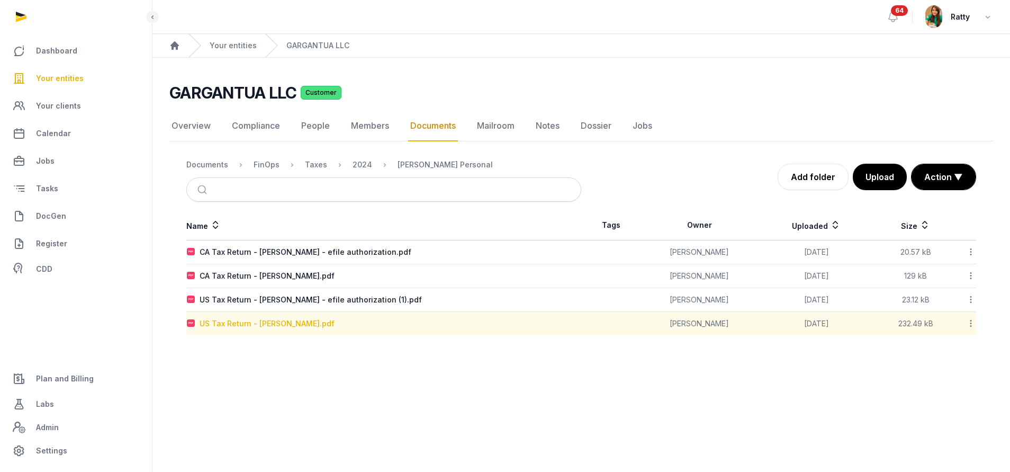
click at [236, 319] on div "US Tax Return - Kim Nick.pdf" at bounding box center [267, 323] width 135 height 11
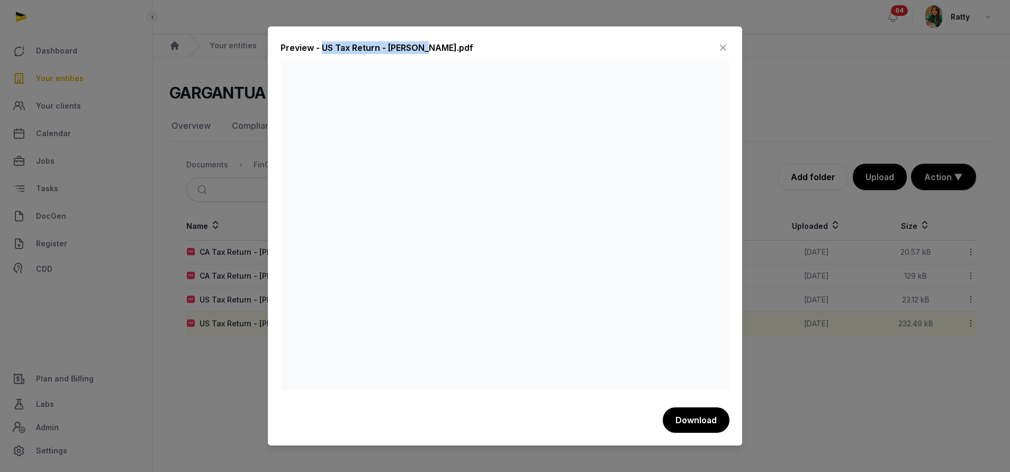
drag, startPoint x: 322, startPoint y: 47, endPoint x: 422, endPoint y: 48, distance: 100.1
click at [422, 48] on div "Preview - US Tax Return - Kim Nick.pdf" at bounding box center [377, 47] width 193 height 13
copy div "US Tax Return - Kim Nick"
click at [723, 44] on icon at bounding box center [723, 47] width 13 height 17
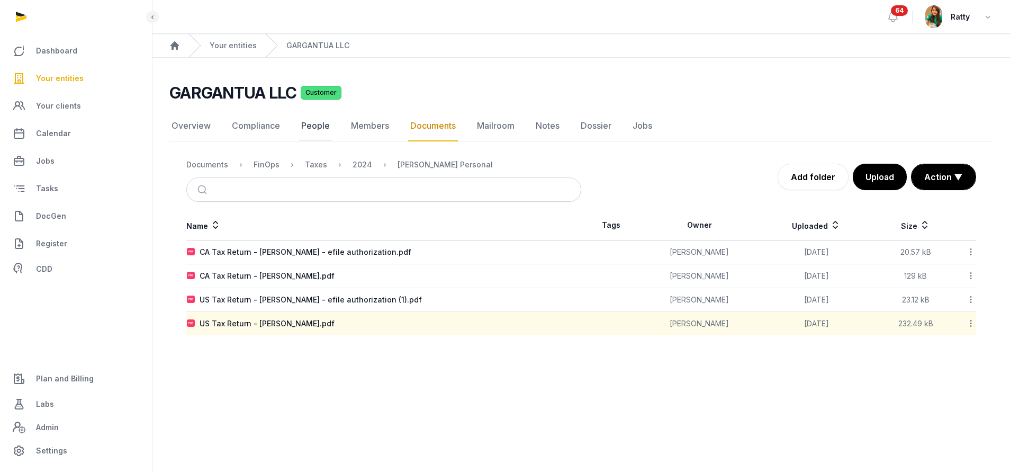
click at [313, 125] on link "People" at bounding box center [315, 126] width 33 height 31
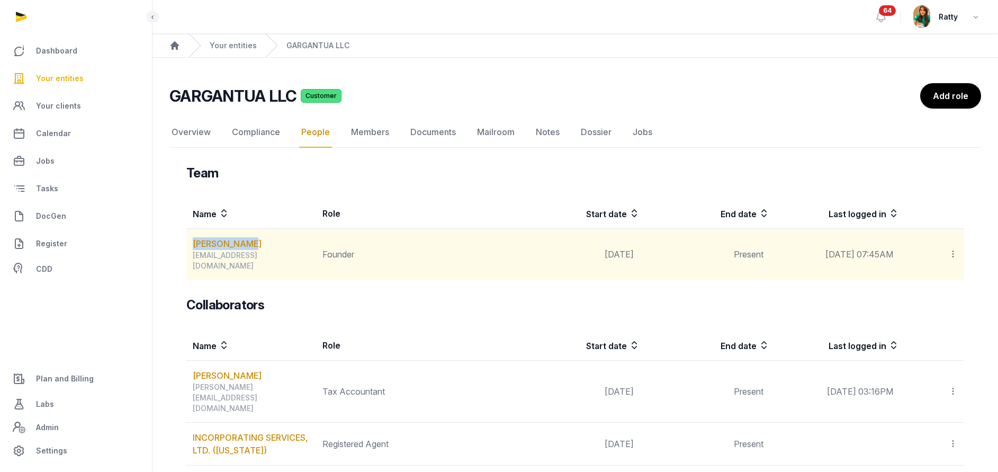
drag, startPoint x: 260, startPoint y: 245, endPoint x: 190, endPoint y: 244, distance: 69.9
click at [190, 244] on td "NICHOLAS KIM nick@gargantua.llc" at bounding box center [251, 254] width 130 height 51
copy link "NICHOLAS KIM"
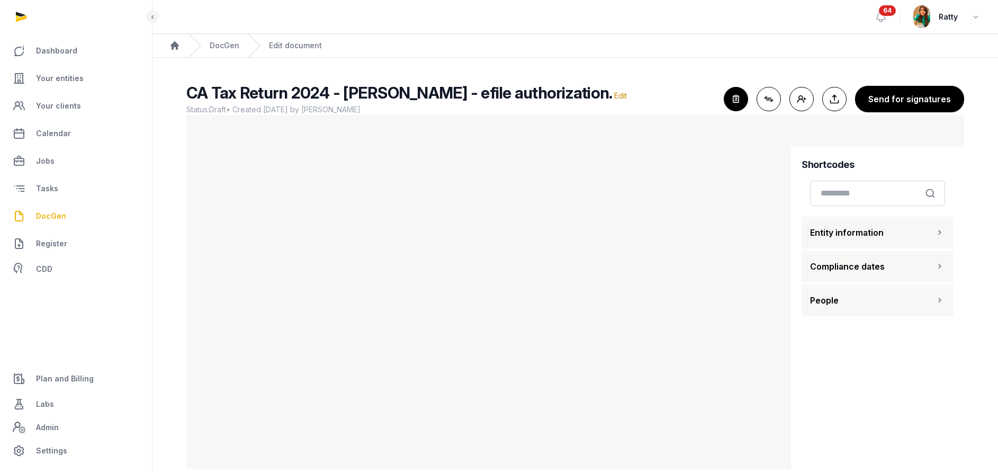
scroll to position [11, 0]
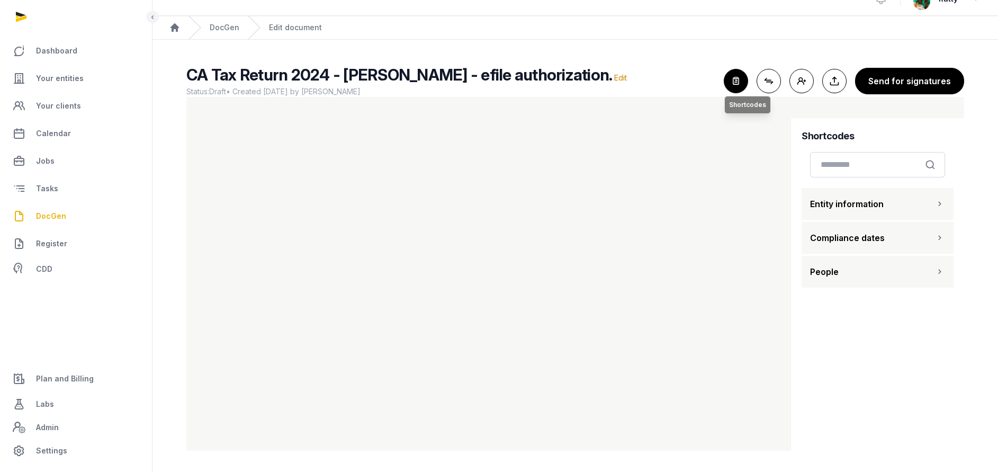
click at [734, 78] on icon "button" at bounding box center [735, 80] width 23 height 23
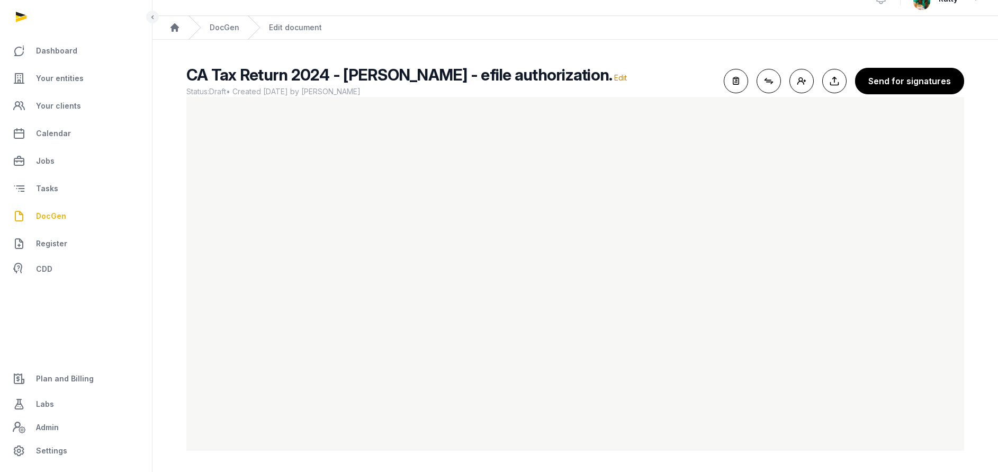
scroll to position [0, 0]
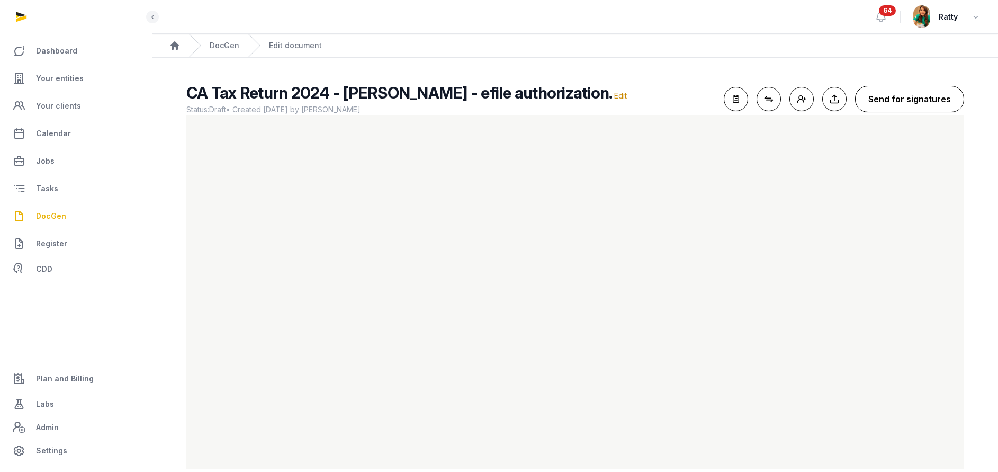
click at [919, 109] on button "Send for signatures" at bounding box center [909, 99] width 109 height 26
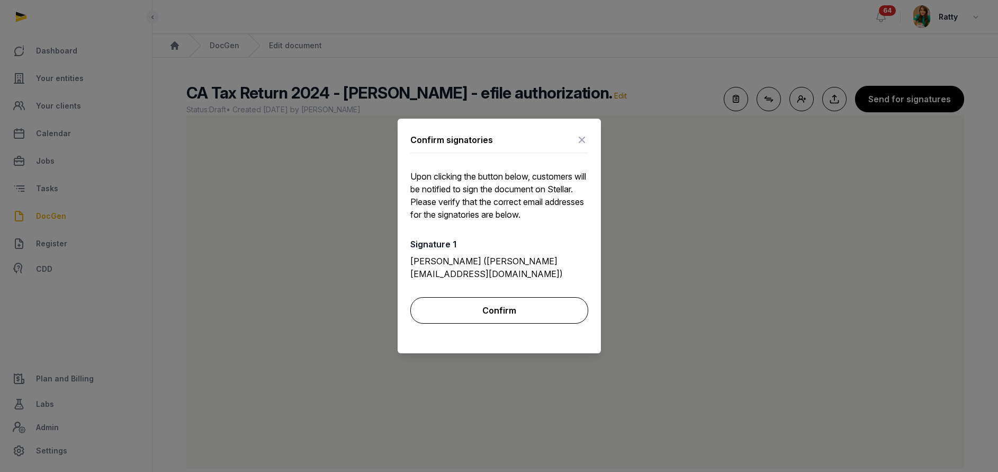
click at [490, 302] on button "Confirm" at bounding box center [499, 310] width 178 height 26
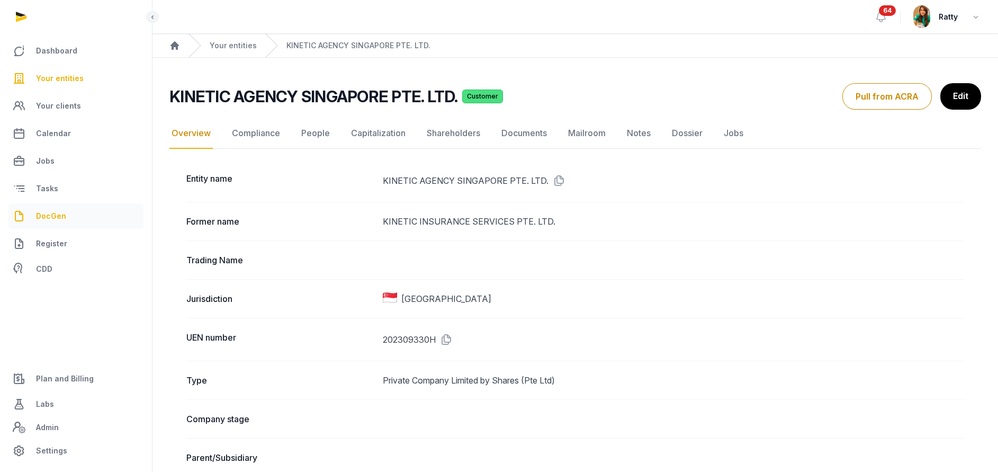
click at [45, 216] on span "DocGen" at bounding box center [51, 216] width 30 height 13
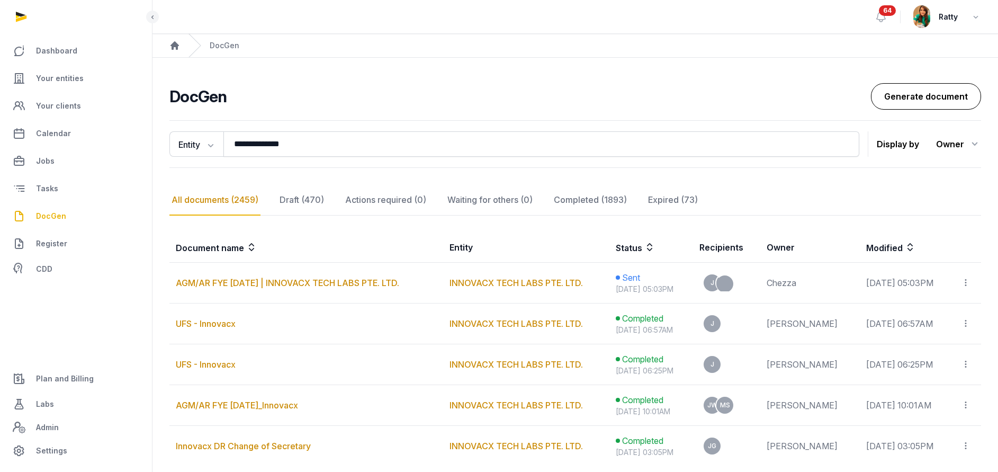
click at [931, 95] on link "Generate document" at bounding box center [926, 96] width 110 height 26
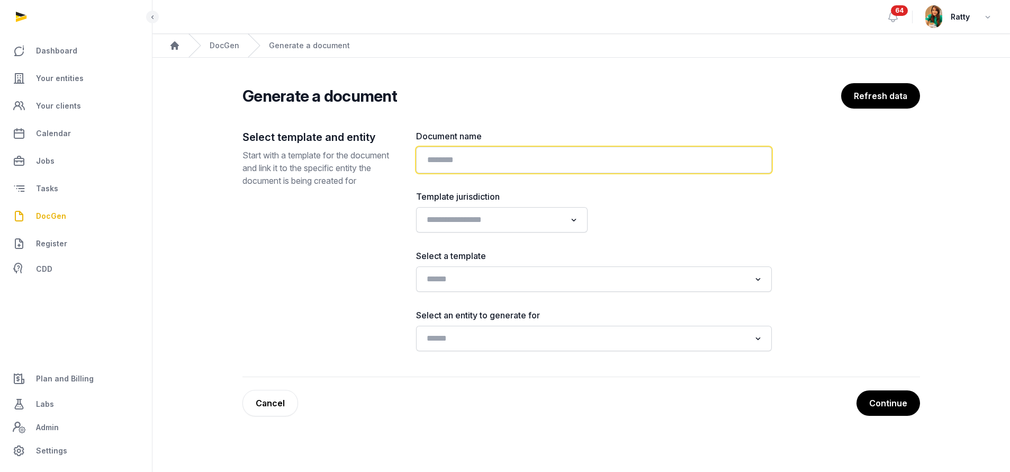
click at [515, 156] on input "text" at bounding box center [594, 160] width 356 height 26
paste input "**********"
click at [482, 158] on input "**********" at bounding box center [594, 160] width 356 height 26
type input "**********"
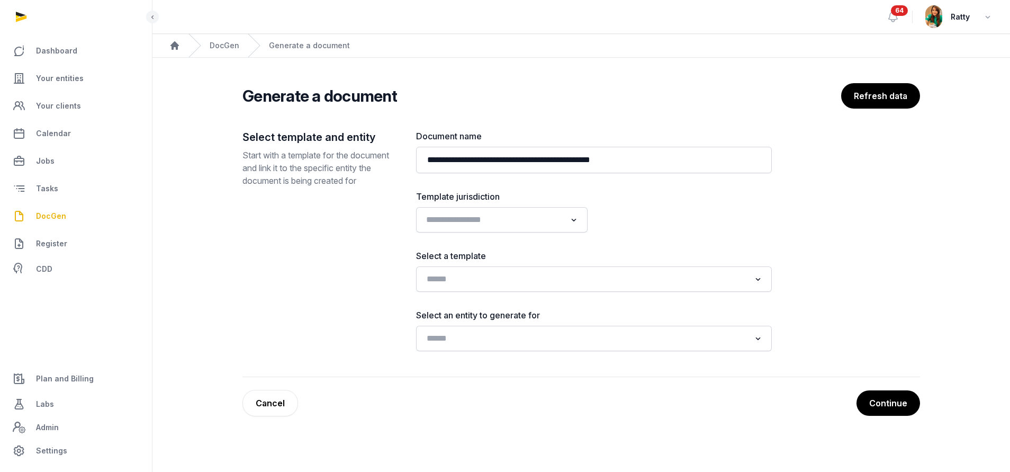
click at [504, 220] on input "Search for option" at bounding box center [494, 219] width 143 height 15
click at [460, 276] on li "[GEOGRAPHIC_DATA]" at bounding box center [502, 273] width 171 height 15
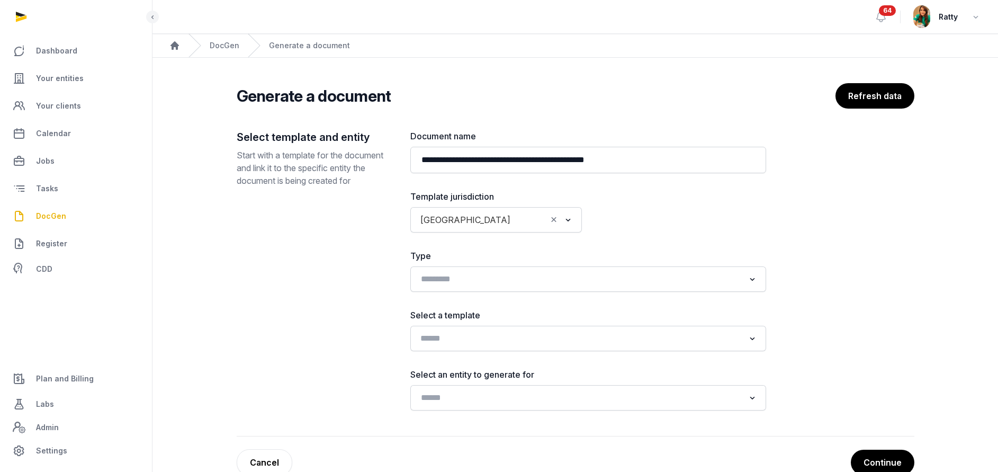
click at [457, 333] on input "Search for option" at bounding box center [581, 338] width 328 height 15
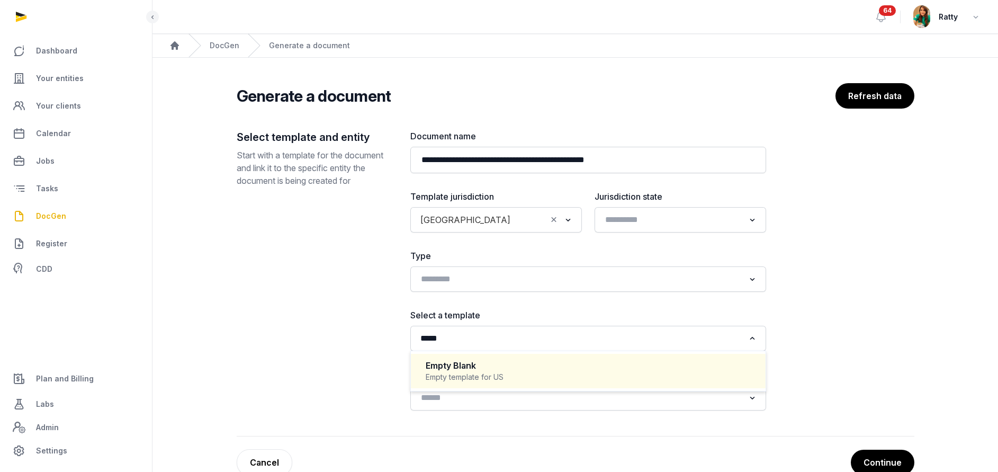
click at [505, 365] on div "Empty Blank" at bounding box center [588, 366] width 325 height 12
type input "*****"
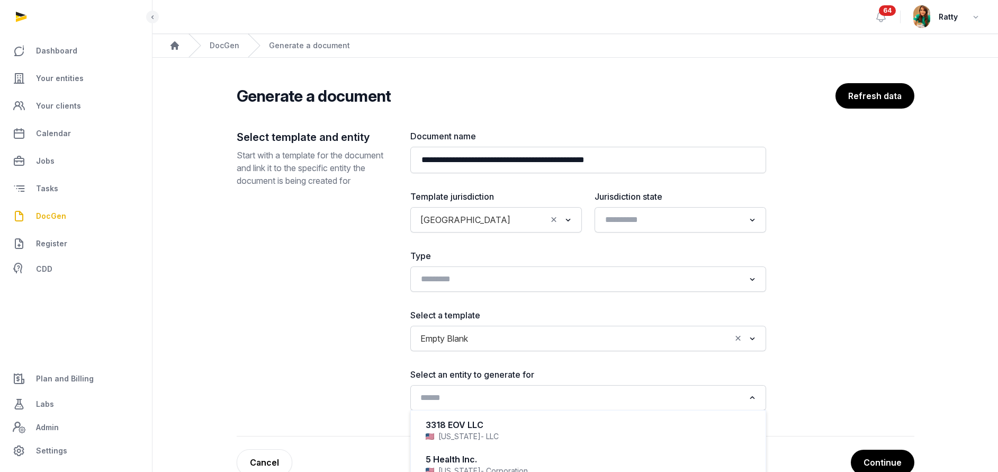
click at [461, 393] on input "Search for option" at bounding box center [581, 397] width 328 height 15
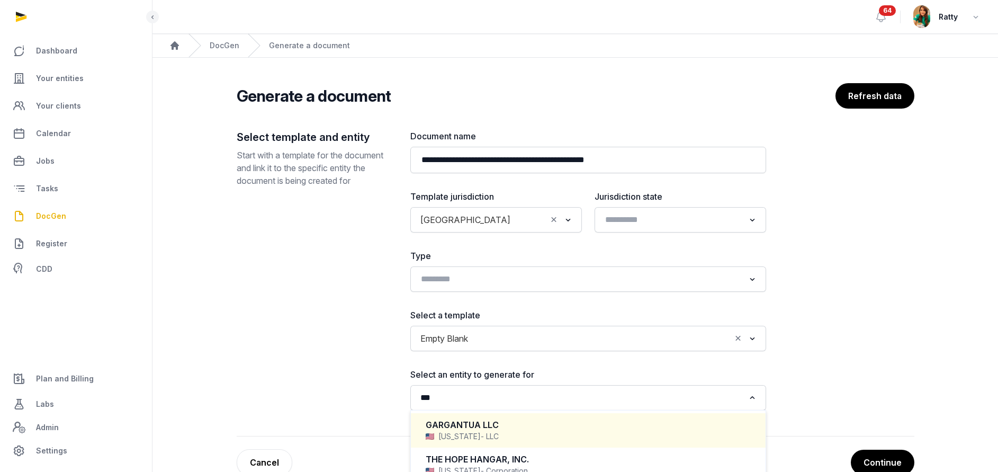
click at [460, 427] on div "GARGANTUA LLC" at bounding box center [588, 425] width 325 height 12
type input "***"
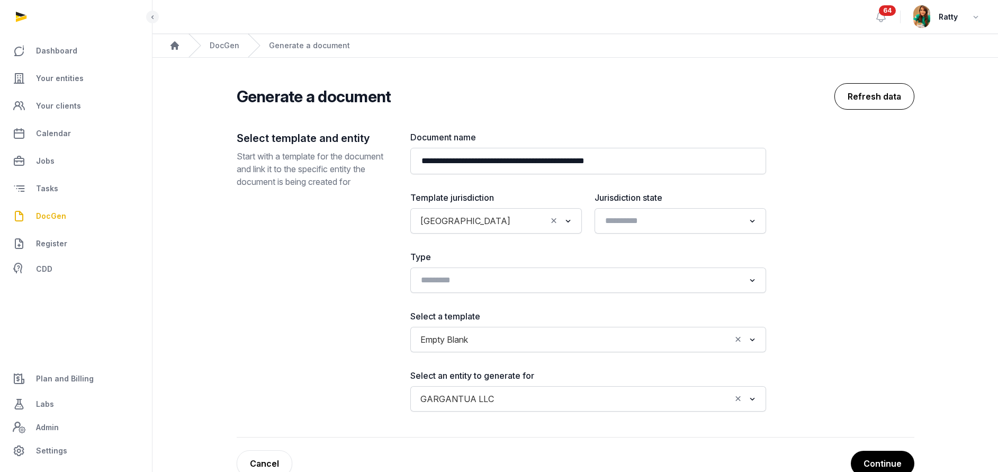
click at [894, 101] on button "Refresh data" at bounding box center [875, 96] width 80 height 26
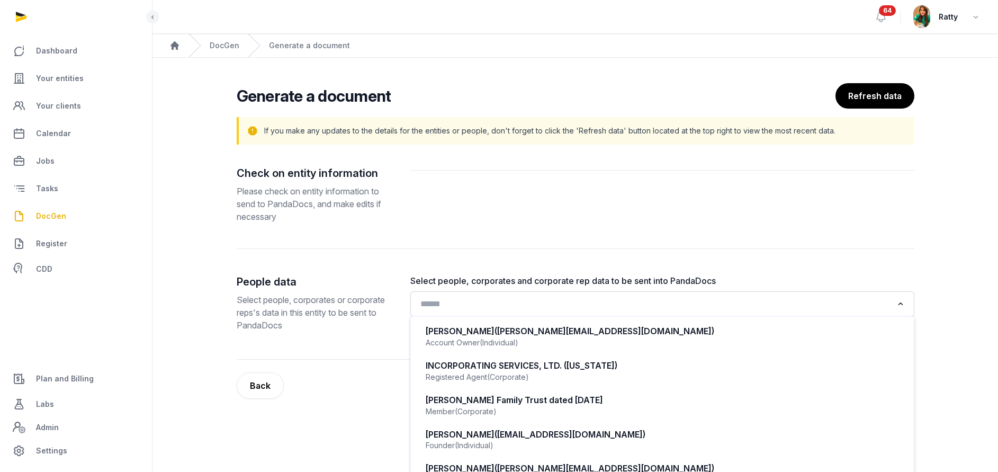
click at [480, 304] on input "Search for option" at bounding box center [655, 304] width 476 height 15
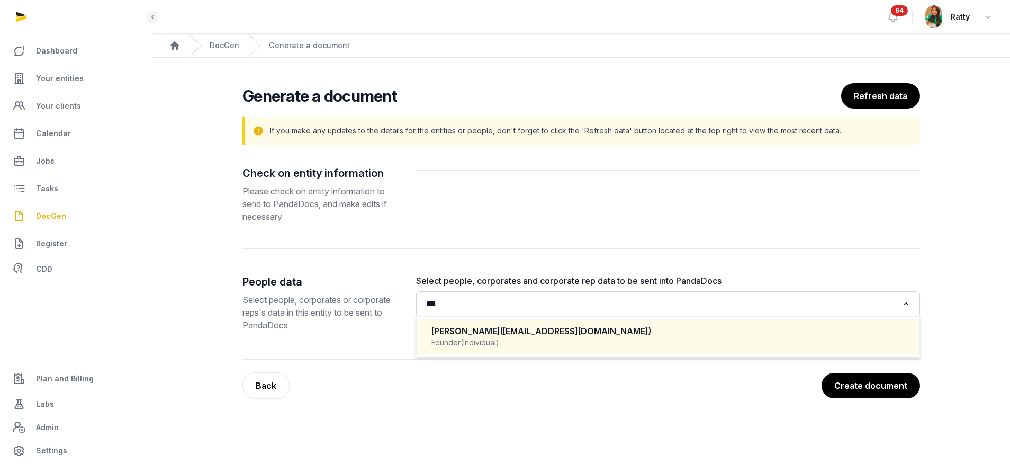
click at [513, 339] on div "Founder (Individual)" at bounding box center [668, 342] width 473 height 11
type input "***"
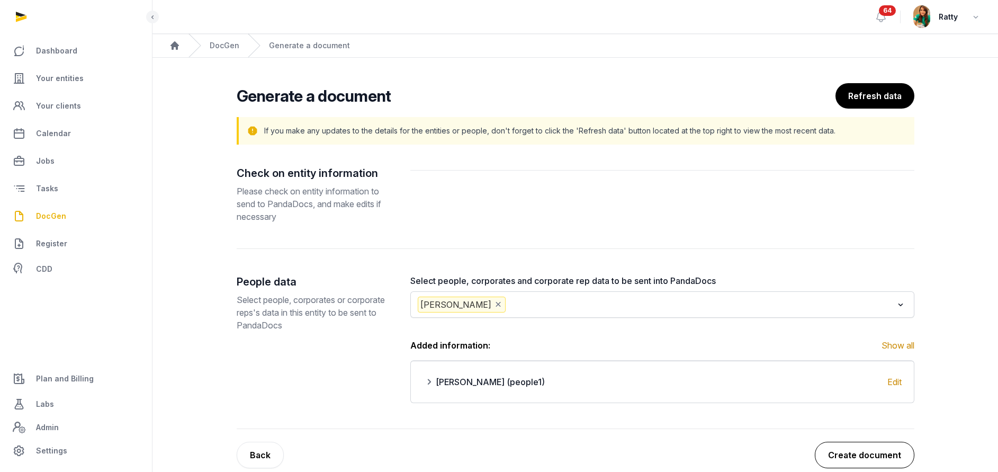
click at [857, 449] on button "Create document" at bounding box center [865, 455] width 100 height 26
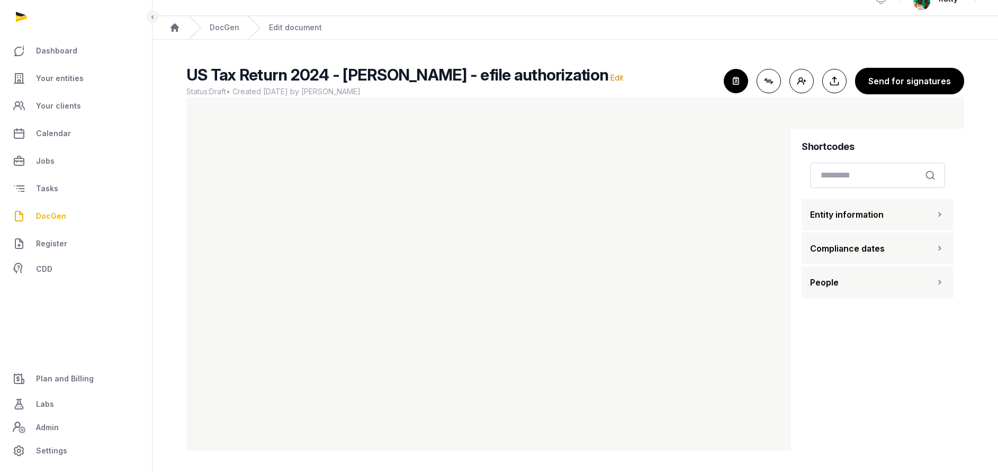
scroll to position [11, 0]
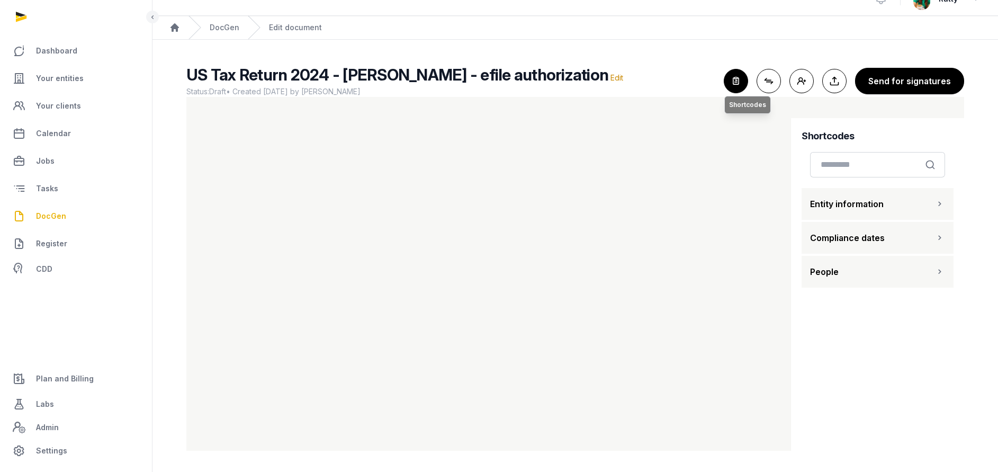
click at [742, 83] on icon "button" at bounding box center [735, 80] width 23 height 23
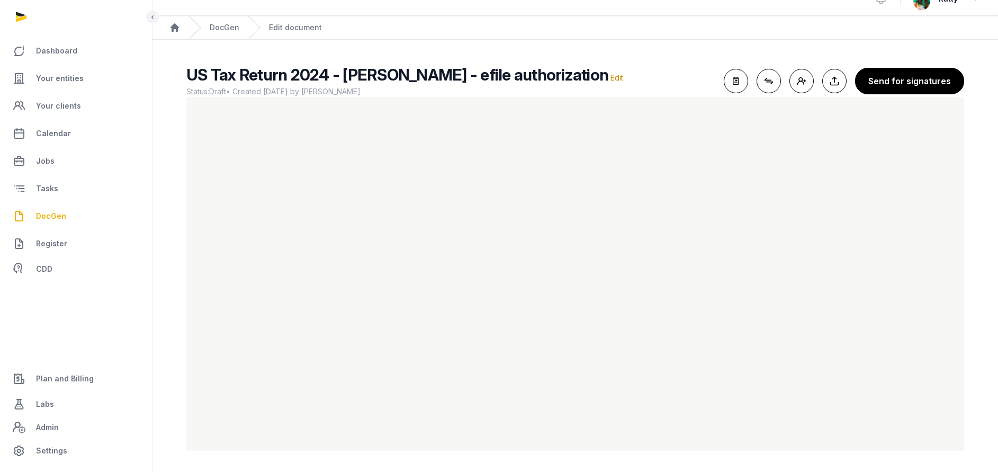
scroll to position [0, 0]
click at [936, 73] on button "Send for signatures" at bounding box center [909, 81] width 109 height 26
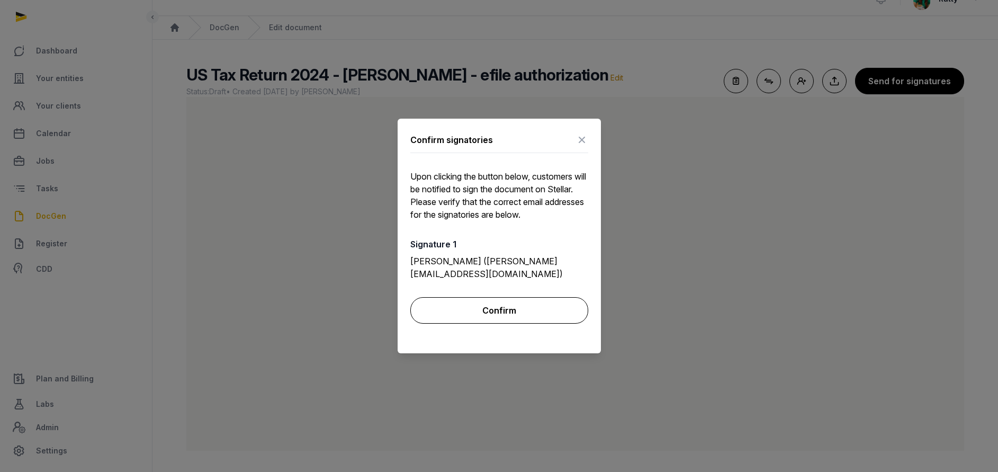
click at [525, 305] on button "Confirm" at bounding box center [499, 310] width 178 height 26
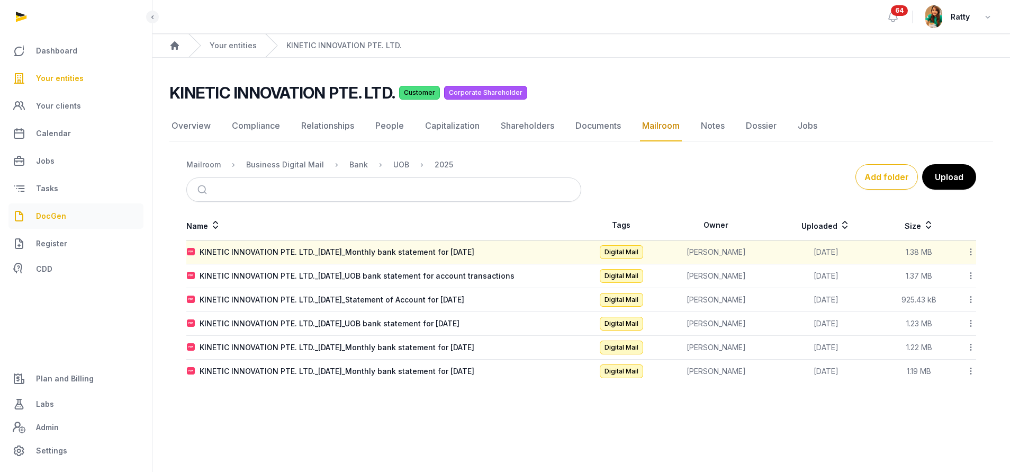
click at [50, 213] on span "DocGen" at bounding box center [51, 216] width 30 height 13
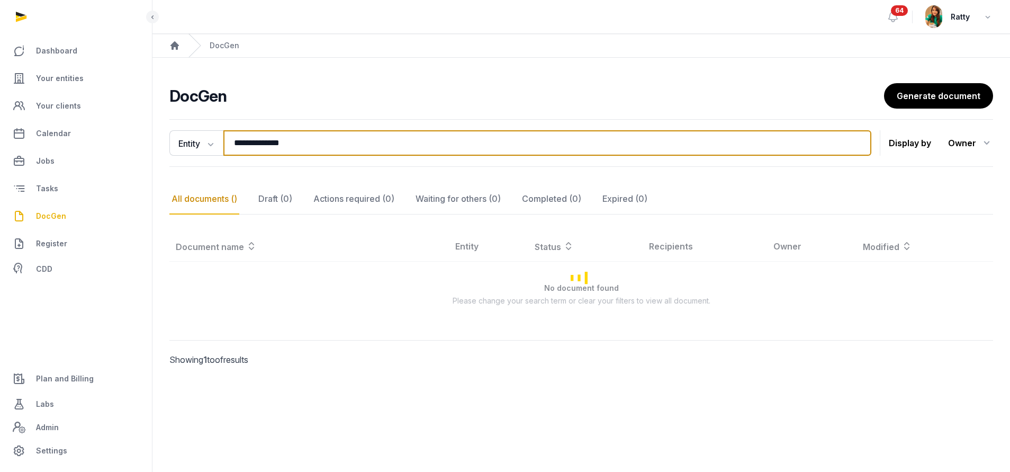
drag, startPoint x: 337, startPoint y: 150, endPoint x: -111, endPoint y: 146, distance: 448.5
click at [0, 146] on html "**********" at bounding box center [505, 236] width 1010 height 472
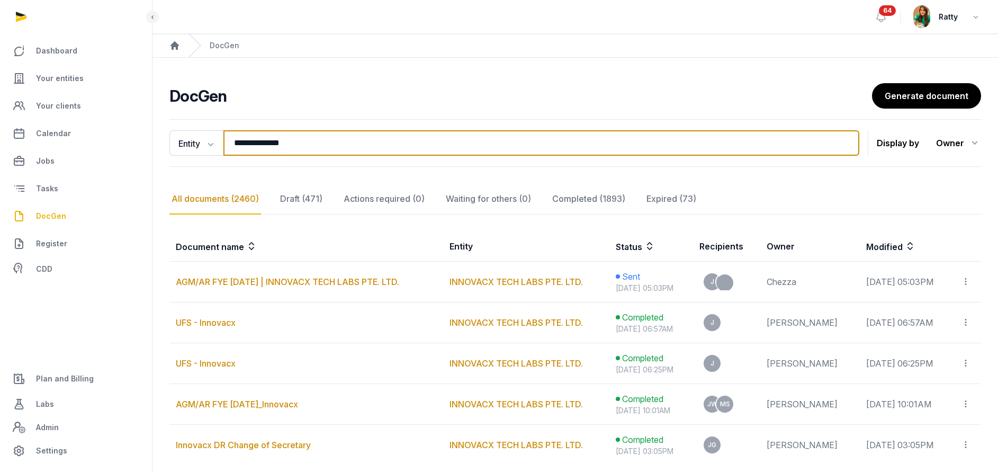
paste input "**********"
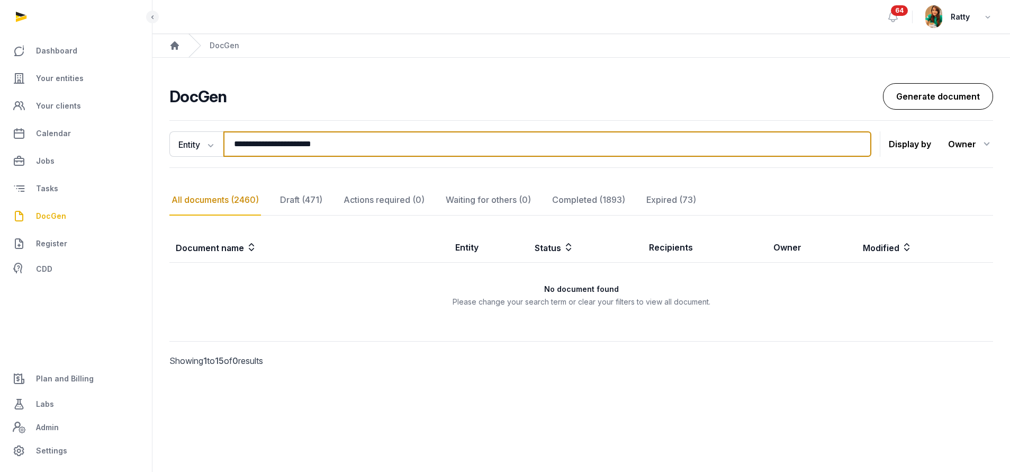
type input "**********"
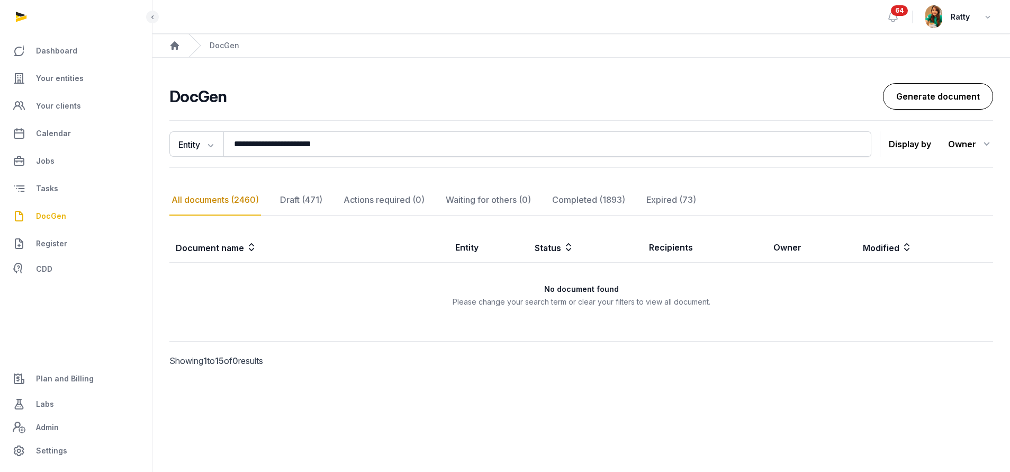
click at [911, 106] on link "Generate document" at bounding box center [938, 96] width 110 height 26
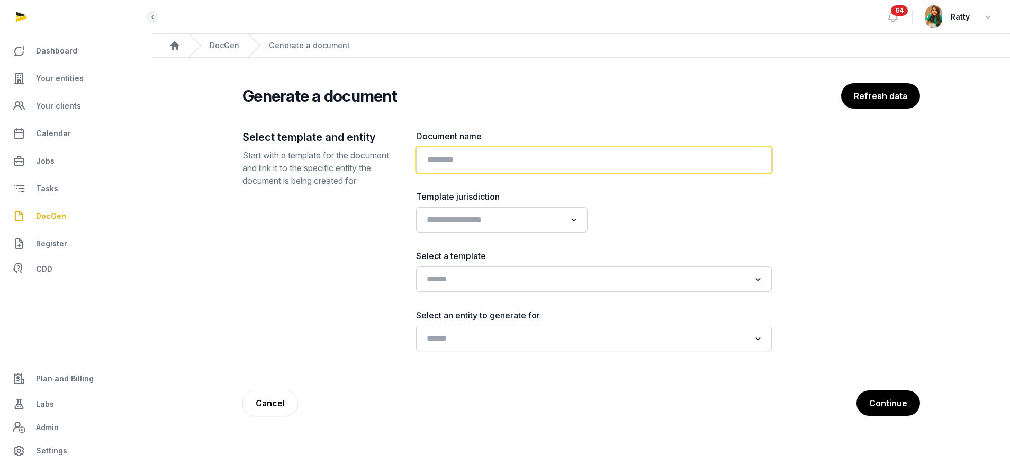
click at [517, 161] on input "text" at bounding box center [594, 160] width 356 height 26
paste input "**********"
click at [482, 161] on input "**********" at bounding box center [594, 160] width 356 height 26
type input "**********"
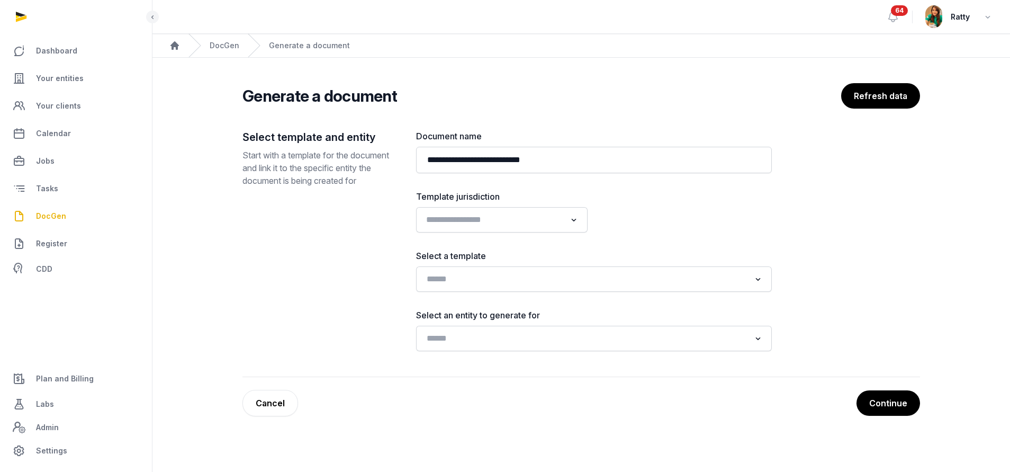
click at [424, 219] on input "Search for option" at bounding box center [494, 219] width 143 height 15
click at [467, 273] on li "[GEOGRAPHIC_DATA]" at bounding box center [502, 273] width 171 height 15
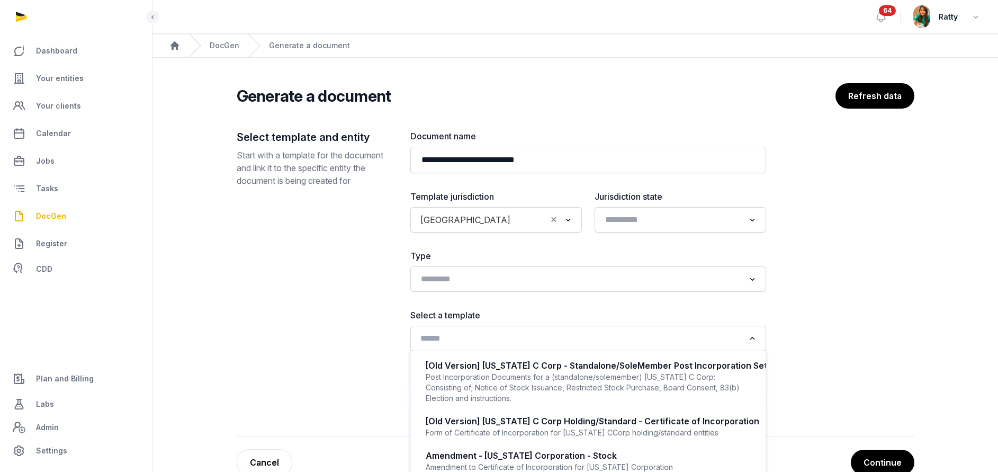
click at [429, 347] on div "Loading..." at bounding box center [588, 338] width 345 height 19
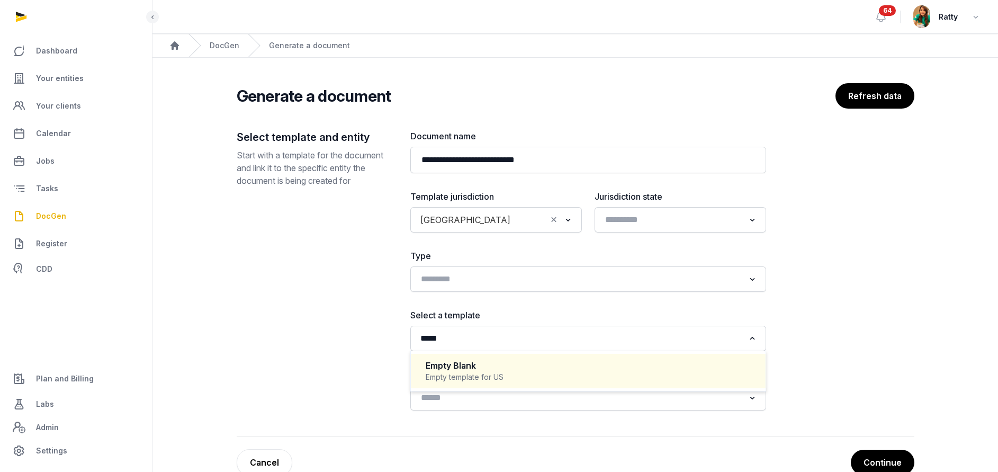
click at [441, 364] on div "Empty Blank" at bounding box center [588, 366] width 325 height 12
type input "*****"
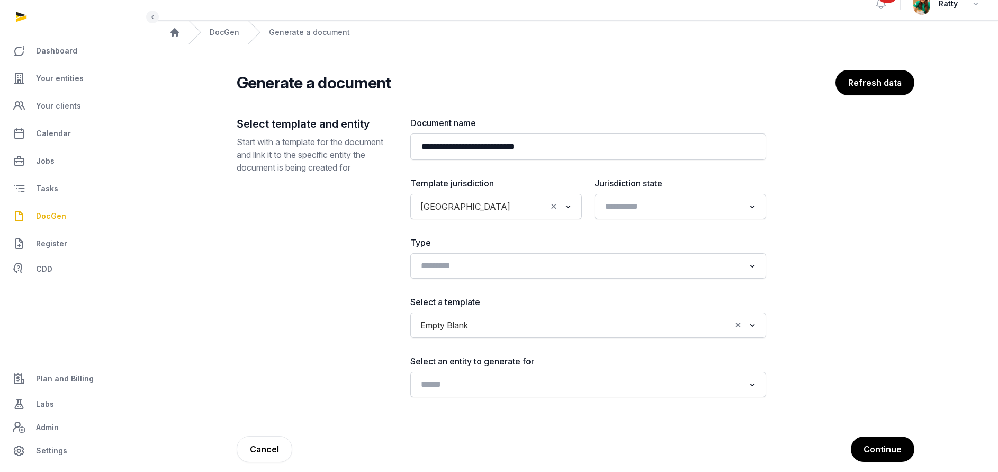
scroll to position [25, 0]
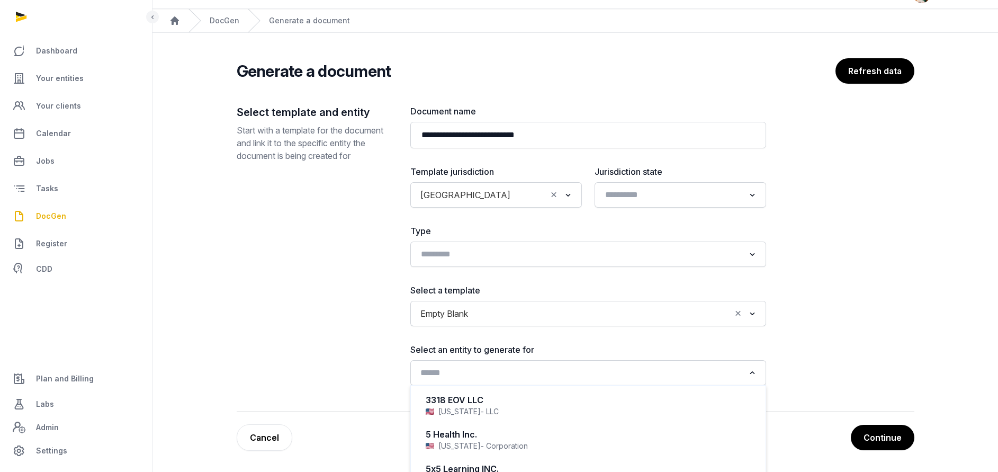
click at [496, 373] on input "Search for option" at bounding box center [581, 372] width 328 height 15
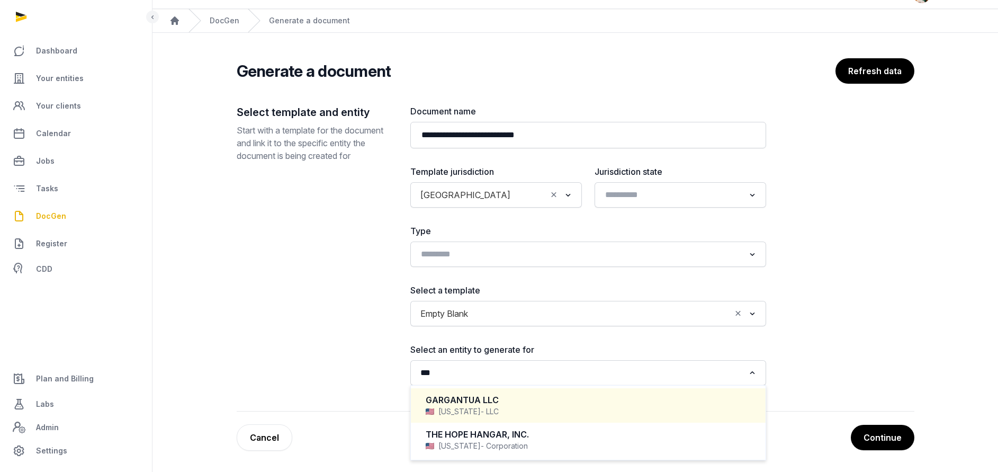
click at [457, 409] on div "[US_STATE] - LLC" at bounding box center [588, 411] width 325 height 11
type input "***"
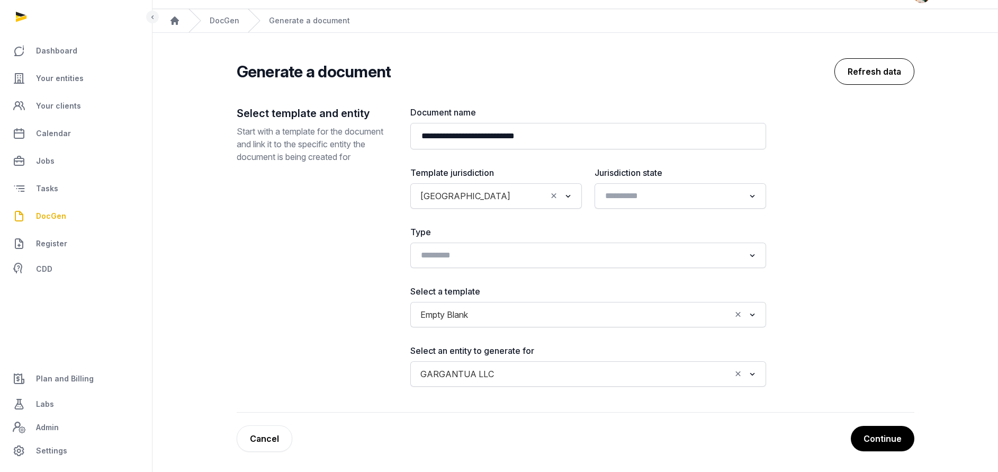
click at [876, 65] on button "Refresh data" at bounding box center [875, 71] width 80 height 26
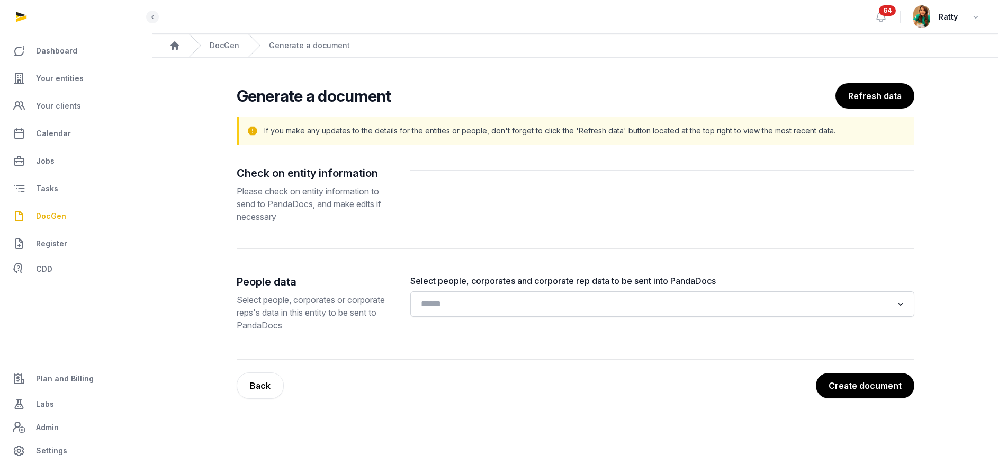
scroll to position [0, 0]
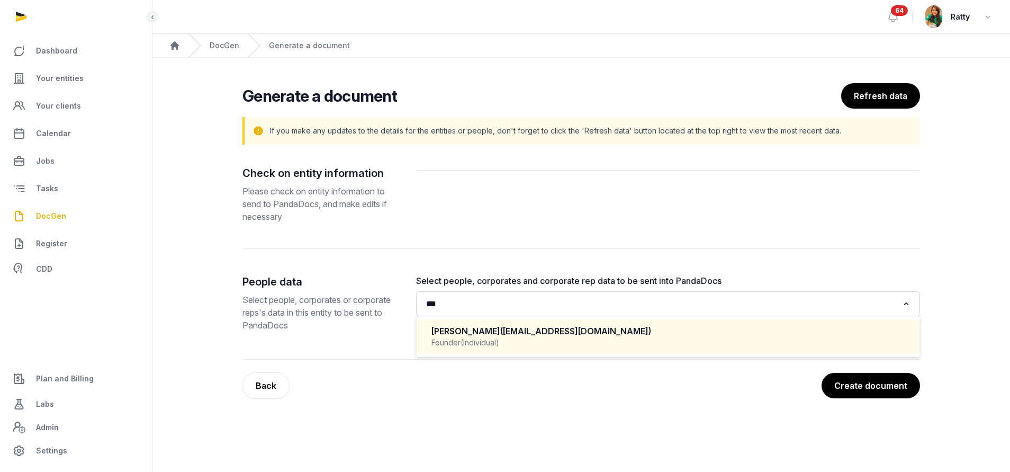
click at [477, 308] on input "***" at bounding box center [661, 304] width 476 height 15
click at [541, 344] on div "Founder (Individual)" at bounding box center [668, 342] width 473 height 11
type input "***"
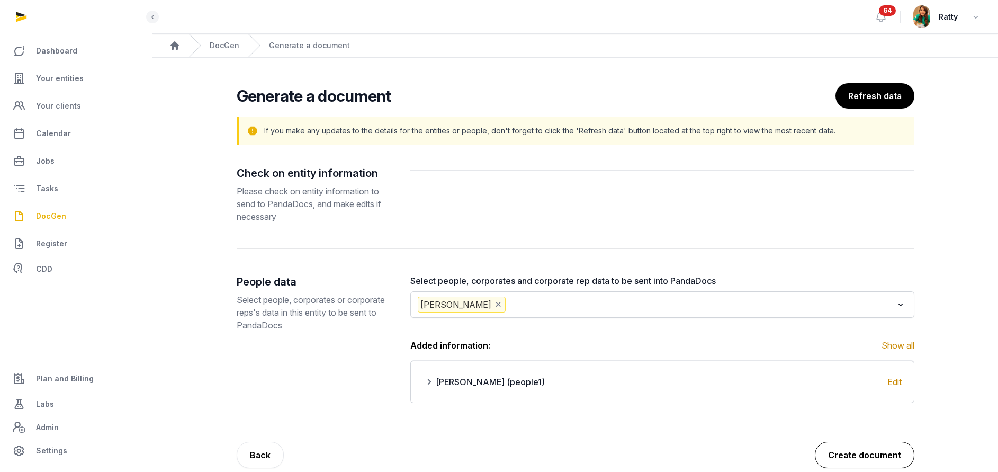
click at [862, 445] on button "Create document" at bounding box center [865, 455] width 100 height 26
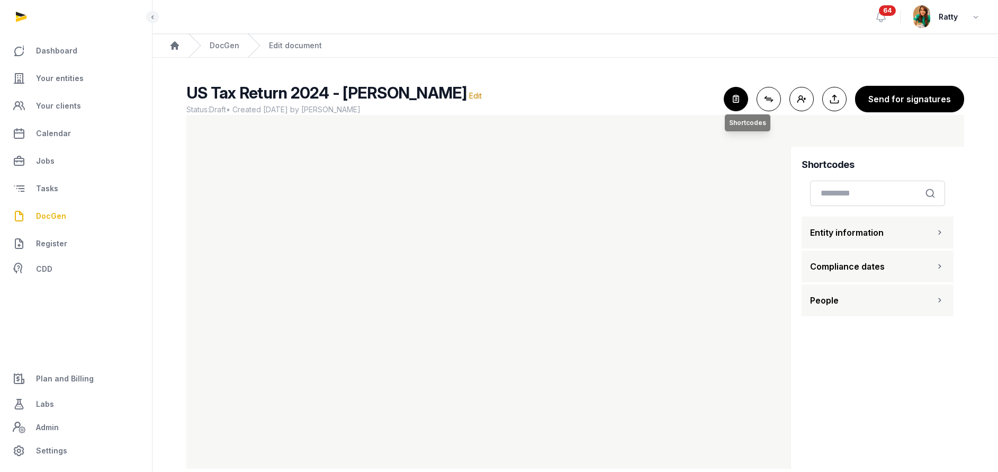
click at [731, 96] on icon "button" at bounding box center [735, 98] width 23 height 23
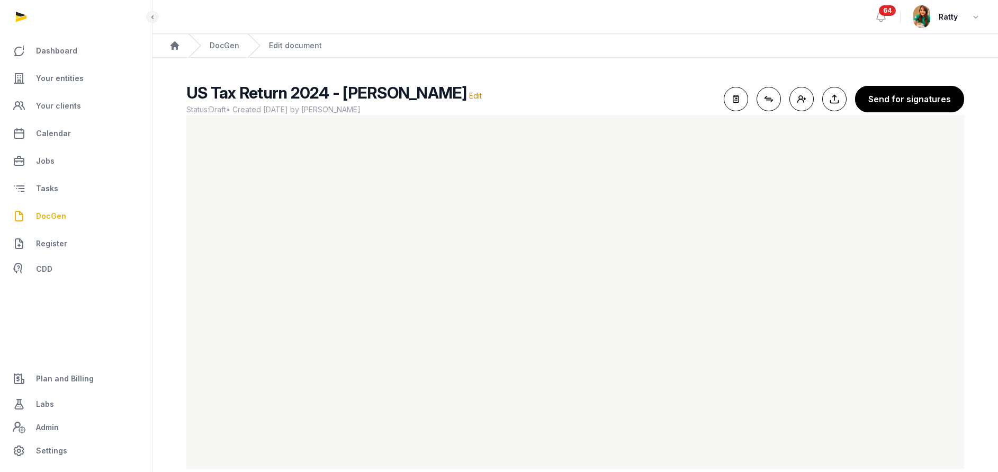
scroll to position [18, 0]
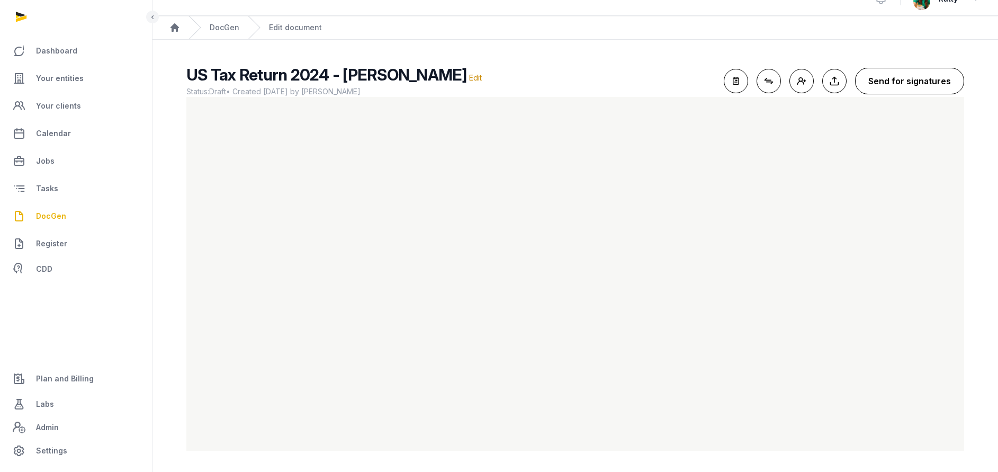
click at [936, 84] on button "Send for signatures" at bounding box center [909, 81] width 109 height 26
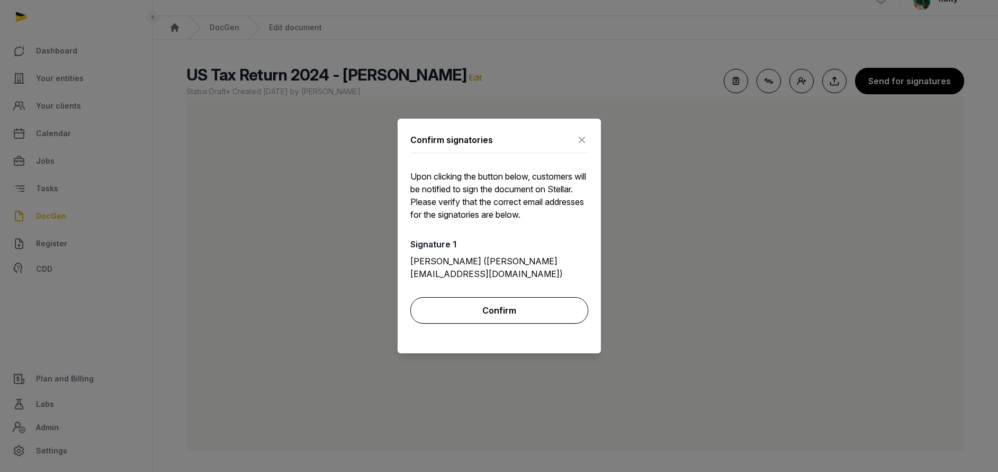
click at [539, 306] on button "Confirm" at bounding box center [499, 310] width 178 height 26
